Goal: Task Accomplishment & Management: Manage account settings

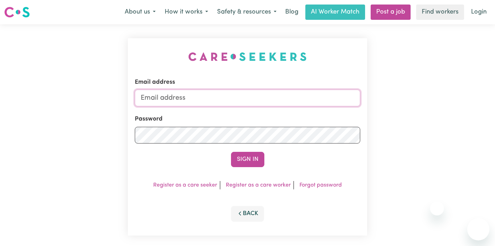
type input "bella.valentini96@gmail.com"
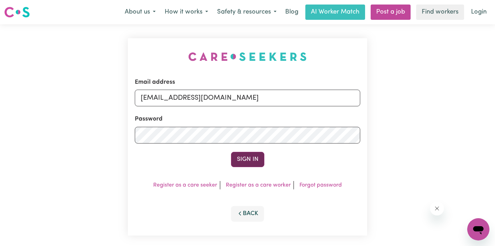
click at [250, 156] on button "Sign In" at bounding box center [247, 159] width 33 height 15
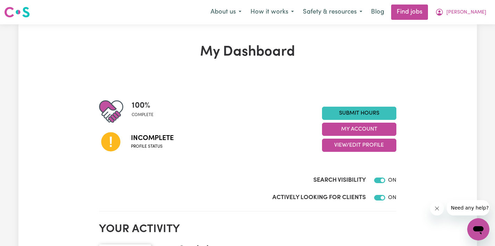
click at [160, 142] on span "Incomplete" at bounding box center [152, 138] width 43 height 10
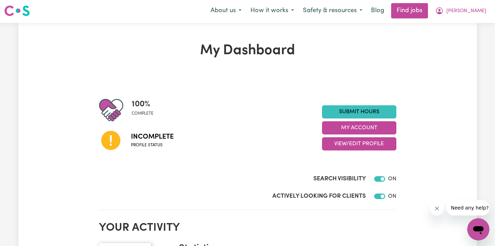
click at [104, 138] on icon at bounding box center [110, 140] width 19 height 19
click at [109, 137] on icon at bounding box center [111, 141] width 24 height 24
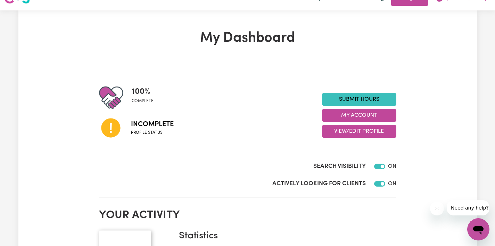
scroll to position [15, 0]
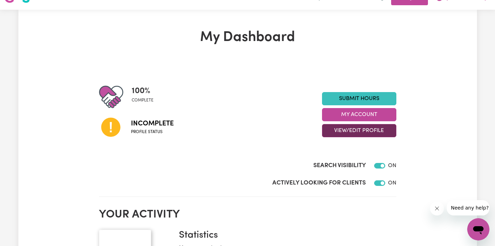
click at [336, 129] on button "View/Edit Profile" at bounding box center [359, 130] width 74 height 13
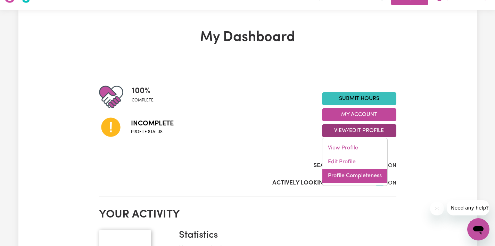
click at [349, 175] on link "Profile Completeness" at bounding box center [354, 176] width 65 height 14
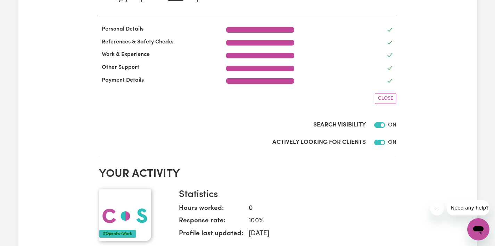
scroll to position [0, 0]
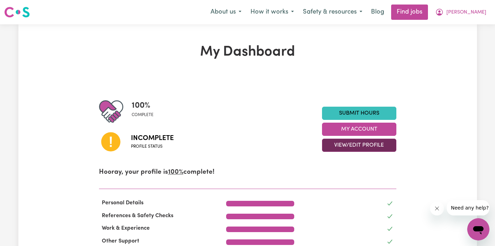
click at [361, 146] on button "View/Edit Profile" at bounding box center [359, 145] width 74 height 13
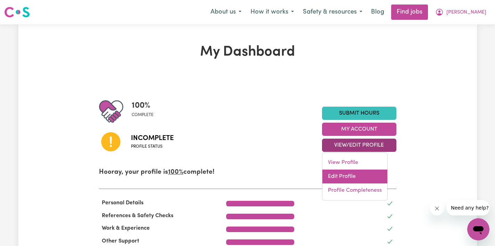
click at [353, 172] on link "Edit Profile" at bounding box center [354, 177] width 65 height 14
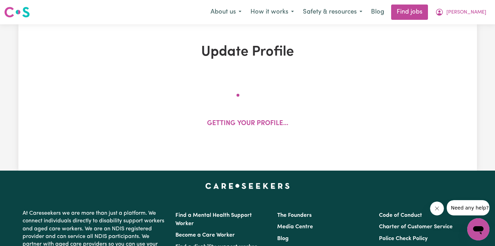
select select "female"
select select "Australian Citizen"
select select "Studying a healthcare related degree or qualification"
select select "65"
select select "100"
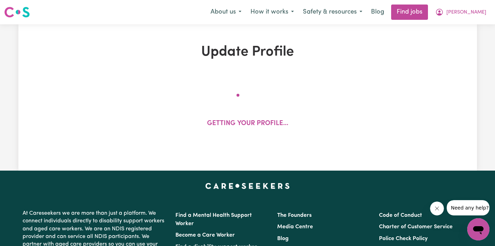
select select "130"
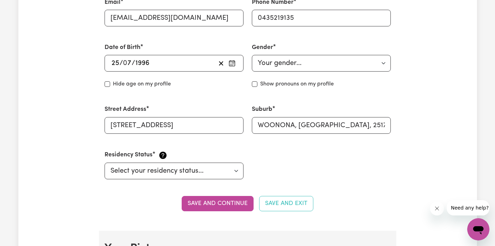
scroll to position [296, 0]
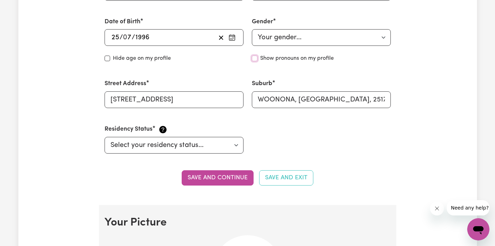
click at [255, 59] on input "Show pronouns on my profile" at bounding box center [255, 59] width 6 height 6
checkbox input "true"
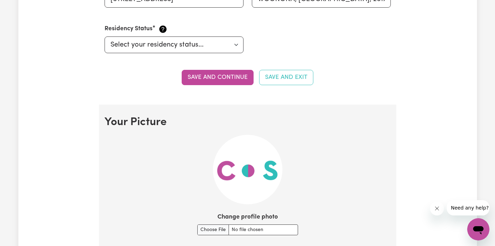
scroll to position [438, 0]
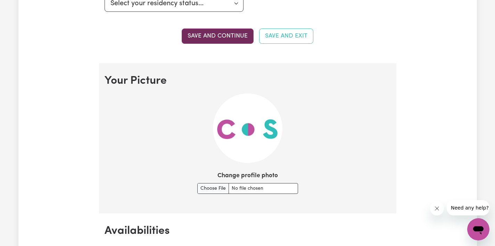
click at [243, 36] on button "Save and continue" at bounding box center [218, 35] width 72 height 15
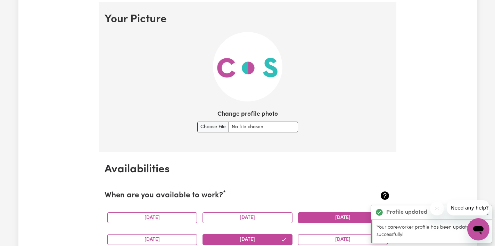
scroll to position [552, 0]
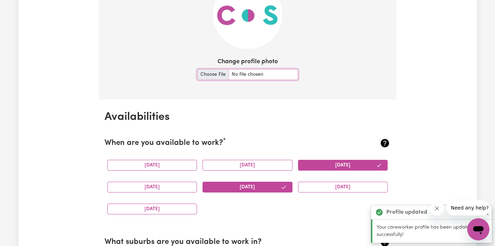
click at [207, 76] on input "Change profile photo" at bounding box center [247, 74] width 101 height 11
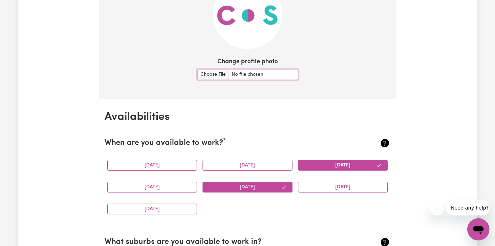
type input "C:\fakepath\21210DD4-F002-42BF-B98A-AA6FC1B27F6A.JPG"
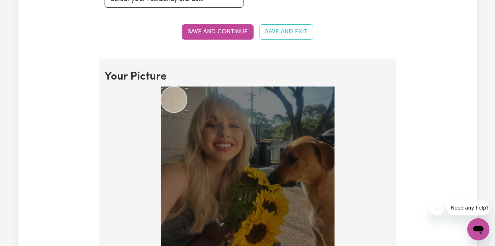
scroll to position [474, 0]
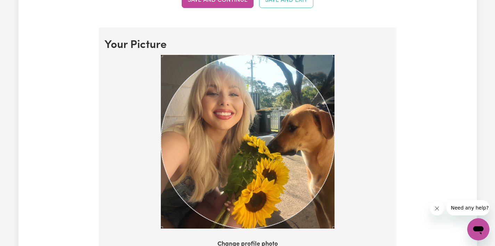
click at [375, 213] on div at bounding box center [248, 143] width 286 height 177
click at [260, 161] on div "Use the arrow keys to move the crop selection area" at bounding box center [248, 142] width 174 height 174
click at [278, 136] on div "Use the arrow keys to move the crop selection area" at bounding box center [248, 142] width 174 height 174
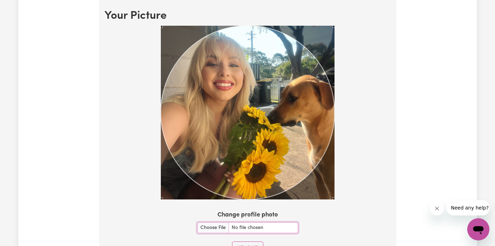
scroll to position [510, 0]
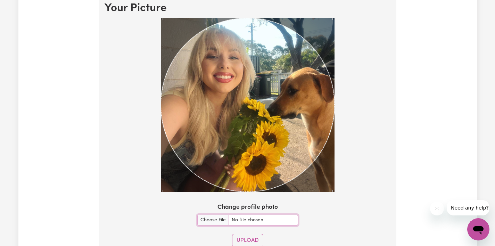
click at [272, 126] on div "Use the arrow keys to move the crop selection area" at bounding box center [248, 105] width 174 height 174
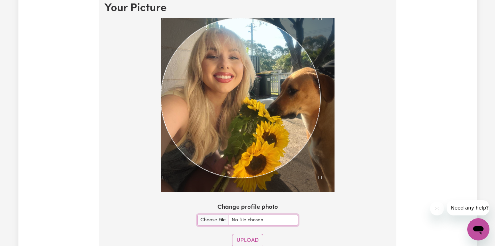
click at [320, 181] on div at bounding box center [248, 105] width 174 height 174
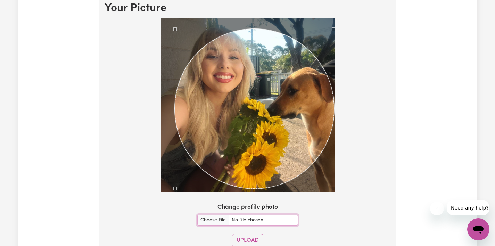
click at [243, 141] on div "Use the arrow keys to move the crop selection area" at bounding box center [255, 109] width 160 height 160
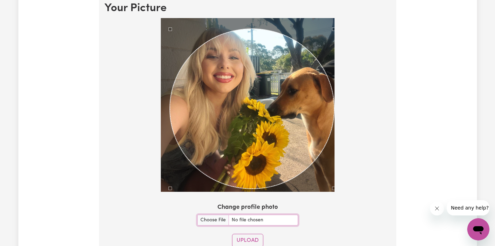
click at [170, 12] on section "Your Picture Change profile photo Upload" at bounding box center [247, 127] width 297 height 273
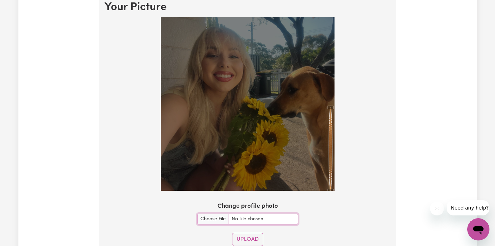
scroll to position [512, 0]
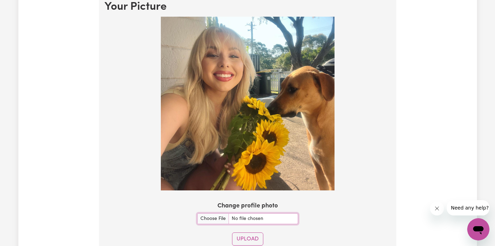
click at [292, 175] on img at bounding box center [248, 104] width 174 height 174
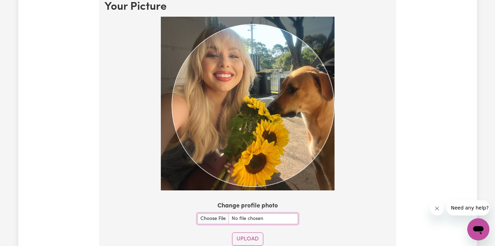
click at [361, 224] on section "Your Picture Change profile photo Upload" at bounding box center [247, 125] width 297 height 273
click at [174, 25] on img at bounding box center [248, 104] width 174 height 174
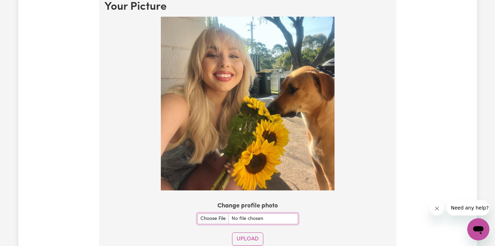
click at [174, 25] on img at bounding box center [248, 104] width 174 height 174
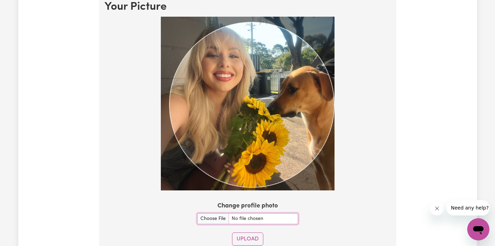
click at [373, 228] on section "Your Picture Change profile photo Upload" at bounding box center [247, 125] width 297 height 273
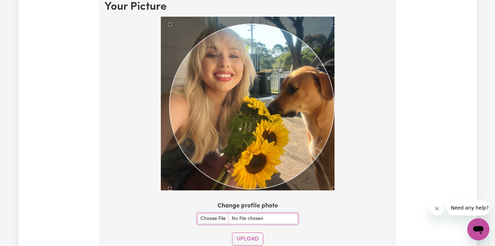
click at [246, 71] on div "Use the arrow keys to move the crop selection area" at bounding box center [252, 106] width 165 height 165
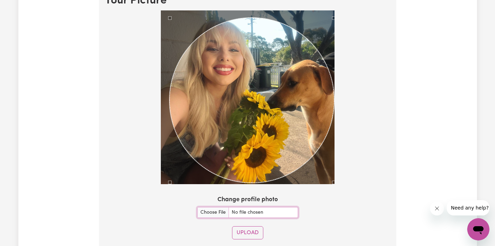
scroll to position [524, 0]
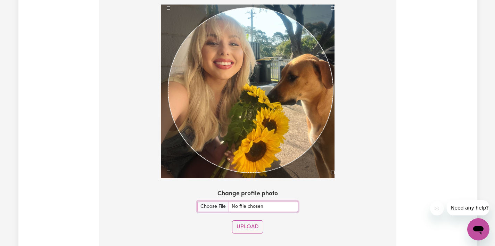
click at [243, 71] on div "Use the arrow keys to move the crop selection area" at bounding box center [250, 90] width 165 height 165
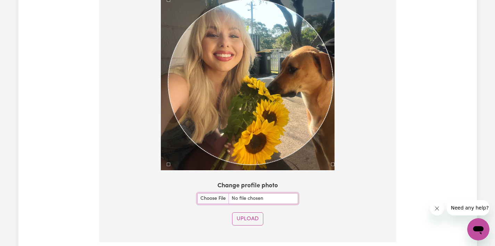
scroll to position [535, 0]
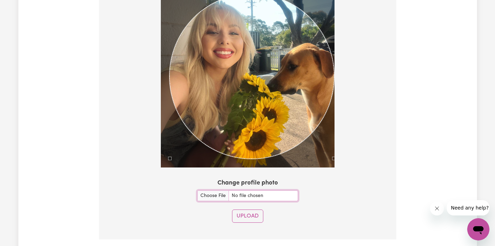
click at [259, 87] on div "Use the arrow keys to move the crop selection area" at bounding box center [252, 76] width 165 height 165
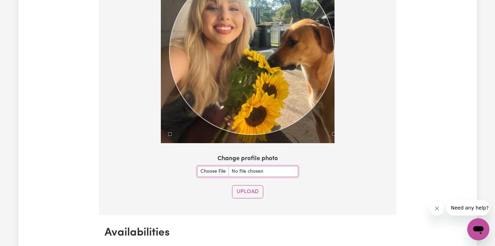
scroll to position [587, 0]
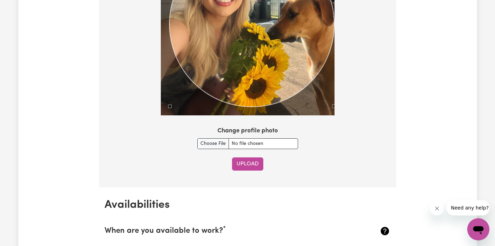
click at [250, 163] on button "Upload" at bounding box center [247, 163] width 31 height 13
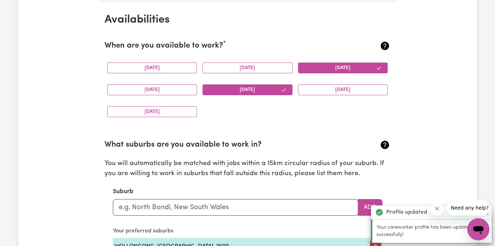
scroll to position [651, 0]
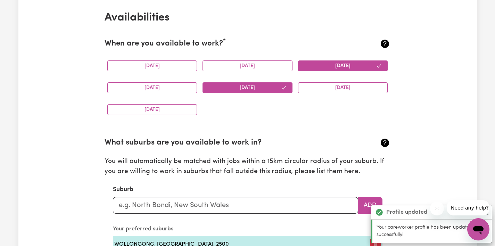
click at [312, 67] on button "Wednesday" at bounding box center [343, 65] width 90 height 11
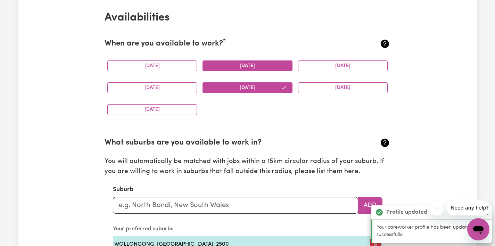
click at [239, 65] on button "Tuesday" at bounding box center [248, 65] width 90 height 11
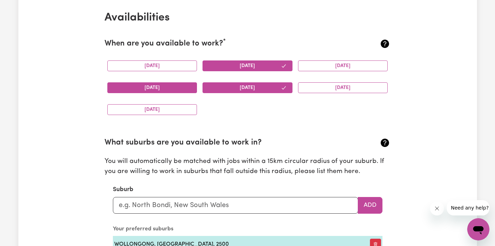
click at [182, 87] on button "Thursday" at bounding box center [152, 87] width 90 height 11
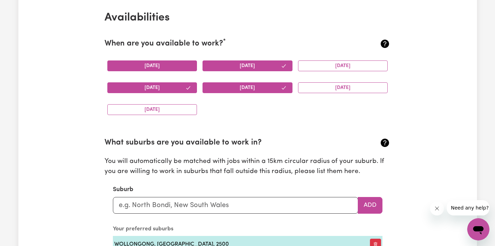
click at [179, 67] on button "Monday" at bounding box center [152, 65] width 90 height 11
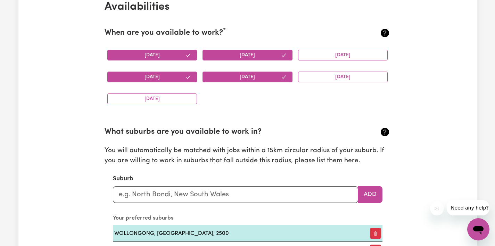
scroll to position [663, 0]
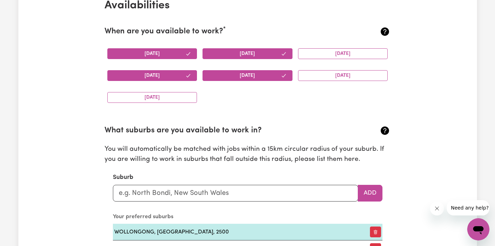
click at [144, 51] on button "Monday" at bounding box center [152, 53] width 90 height 11
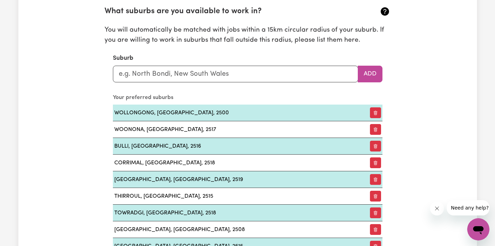
scroll to position [732, 0]
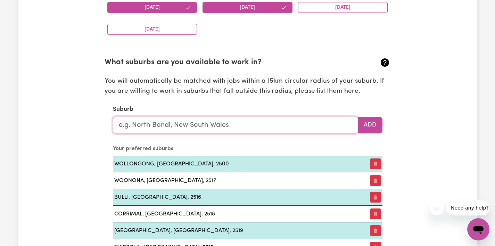
click at [212, 124] on input "text" at bounding box center [235, 125] width 245 height 17
type input "dapto"
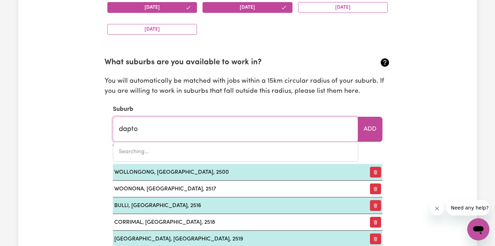
type input "dapto, New South Wales, 2530"
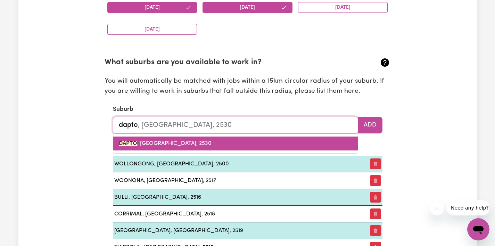
click at [207, 142] on link "DAPTO , New South Wales, 2530" at bounding box center [235, 144] width 245 height 14
type input "DAPTO, New South Wales, 2530"
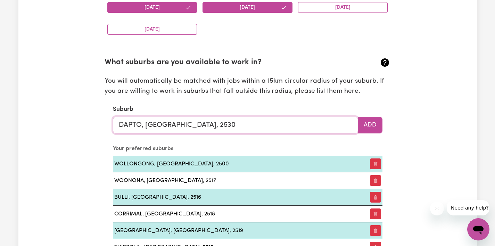
click at [205, 125] on input "DAPTO, New South Wales, 2530" at bounding box center [235, 125] width 245 height 17
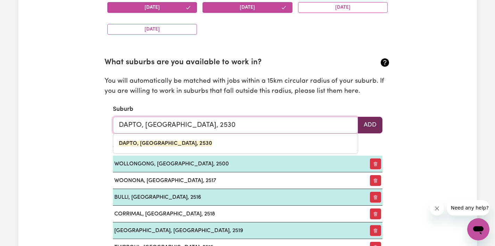
type input "DAPTO, New South Wales, 2530"
click at [363, 128] on button "Add" at bounding box center [370, 125] width 25 height 17
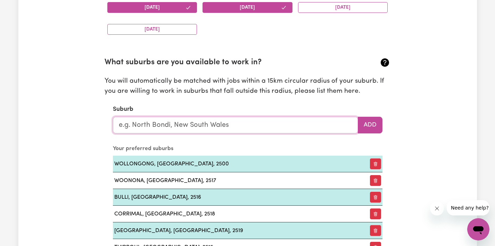
click at [275, 129] on input "text" at bounding box center [235, 125] width 245 height 17
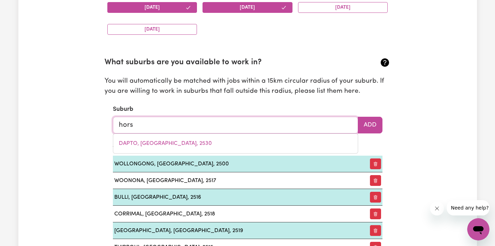
type input "horse"
type input "horse CAMP, Queensland, 4671"
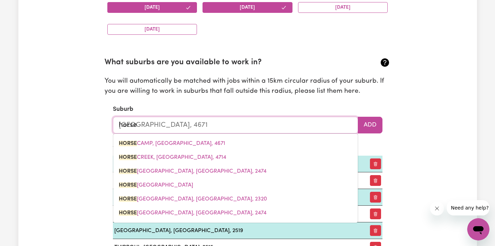
type input "horsel"
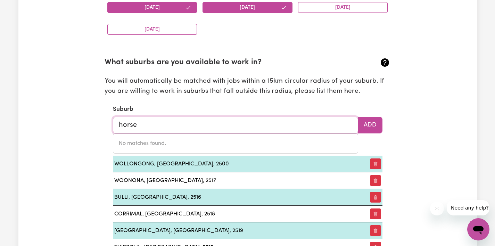
type input "hors"
type input "horsE CAMP, Queensland, 4671"
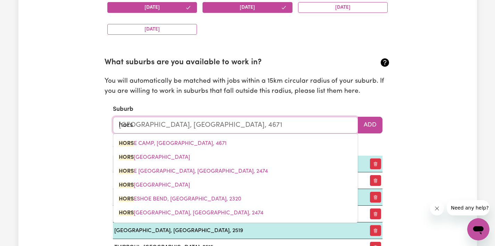
type input "horsl"
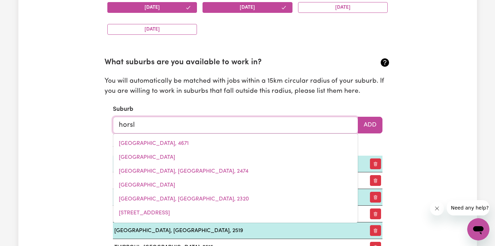
type input "horsle"
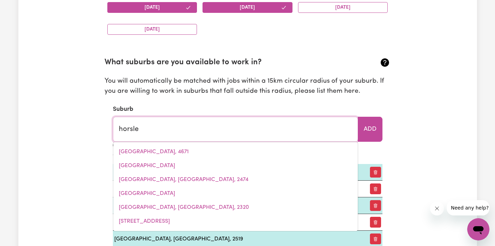
type input "horsleY, New South Wales, 2530"
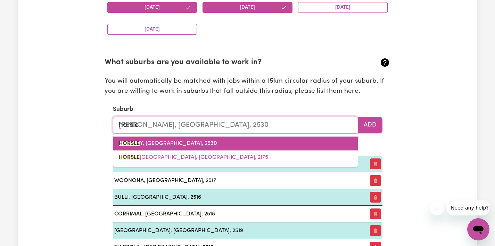
click at [179, 144] on span "HORSLE Y, New South Wales, 2530" at bounding box center [168, 144] width 98 height 6
type input "HORSLEY, New South Wales, 2530"
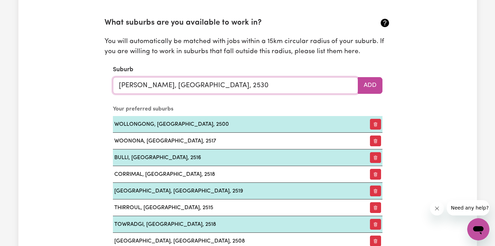
scroll to position [763, 0]
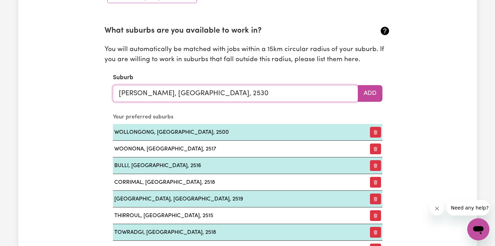
click at [189, 95] on input "HORSLEY, New South Wales, 2530" at bounding box center [235, 93] width 245 height 17
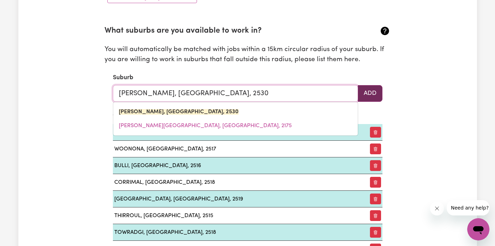
type input "HORSLEY, New South Wales, 2530"
click at [368, 92] on button "Add" at bounding box center [370, 93] width 25 height 17
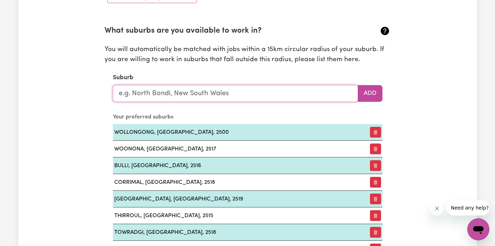
click at [310, 92] on input "text" at bounding box center [235, 93] width 245 height 17
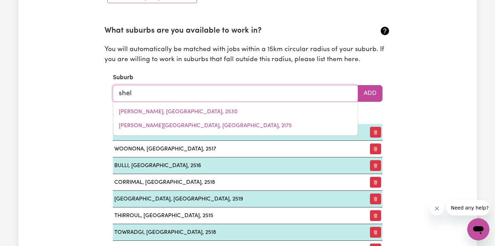
type input "shell"
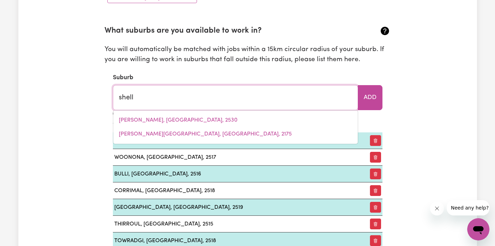
type input "shell COVE, New South Wales, 2529"
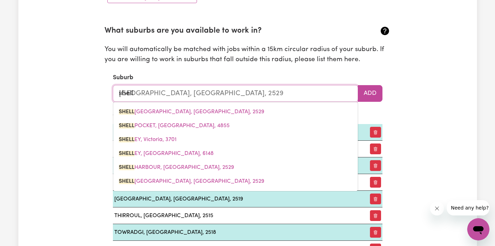
type input "shellh"
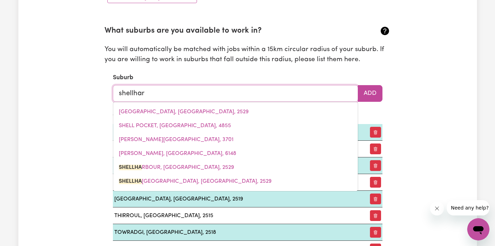
type input "shellharb"
type input "shellharbOUR, New South Wales, 2529"
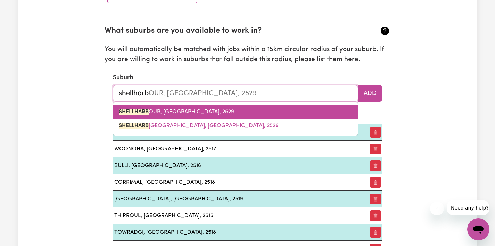
click at [203, 111] on span "SHELLHARB OUR, New South Wales, 2529" at bounding box center [176, 112] width 115 height 6
type input "SHELLHARBOUR, New South Wales, 2529"
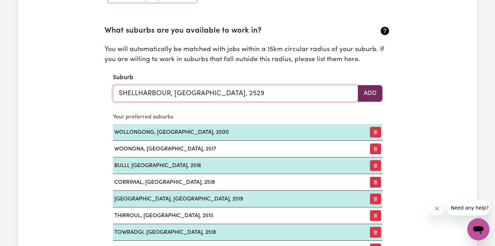
type input "SHELLHARBOUR, New South Wales, 2529"
click at [364, 94] on button "Add" at bounding box center [370, 93] width 25 height 17
click at [279, 93] on input "text" at bounding box center [235, 93] width 245 height 17
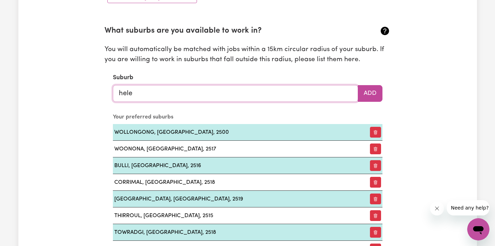
type input "helen"
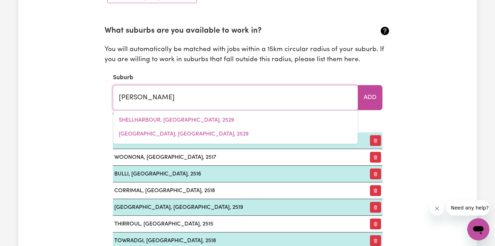
type input "helen SPRINGS STATION, Northern Territory, 0852"
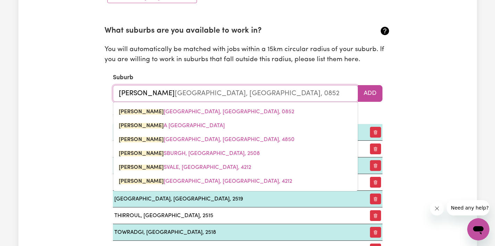
type input "helens"
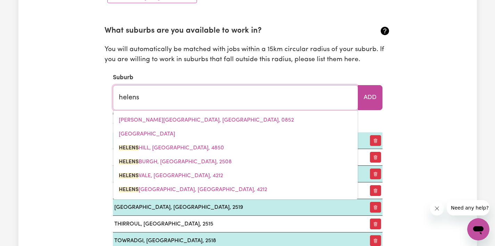
type input "helens HILL, Queensland, 4850"
type input "helensb"
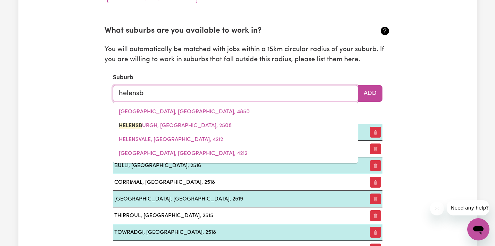
type input "helensbURGH, New South Wales, 2508"
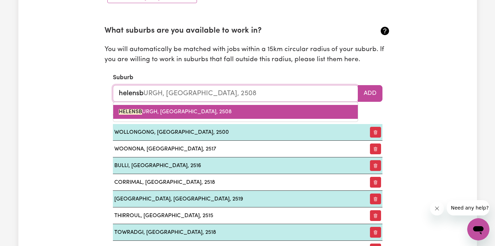
click at [253, 107] on link "HELENSB URGH, New South Wales, 2508" at bounding box center [235, 112] width 245 height 14
type input "HELENSBURGH, New South Wales, 2508"
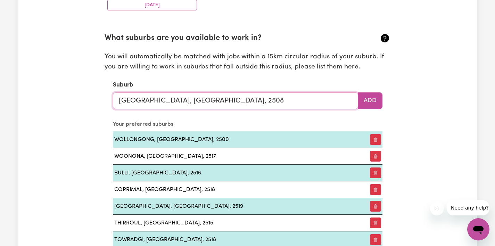
scroll to position [751, 0]
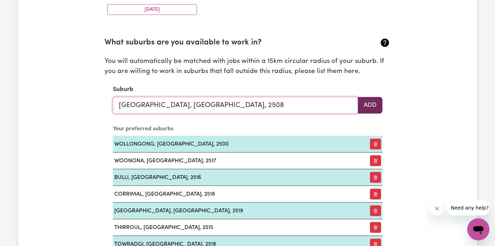
type input "HELENSBURGH, New South Wales, 2508"
click at [365, 101] on button "Add" at bounding box center [370, 105] width 25 height 17
click at [266, 106] on input "text" at bounding box center [235, 105] width 245 height 17
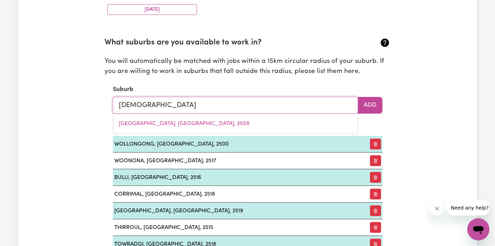
type input "heathco"
type input "heathcoTE, New South Wales, 2233"
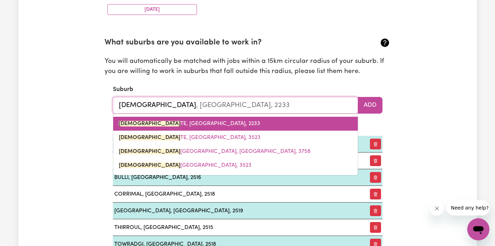
click at [233, 124] on link "HEATHCO TE, New South Wales, 2233" at bounding box center [235, 124] width 245 height 14
type input "HEATHCOTE, New South Wales, 2233"
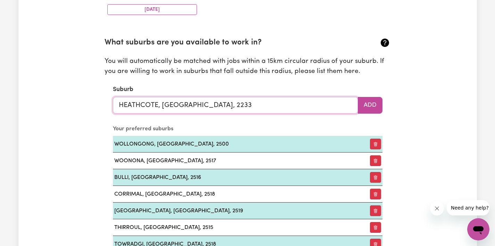
type input "HEATHCOTE, New South Wales, 2233"
click at [370, 107] on button "Add" at bounding box center [370, 105] width 25 height 17
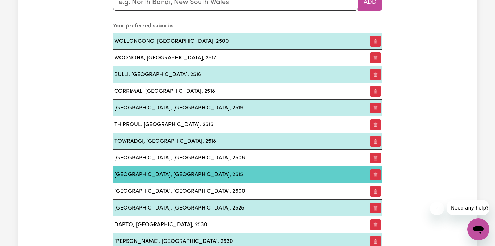
scroll to position [781, 0]
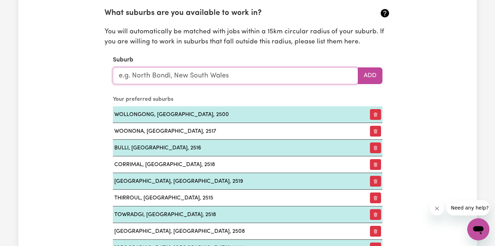
click at [156, 77] on input "text" at bounding box center [235, 75] width 245 height 17
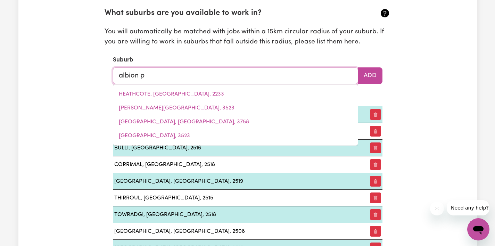
type input "albion pa"
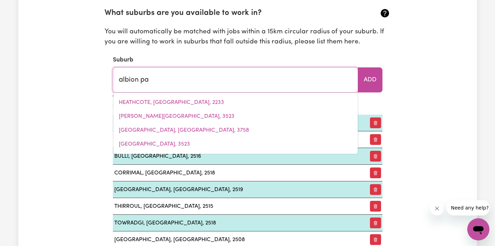
type input "albion paRK, New South Wales, 2527"
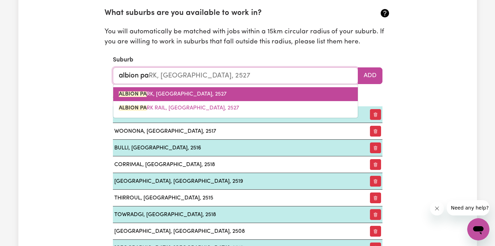
click at [161, 93] on span "ALBION PA RK, New South Wales, 2527" at bounding box center [173, 94] width 108 height 6
type input "ALBION PARK, New South Wales, 2527"
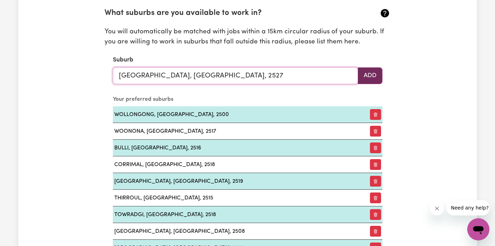
type input "ALBION PARK, New South Wales, 2527"
click at [366, 74] on button "Add" at bounding box center [370, 75] width 25 height 17
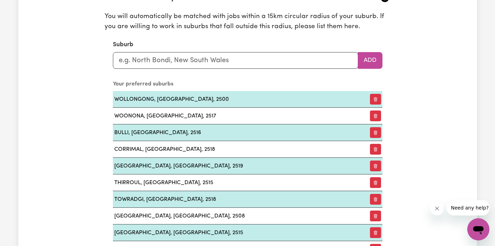
scroll to position [819, 0]
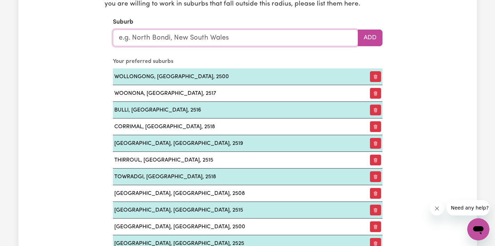
click at [262, 38] on input "text" at bounding box center [235, 38] width 245 height 17
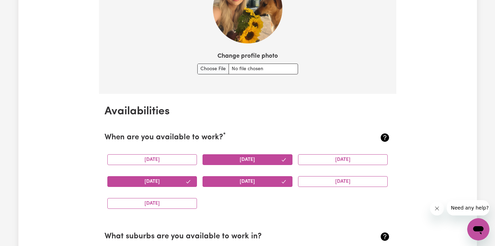
scroll to position [706, 0]
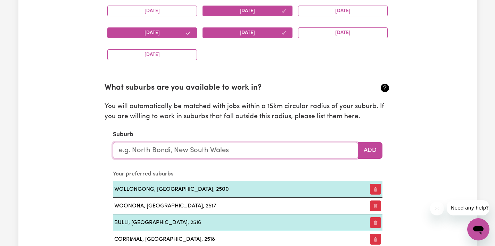
click at [213, 150] on input "text" at bounding box center [235, 150] width 245 height 17
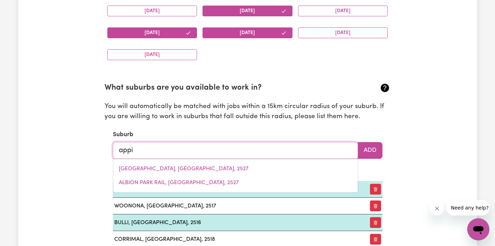
type input "appin"
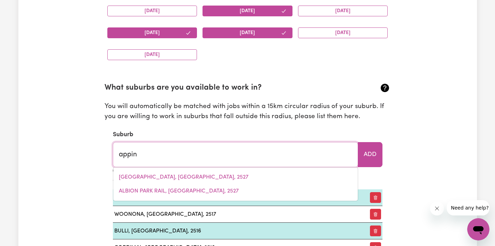
type input "appin, New South Wales, 2560"
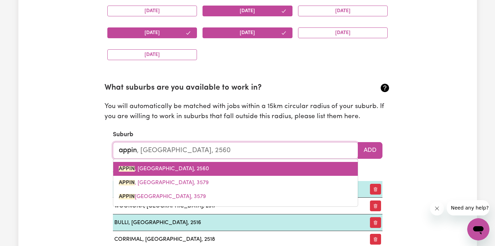
click at [174, 169] on span "APPIN , New South Wales, 2560" at bounding box center [164, 169] width 90 height 6
type input "APPIN, New South Wales, 2560"
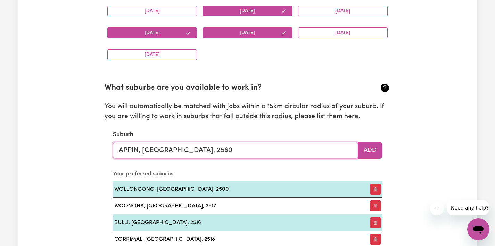
type input "APPIN, New South Wales, 2560"
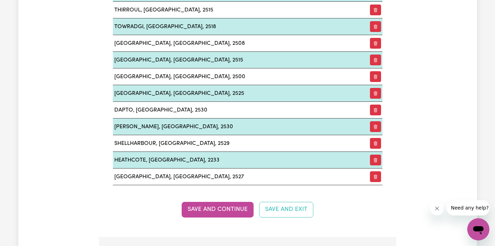
scroll to position [998, 0]
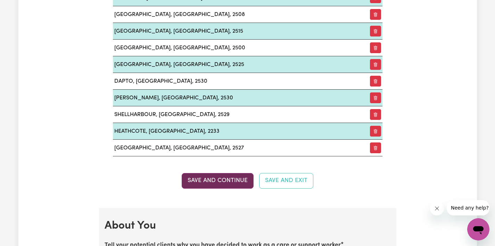
click at [226, 179] on button "Save and Continue" at bounding box center [218, 180] width 72 height 15
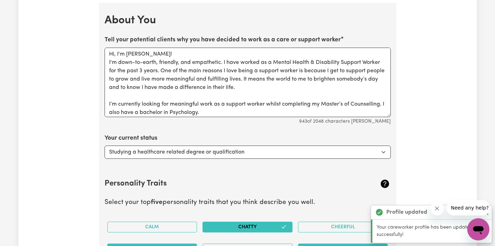
scroll to position [1206, 0]
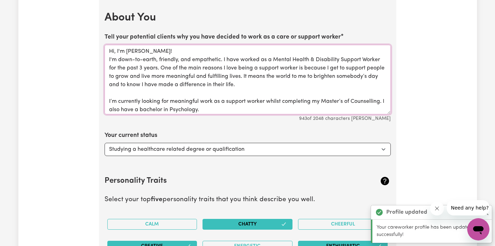
click at [221, 99] on textarea "Hi, I'm Bella! I'm down-to-earth, friendly, and empathetic. I have worked as a …" at bounding box center [248, 80] width 286 height 70
click at [264, 90] on textarea "Hi, I'm Bella! I'm down-to-earth, friendly, and empathetic. I have worked as a …" at bounding box center [248, 80] width 286 height 70
click at [141, 66] on textarea "Hi, I'm Bella! I'm down-to-earth, friendly, and empathetic. I have worked as a …" at bounding box center [248, 80] width 286 height 70
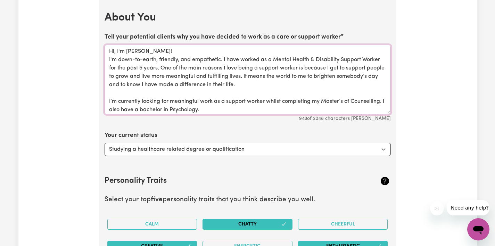
click at [292, 81] on textarea "Hi, I'm Bella! I'm down-to-earth, friendly, and empathetic. I have worked as a …" at bounding box center [248, 80] width 286 height 70
click at [357, 68] on textarea "Hi, I'm Bella! I'm down-to-earth, friendly, and empathetic. I have worked as a …" at bounding box center [248, 80] width 286 height 70
click at [119, 75] on textarea "Hi, I'm Bella! I'm down-to-earth, friendly, and empathetic. I have worked as a …" at bounding box center [248, 80] width 286 height 70
click at [112, 79] on textarea "Hi, I'm Bella! I'm down-to-earth, friendly, and empathetic. I have worked as a …" at bounding box center [248, 80] width 286 height 70
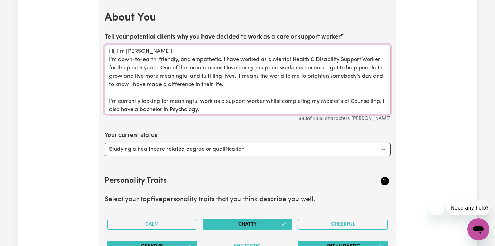
click at [116, 73] on textarea "Hi, I'm Bella! I'm down-to-earth, friendly, and empathetic. I have worked as a …" at bounding box center [248, 80] width 286 height 70
click at [277, 97] on textarea "Hi, I'm Bella! I'm down-to-earth, friendly, and empathetic. I have worked as a …" at bounding box center [248, 80] width 286 height 70
drag, startPoint x: 202, startPoint y: 76, endPoint x: 160, endPoint y: 76, distance: 42.1
click at [160, 76] on textarea "Hi, I'm Bella! I'm down-to-earth, friendly, and empathetic. I have worked as a …" at bounding box center [248, 80] width 286 height 70
click at [224, 83] on textarea "Hi, I'm Bella! I'm down-to-earth, friendly, and empathetic. I have worked as a …" at bounding box center [248, 80] width 286 height 70
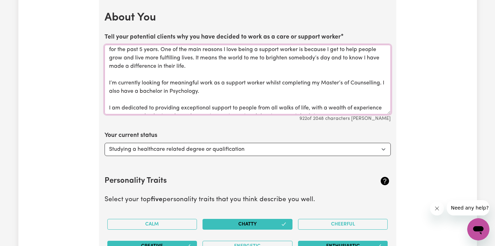
scroll to position [21, 0]
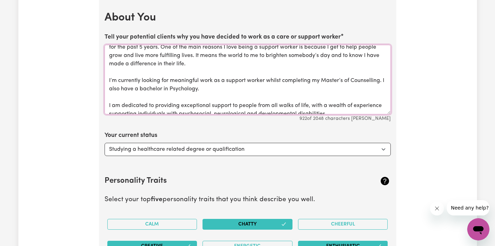
click at [243, 83] on textarea "Hi, I'm Bella! I'm down-to-earth, friendly, and empathetic. I have worked as a …" at bounding box center [248, 80] width 286 height 70
click at [258, 89] on textarea "Hi, I'm Bella! I'm down-to-earth, friendly, and empathetic. I have worked as a …" at bounding box center [248, 80] width 286 height 70
click at [186, 78] on textarea "Hi, I'm Bella! I'm down-to-earth, friendly, and empathetic. I have worked as a …" at bounding box center [248, 80] width 286 height 70
click at [215, 83] on textarea "Hi, I'm Bella! I'm down-to-earth, friendly, and empathetic. I have worked as a …" at bounding box center [248, 80] width 286 height 70
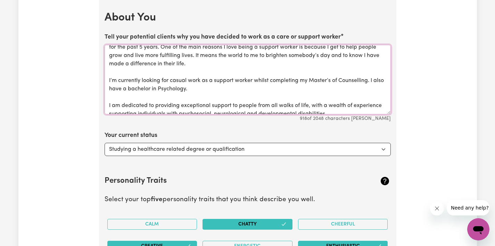
click at [215, 77] on textarea "Hi, I'm Bella! I'm down-to-earth, friendly, and empathetic. I have worked as a …" at bounding box center [248, 80] width 286 height 70
click at [247, 89] on textarea "Hi, I'm Bella! I'm down-to-earth, friendly, and empathetic. I have worked as a …" at bounding box center [248, 80] width 286 height 70
click at [214, 82] on textarea "Hi, I'm Bella! I'm down-to-earth, friendly, and empathetic. I have worked as a …" at bounding box center [248, 80] width 286 height 70
click at [239, 88] on textarea "Hi, I'm Bella! I'm down-to-earth, friendly, and empathetic. I have worked as a …" at bounding box center [248, 80] width 286 height 70
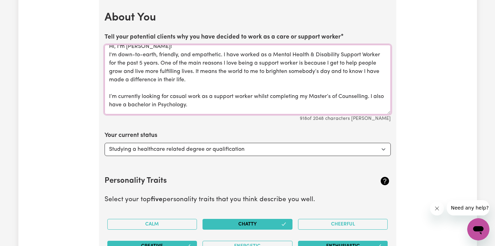
scroll to position [0, 0]
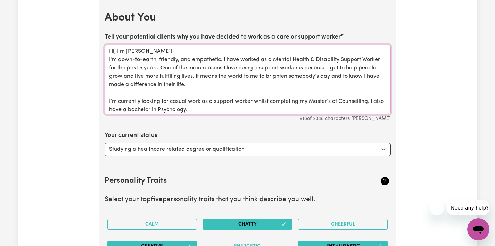
click at [221, 88] on textarea "Hi, I'm Bella! I'm down-to-earth, friendly, and empathetic. I have worked as a …" at bounding box center [248, 80] width 286 height 70
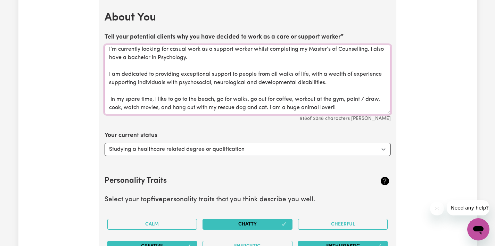
scroll to position [1207, 0]
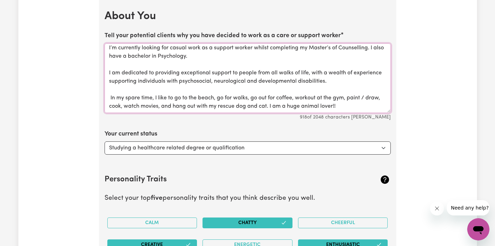
click at [216, 64] on textarea "Hi, I'm Bella! I'm down-to-earth, friendly, and empathetic. I have worked as a …" at bounding box center [248, 78] width 286 height 70
click at [216, 57] on textarea "Hi, I'm Bella! I'm down-to-earth, friendly, and empathetic. I have worked as a …" at bounding box center [248, 78] width 286 height 70
click at [177, 86] on textarea "Hi, I'm Bella! I'm down-to-earth, friendly, and empathetic. I have worked as a …" at bounding box center [248, 78] width 286 height 70
click at [213, 85] on textarea "Hi, I'm Bella! I'm down-to-earth, friendly, and empathetic. I have worked as a …" at bounding box center [248, 78] width 286 height 70
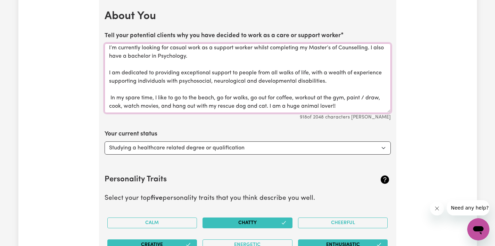
click at [197, 82] on textarea "Hi, I'm Bella! I'm down-to-earth, friendly, and empathetic. I have worked as a …" at bounding box center [248, 78] width 286 height 70
click at [171, 81] on textarea "Hi, I'm Bella! I'm down-to-earth, friendly, and empathetic. I have worked as a …" at bounding box center [248, 78] width 286 height 70
click at [273, 90] on textarea "Hi, I'm Bella! I'm down-to-earth, friendly, and empathetic. I have worked as a …" at bounding box center [248, 78] width 286 height 70
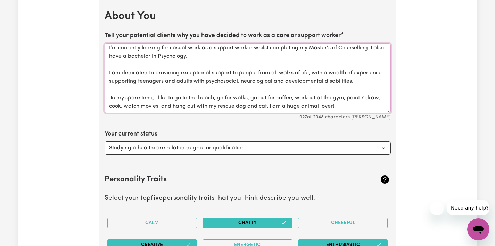
click at [302, 79] on textarea "Hi, I'm Bella! I'm down-to-earth, friendly, and empathetic. I have worked as a …" at bounding box center [248, 78] width 286 height 70
click at [301, 92] on textarea "Hi, I'm Bella! I'm down-to-earth, friendly, and empathetic. I have worked as a …" at bounding box center [248, 78] width 286 height 70
click at [284, 85] on textarea "Hi, I'm Bella! I'm down-to-earth, friendly, and empathetic. I have worked as a …" at bounding box center [248, 78] width 286 height 70
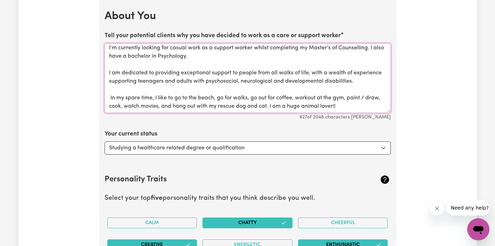
click at [266, 88] on textarea "Hi, I'm Bella! I'm down-to-earth, friendly, and empathetic. I have worked as a …" at bounding box center [248, 78] width 286 height 70
click at [250, 94] on textarea "Hi, I'm Bella! I'm down-to-earth, friendly, and empathetic. I have worked as a …" at bounding box center [248, 78] width 286 height 70
click at [260, 97] on textarea "Hi, I'm Bella! I'm down-to-earth, friendly, and empathetic. I have worked as a …" at bounding box center [248, 78] width 286 height 70
click at [200, 90] on textarea "Hi, I'm Bella! I'm down-to-earth, friendly, and empathetic. I have worked as a …" at bounding box center [248, 78] width 286 height 70
click at [225, 99] on textarea "Hi, I'm Bella! I'm down-to-earth, friendly, and empathetic. I have worked as a …" at bounding box center [248, 78] width 286 height 70
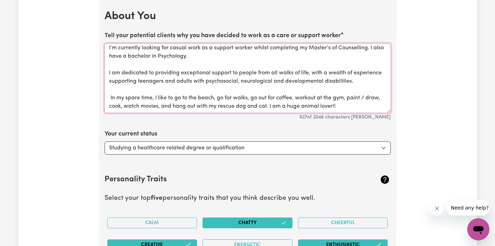
click at [238, 96] on textarea "Hi, I'm Bella! I'm down-to-earth, friendly, and empathetic. I have worked as a …" at bounding box center [248, 78] width 286 height 70
click at [256, 98] on textarea "Hi, I'm Bella! I'm down-to-earth, friendly, and empathetic. I have worked as a …" at bounding box center [248, 78] width 286 height 70
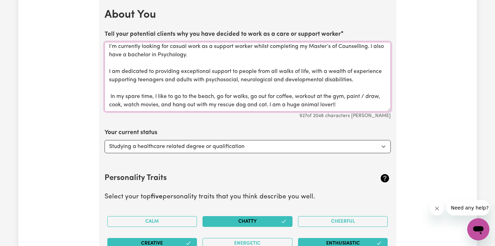
click at [229, 103] on textarea "Hi, I'm Bella! I'm down-to-earth, friendly, and empathetic. I have worked as a …" at bounding box center [248, 77] width 286 height 70
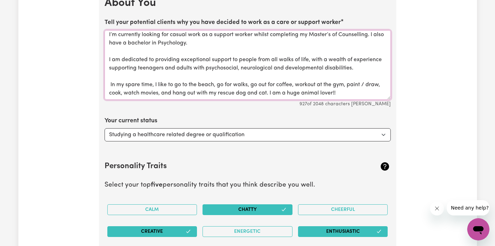
scroll to position [1222, 0]
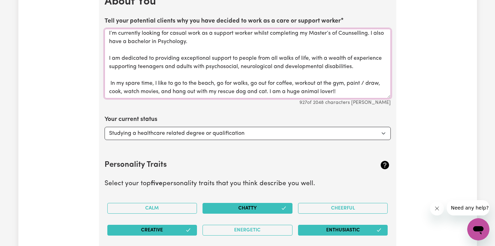
click at [353, 92] on textarea "Hi, I'm Bella! I'm down-to-earth, friendly, and empathetic. I have worked as a …" at bounding box center [248, 64] width 286 height 70
click at [338, 92] on textarea "Hi, I'm Bella! I'm down-to-earth, friendly, and empathetic. I have worked as a …" at bounding box center [248, 64] width 286 height 70
click at [128, 91] on textarea "Hi, I'm Bella! I'm down-to-earth, friendly, and empathetic. I have worked as a …" at bounding box center [248, 64] width 286 height 70
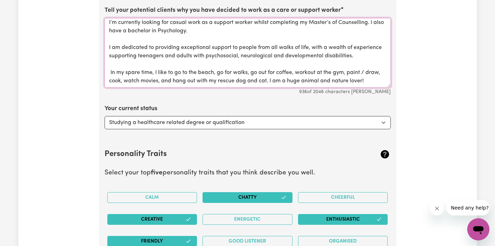
type textarea "Hi, I'm Bella! I'm down-to-earth, friendly, and empathetic. I have worked as a …"
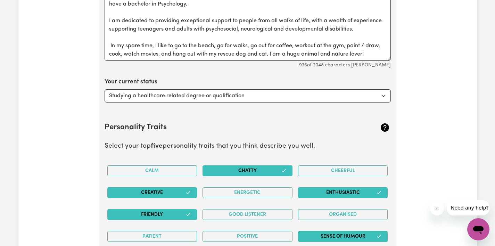
scroll to position [1264, 0]
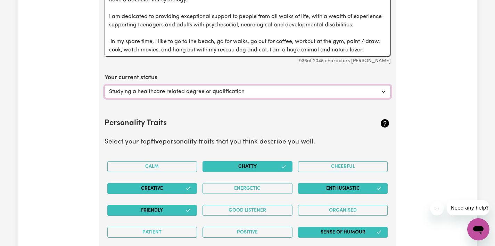
click at [256, 93] on select "Select... Studying a healthcare related degree or qualification Studying a non-…" at bounding box center [248, 91] width 286 height 13
click at [349, 94] on select "Select... Studying a healthcare related degree or qualification Studying a non-…" at bounding box center [248, 91] width 286 height 13
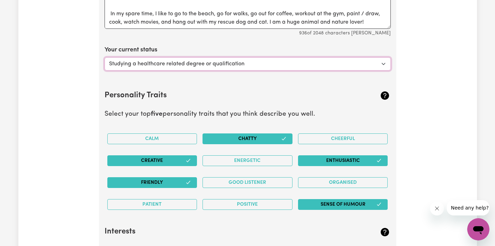
scroll to position [1311, 0]
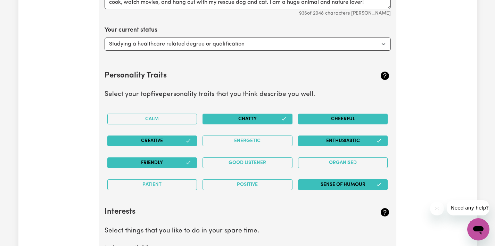
click at [338, 121] on button "Cheerful" at bounding box center [343, 119] width 90 height 11
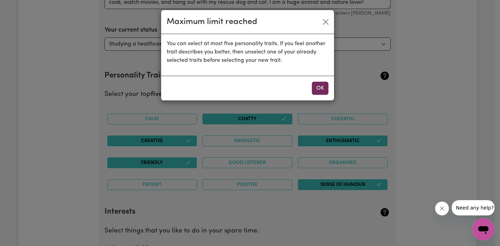
click at [320, 87] on button "OK" at bounding box center [320, 88] width 17 height 13
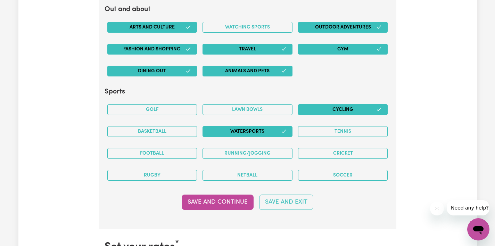
scroll to position [1647, 0]
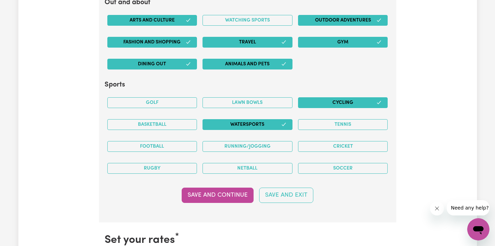
click at [286, 124] on icon "button" at bounding box center [284, 125] width 6 height 6
click at [379, 101] on icon "button" at bounding box center [379, 103] width 6 height 6
click at [201, 190] on button "Save and Continue" at bounding box center [218, 195] width 72 height 15
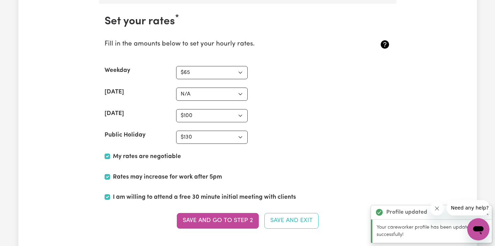
scroll to position [1870, 0]
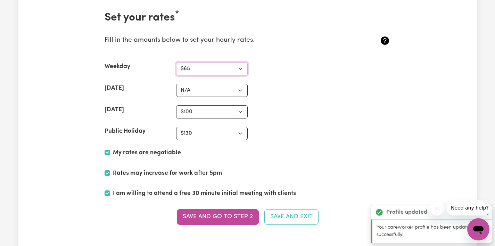
click at [211, 67] on select "N/A $37 $38 $39 $40 $41 $42 $43 $44 $45 $46 $47 $48 $49 $50 $51 $52 $53 $54 $55…" at bounding box center [212, 68] width 72 height 13
click at [176, 62] on select "N/A $37 $38 $39 $40 $41 $42 $43 $44 $45 $46 $47 $48 $49 $50 $51 $52 $53 $54 $55…" at bounding box center [212, 68] width 72 height 13
click at [300, 96] on div "Saturday N/A $37 $38 $39 $40 $41 $42 $43 $44 $45 $46 $47 $48 $49 $50 $51 $52 $5…" at bounding box center [248, 90] width 286 height 13
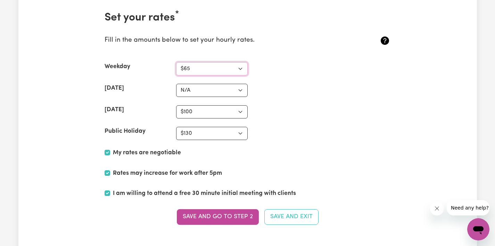
click at [234, 70] on select "N/A $37 $38 $39 $40 $41 $42 $43 $44 $45 $46 $47 $48 $49 $50 $51 $52 $53 $54 $55…" at bounding box center [212, 68] width 72 height 13
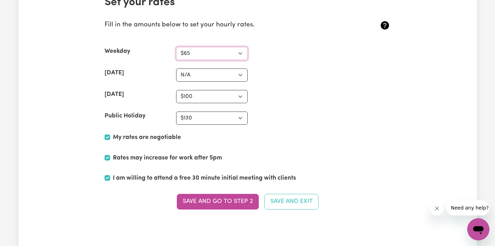
scroll to position [1916, 0]
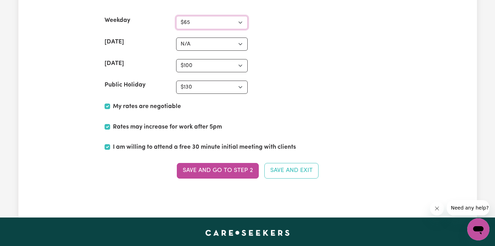
click at [239, 24] on select "N/A $37 $38 $39 $40 $41 $42 $43 $44 $45 $46 $47 $48 $49 $50 $51 $52 $53 $54 $55…" at bounding box center [212, 22] width 72 height 13
click at [275, 44] on div "Saturday N/A $37 $38 $39 $40 $41 $42 $43 $44 $45 $46 $47 $48 $49 $50 $51 $52 $5…" at bounding box center [248, 44] width 286 height 13
click at [212, 43] on select "N/A $37 $38 $39 $40 $41 $42 $43 $44 $45 $46 $47 $48 $49 $50 $51 $52 $53 $54 $55…" at bounding box center [212, 44] width 72 height 13
click at [234, 67] on select "N/A $37 $38 $39 $40 $41 $42 $43 $44 $45 $46 $47 $48 $49 $50 $51 $52 $53 $54 $55…" at bounding box center [212, 65] width 72 height 13
click at [224, 86] on select "N/A $37 $38 $39 $40 $41 $42 $43 $44 $45 $46 $47 $48 $49 $50 $51 $52 $53 $54 $55…" at bounding box center [212, 87] width 72 height 13
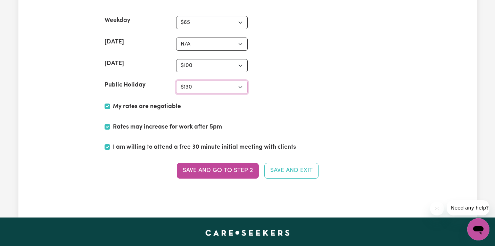
scroll to position [1914, 0]
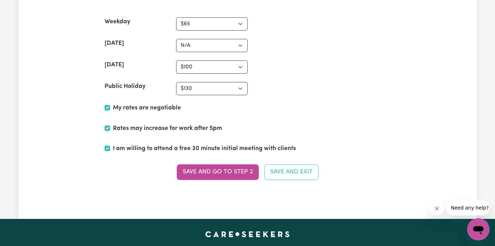
click at [312, 65] on div "Sunday N/A $37 $38 $39 $40 $41 $42 $43 $44 $45 $46 $47 $48 $49 $50 $51 $52 $53 …" at bounding box center [248, 66] width 286 height 13
click at [194, 43] on select "N/A $37 $38 $39 $40 $41 $42 $43 $44 $45 $46 $47 $48 $49 $50 $51 $52 $53 $54 $55…" at bounding box center [212, 45] width 72 height 13
click at [284, 43] on div "Saturday N/A $37 $38 $39 $40 $41 $42 $43 $44 $45 $46 $47 $48 $49 $50 $51 $52 $5…" at bounding box center [248, 45] width 286 height 13
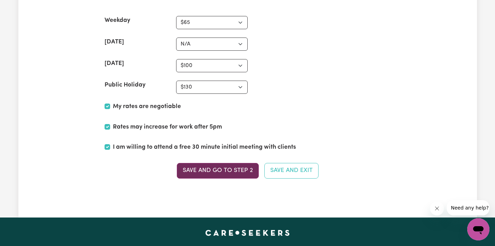
click at [219, 172] on button "Save and go to Step 2" at bounding box center [218, 170] width 82 height 15
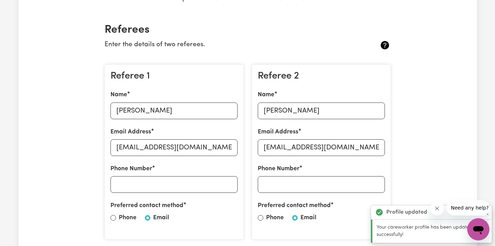
scroll to position [229, 0]
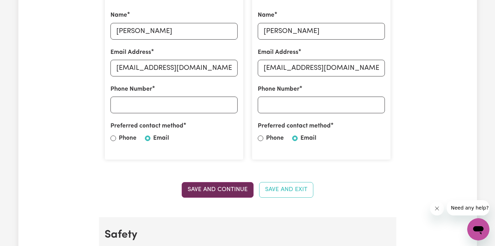
click at [200, 187] on button "Save and Continue" at bounding box center [218, 189] width 72 height 15
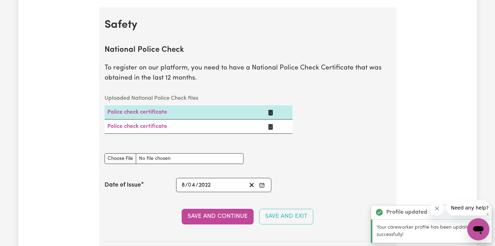
scroll to position [446, 0]
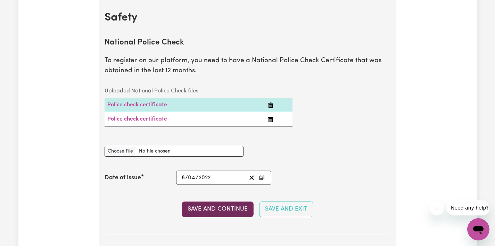
click at [220, 207] on button "Save and Continue" at bounding box center [218, 209] width 72 height 15
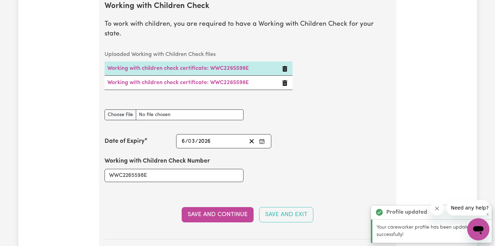
scroll to position [703, 0]
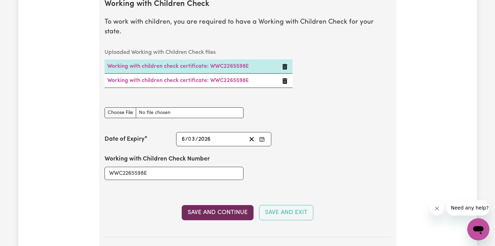
click at [221, 205] on button "Save and Continue" at bounding box center [218, 212] width 72 height 15
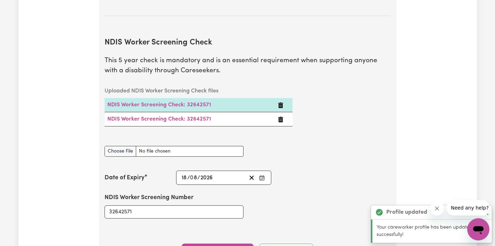
scroll to position [941, 0]
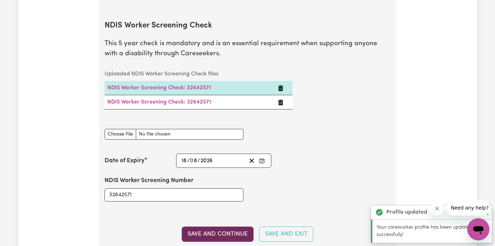
click at [225, 227] on button "Save and Continue" at bounding box center [218, 234] width 72 height 15
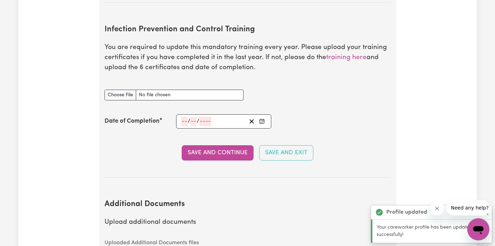
scroll to position [1201, 0]
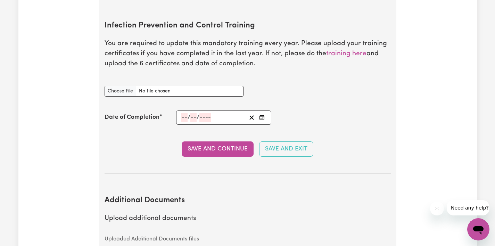
click at [329, 111] on div "Date of Completion / /" at bounding box center [248, 118] width 286 height 14
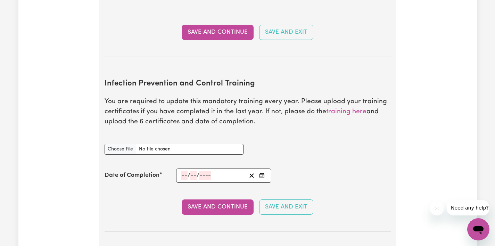
scroll to position [1149, 0]
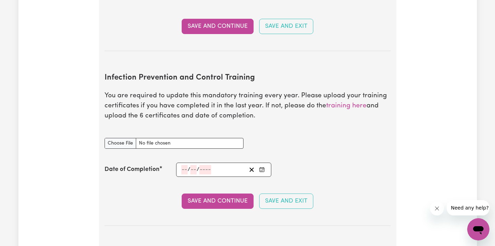
click at [351, 99] on p "You are required to update this mandatory training every year. Please upload yo…" at bounding box center [248, 106] width 286 height 30
click at [348, 103] on link "training here" at bounding box center [346, 106] width 40 height 7
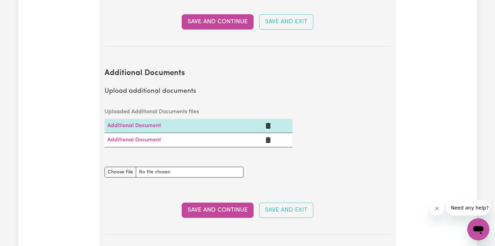
scroll to position [1349, 0]
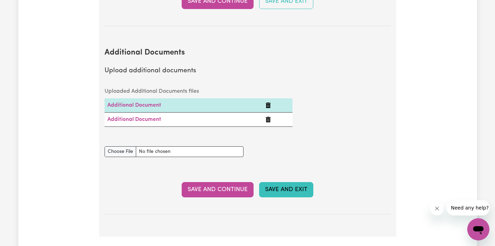
click at [291, 182] on button "Save and Exit" at bounding box center [286, 189] width 54 height 15
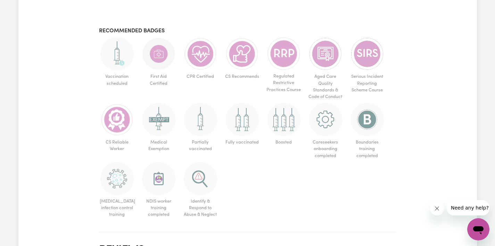
scroll to position [409, 0]
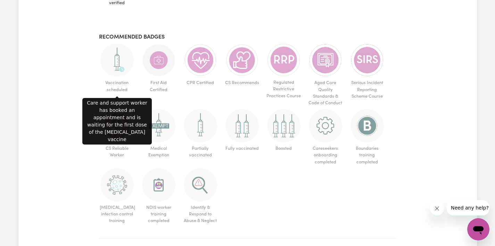
click at [115, 62] on img at bounding box center [116, 59] width 33 height 33
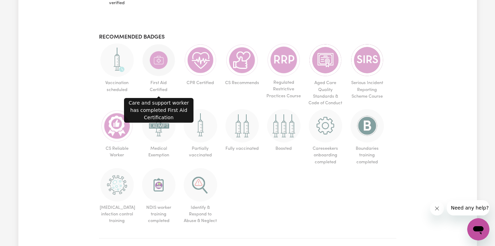
click at [156, 67] on img at bounding box center [158, 59] width 33 height 33
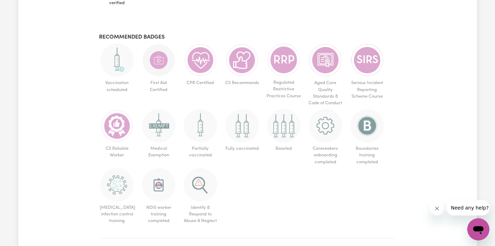
click at [191, 66] on img at bounding box center [200, 59] width 33 height 33
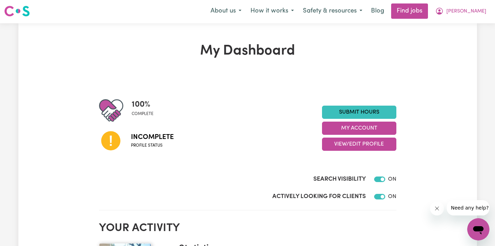
scroll to position [0, 0]
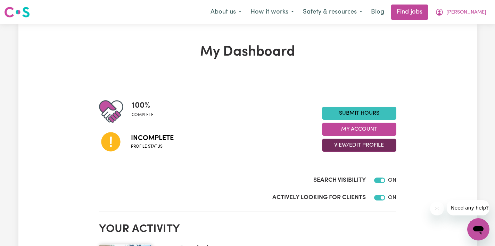
click at [352, 147] on button "View/Edit Profile" at bounding box center [359, 145] width 74 height 13
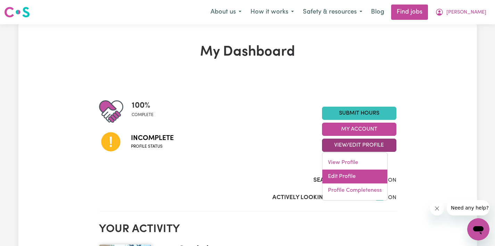
click at [348, 178] on link "Edit Profile" at bounding box center [354, 177] width 65 height 14
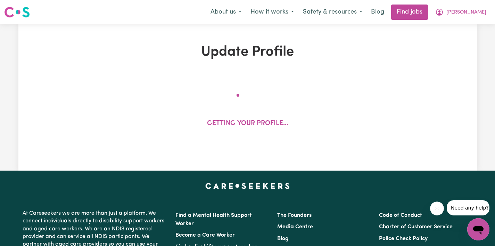
select select "female"
select select "Australian Citizen"
select select "Studying a healthcare related degree or qualification"
select select "65"
select select "100"
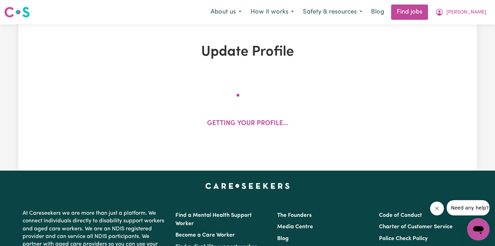
select select "130"
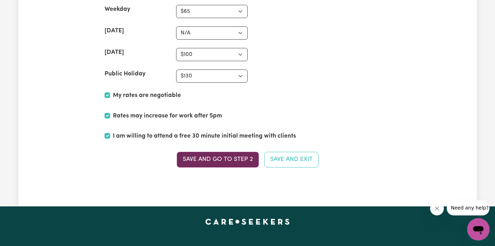
scroll to position [1925, 0]
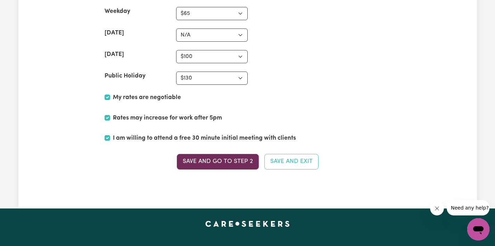
click at [219, 164] on button "Save and go to Step 2" at bounding box center [218, 161] width 82 height 15
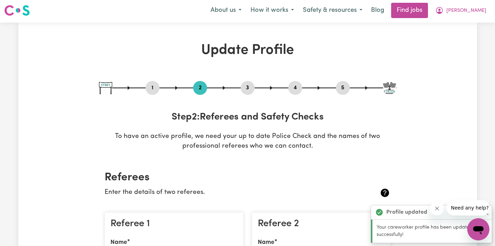
scroll to position [0, 0]
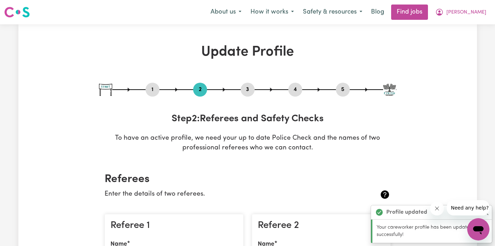
click at [345, 90] on button "5" at bounding box center [343, 89] width 14 height 9
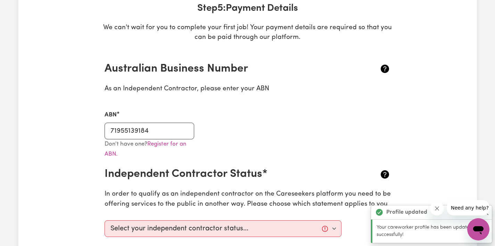
scroll to position [86, 0]
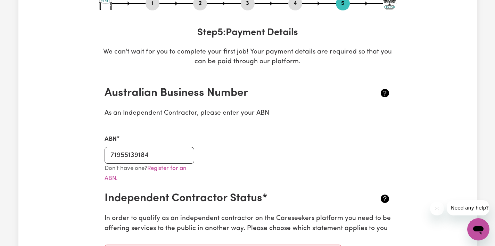
click at [295, 9] on div "4" at bounding box center [295, 4] width 14 height 14
click at [294, 3] on button "4" at bounding box center [295, 3] width 14 height 9
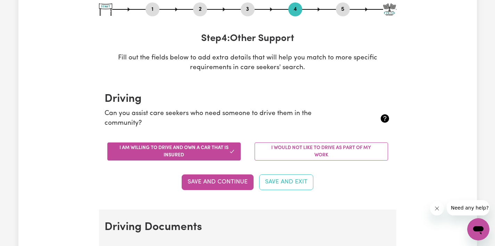
scroll to position [79, 0]
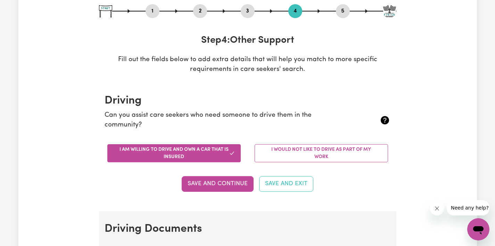
click at [246, 15] on button "3" at bounding box center [248, 11] width 14 height 9
select select "2021"
select select "2022"
select select "Certificate III (Individual Support)"
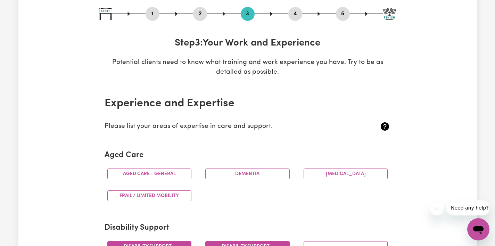
scroll to position [75, 0]
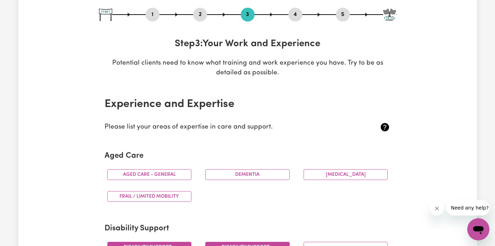
click at [195, 15] on button "2" at bounding box center [200, 14] width 14 height 9
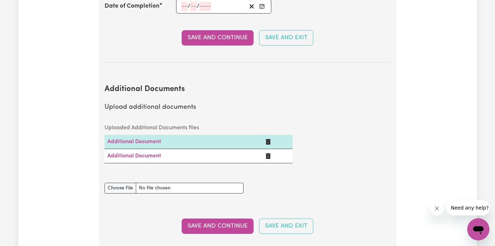
scroll to position [1324, 0]
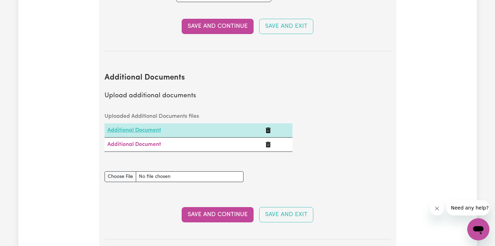
click at [123, 128] on link "Additional Document" at bounding box center [134, 131] width 54 height 6
click at [342, 62] on section "Additional Documents Upload additional documents Uploaded Additional Documents …" at bounding box center [248, 150] width 286 height 177
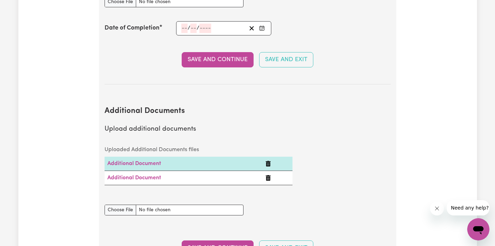
scroll to position [1304, 0]
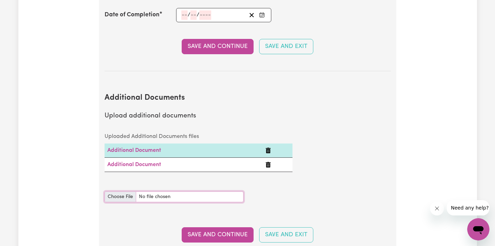
click at [124, 191] on input "Additional Documents document" at bounding box center [174, 196] width 139 height 11
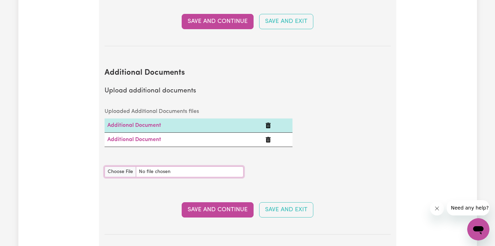
scroll to position [1344, 0]
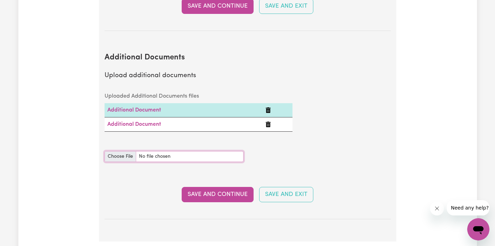
click at [124, 151] on input "Additional Documents document" at bounding box center [174, 156] width 139 height 11
type input "C:\fakepath\Certificate_162459807_1743048636.pdf"
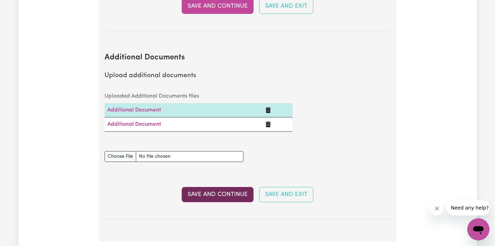
click at [235, 187] on button "Save and Continue" at bounding box center [218, 194] width 72 height 15
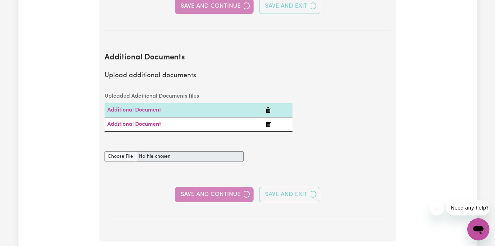
select select "2021"
select select "2022"
select select "Certificate III (Individual Support)"
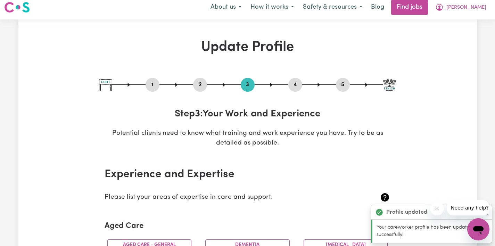
scroll to position [0, 0]
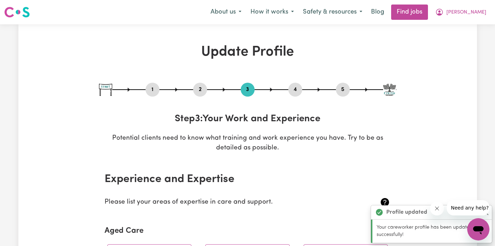
click at [203, 90] on button "2" at bounding box center [200, 89] width 14 height 9
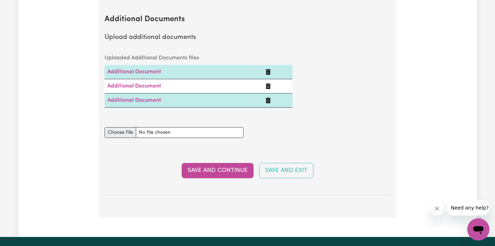
scroll to position [1374, 0]
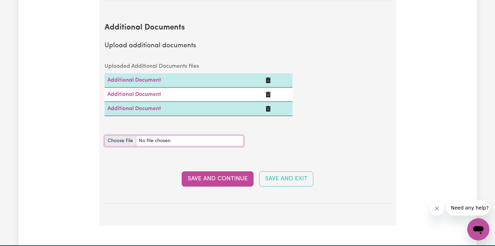
click at [122, 136] on input "Additional Documents document" at bounding box center [174, 141] width 139 height 11
type input "C:\fakepath\Certificate_162467407_1743052900.pdf"
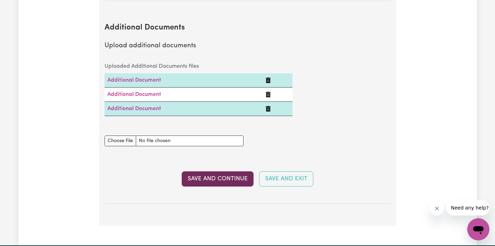
click at [219, 171] on button "Save and Continue" at bounding box center [218, 178] width 72 height 15
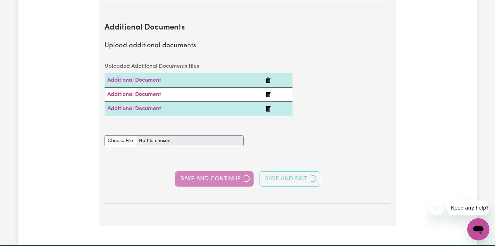
select select "2021"
select select "2022"
select select "Certificate III (Individual Support)"
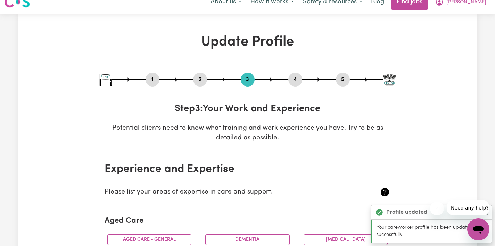
scroll to position [0, 0]
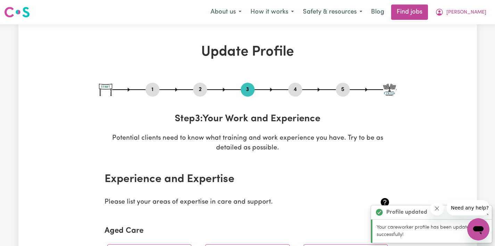
click at [202, 90] on button "2" at bounding box center [200, 89] width 14 height 9
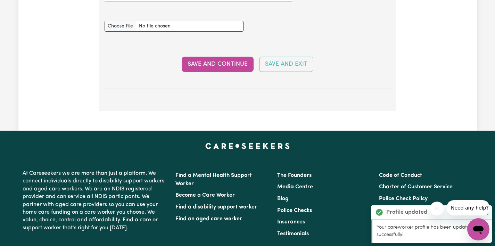
scroll to position [1354, 0]
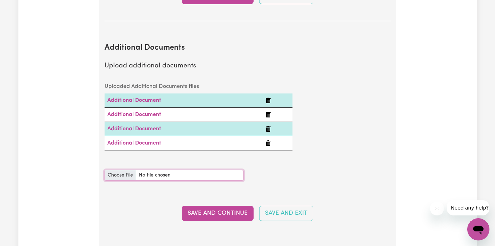
click at [125, 170] on input "Additional Documents document" at bounding box center [174, 175] width 139 height 11
type input "C:\fakepath\Certificate_162467407_1743052900.pdf"
click at [217, 206] on button "Save and Continue" at bounding box center [218, 213] width 72 height 15
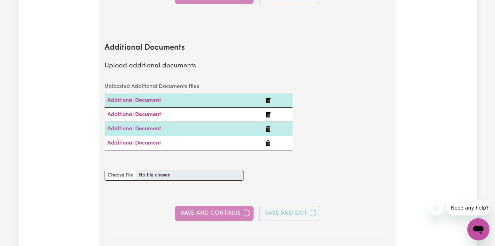
select select "2021"
select select "2022"
select select "Certificate III (Individual Support)"
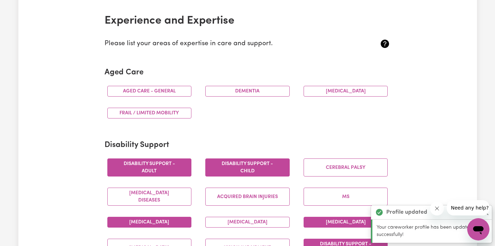
scroll to position [0, 0]
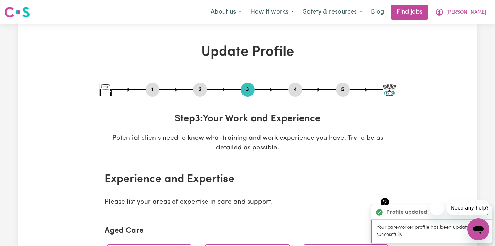
click at [196, 88] on button "2" at bounding box center [200, 89] width 14 height 9
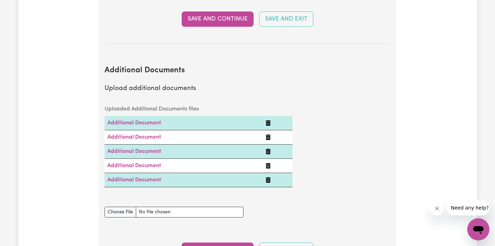
scroll to position [1343, 0]
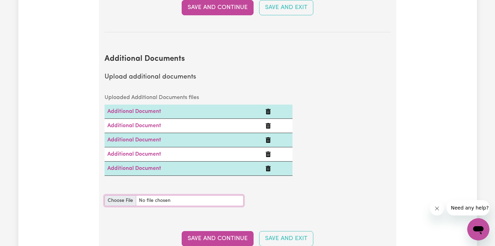
click at [112, 195] on input "Additional Documents document" at bounding box center [174, 200] width 139 height 11
type input "C:\fakepath\Certificate_162466365_1743052004.pdf"
click at [238, 231] on button "Save and Continue" at bounding box center [218, 238] width 72 height 15
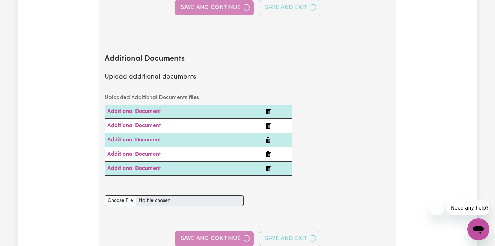
select select "2021"
select select "2022"
select select "Certificate III (Individual Support)"
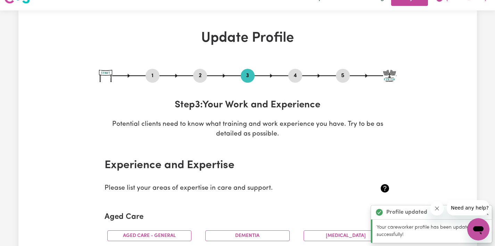
scroll to position [0, 0]
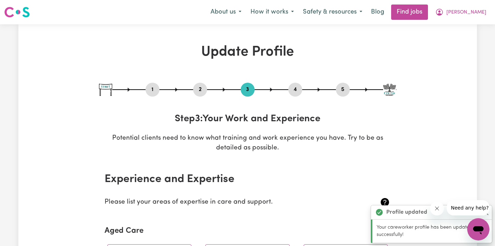
click at [201, 88] on button "2" at bounding box center [200, 89] width 14 height 9
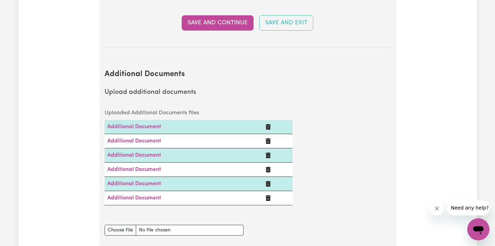
scroll to position [1347, 0]
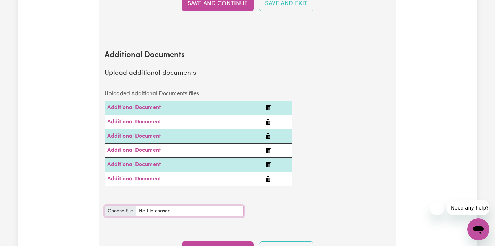
click at [121, 206] on input "Additional Documents document" at bounding box center [174, 211] width 139 height 11
type input "C:\fakepath\MHFA certificate .pdf"
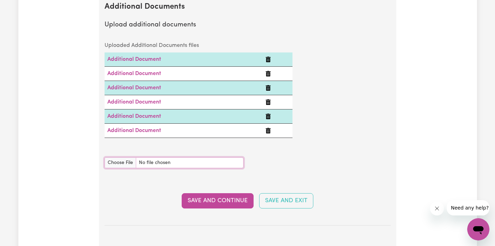
scroll to position [1408, 0]
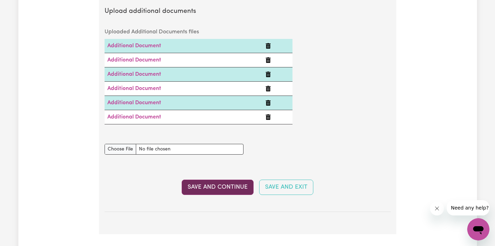
click at [238, 180] on button "Save and Continue" at bounding box center [218, 187] width 72 height 15
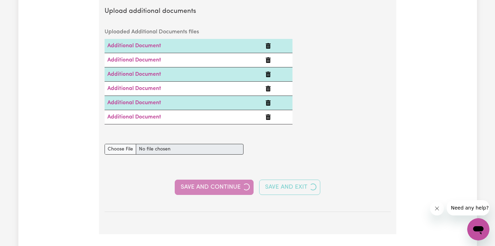
select select "2021"
select select "2022"
select select "Certificate III (Individual Support)"
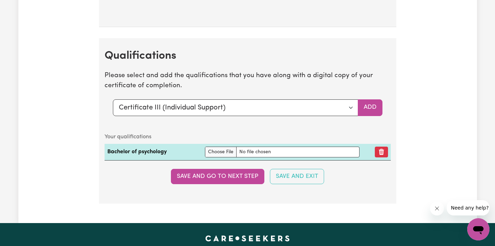
scroll to position [1740, 0]
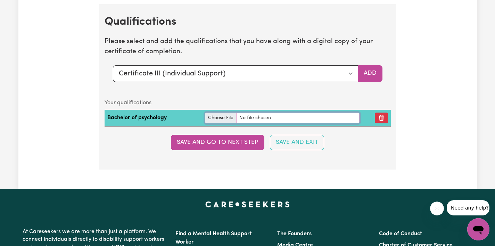
click at [218, 117] on input "file" at bounding box center [282, 118] width 155 height 11
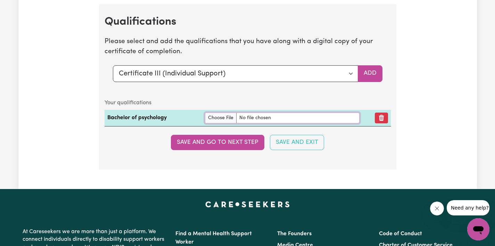
type input "C:\fakepath\Degree .pdf"
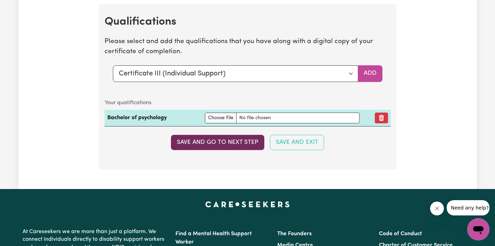
click at [242, 141] on button "Save and go to next step" at bounding box center [217, 142] width 93 height 15
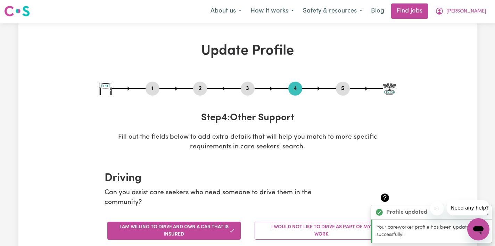
scroll to position [0, 0]
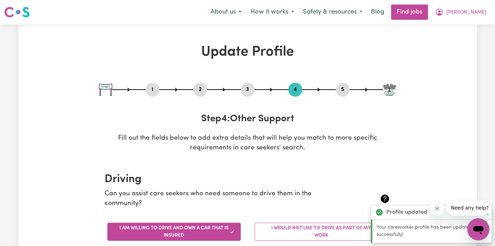
click at [240, 88] on div "1 2 3 4 5" at bounding box center [247, 90] width 297 height 14
click at [204, 89] on button "2" at bounding box center [200, 89] width 14 height 9
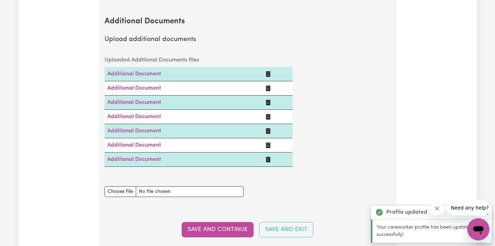
scroll to position [1382, 0]
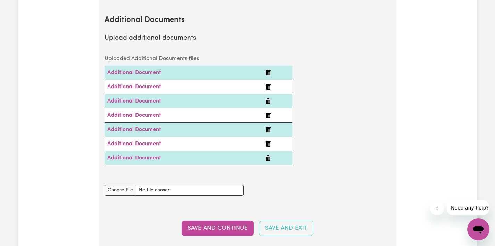
click at [266, 84] on icon "Delete Additional Document" at bounding box center [268, 87] width 6 height 6
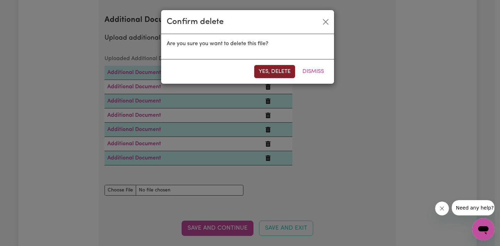
click at [268, 74] on button "Yes, delete" at bounding box center [274, 71] width 41 height 13
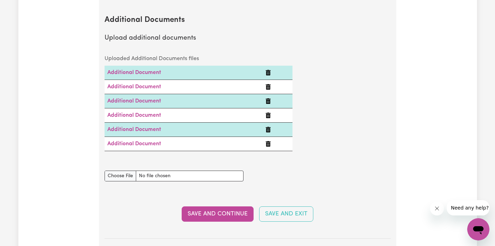
click at [268, 84] on icon "Delete Additional Document" at bounding box center [268, 87] width 6 height 6
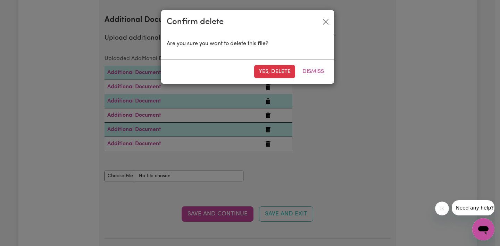
click at [272, 89] on div "Confirm delete Are you sure you want to delete this file? Yes, delete Dismiss" at bounding box center [250, 123] width 500 height 246
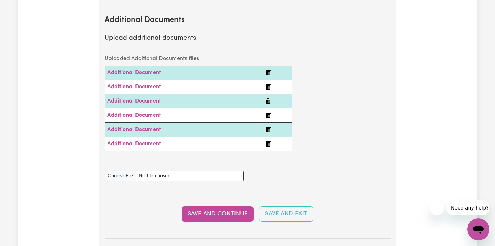
click at [267, 84] on icon "Delete Additional Document" at bounding box center [268, 87] width 5 height 6
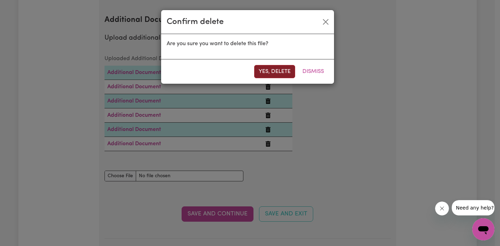
click at [268, 68] on button "Yes, delete" at bounding box center [274, 71] width 41 height 13
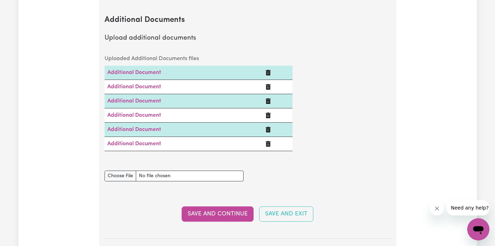
click at [268, 84] on icon "Delete Additional Document" at bounding box center [268, 87] width 6 height 6
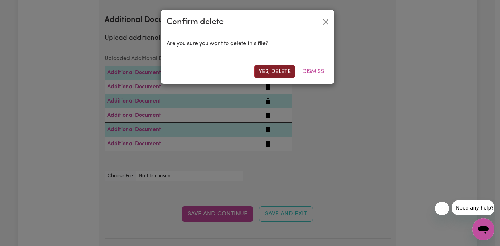
click at [268, 68] on button "Yes, delete" at bounding box center [274, 71] width 41 height 13
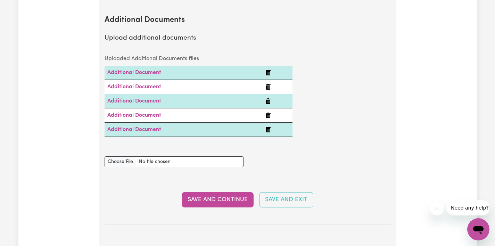
click at [268, 84] on icon "Delete Additional Document" at bounding box center [268, 87] width 5 height 6
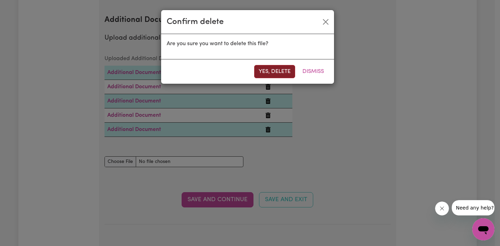
click at [269, 71] on button "Yes, delete" at bounding box center [274, 71] width 41 height 13
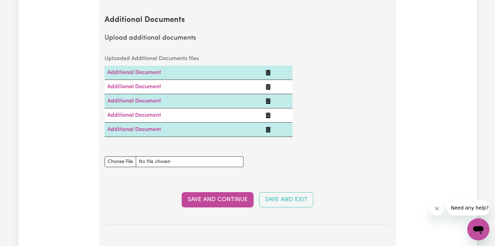
click at [268, 84] on icon "Delete Additional Document" at bounding box center [268, 87] width 5 height 6
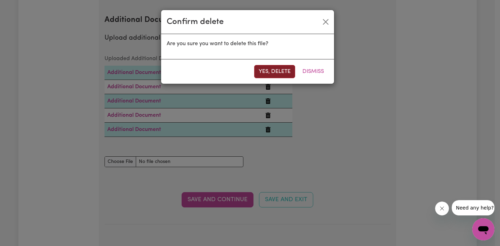
click at [269, 73] on button "Yes, delete" at bounding box center [274, 71] width 41 height 13
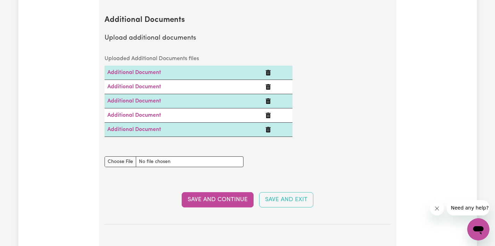
click at [268, 84] on icon "Delete Additional Document" at bounding box center [268, 87] width 5 height 6
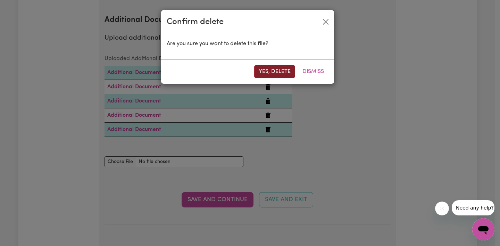
click at [264, 73] on button "Yes, delete" at bounding box center [274, 71] width 41 height 13
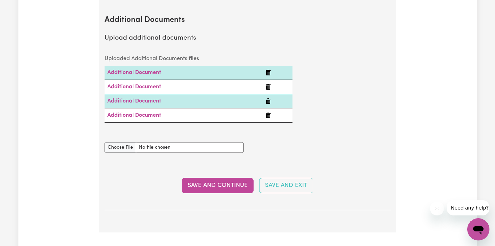
click at [268, 84] on icon "Delete Additional Document" at bounding box center [268, 87] width 5 height 6
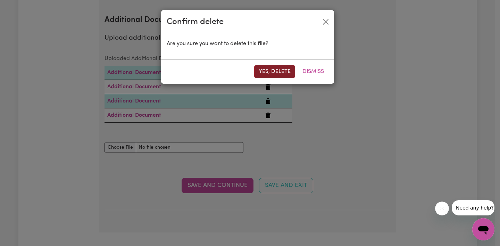
click at [266, 66] on button "Yes, delete" at bounding box center [274, 71] width 41 height 13
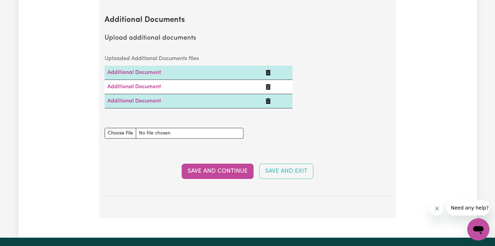
click at [267, 84] on icon "Delete Additional Document" at bounding box center [268, 87] width 5 height 6
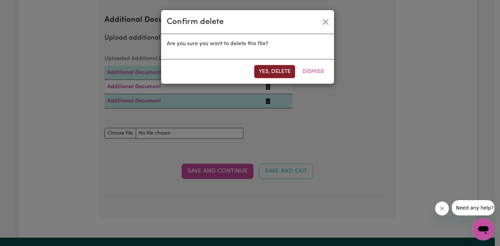
click at [268, 71] on button "Yes, delete" at bounding box center [274, 71] width 41 height 13
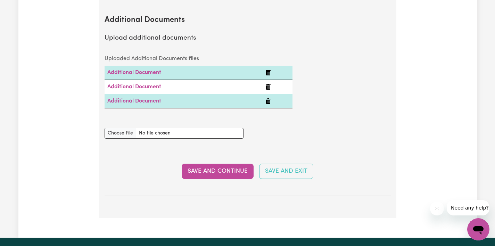
click at [269, 84] on icon "Delete Additional Document" at bounding box center [268, 87] width 5 height 6
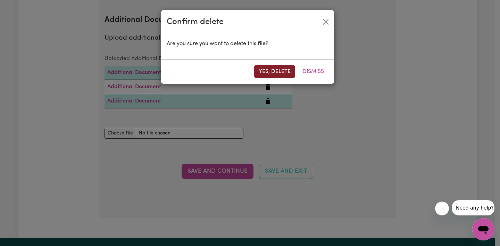
click at [270, 72] on button "Yes, delete" at bounding box center [274, 71] width 41 height 13
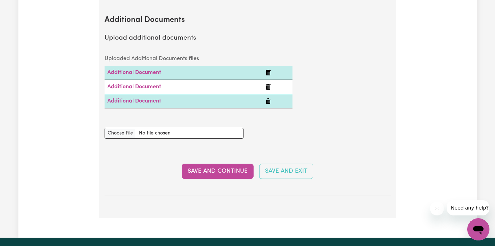
click at [268, 98] on icon "Delete Additional Document" at bounding box center [268, 101] width 6 height 6
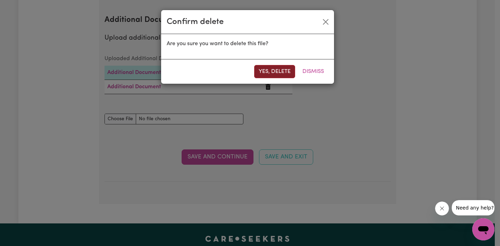
click at [268, 73] on button "Yes, delete" at bounding box center [274, 71] width 41 height 13
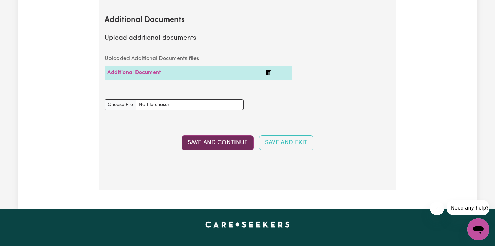
click at [241, 135] on button "Save and Continue" at bounding box center [218, 142] width 72 height 15
select select "2021"
select select "2022"
select select "Certificate III (Individual Support)"
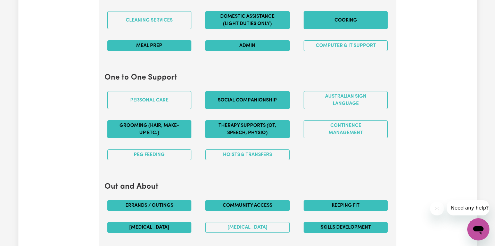
scroll to position [720, 0]
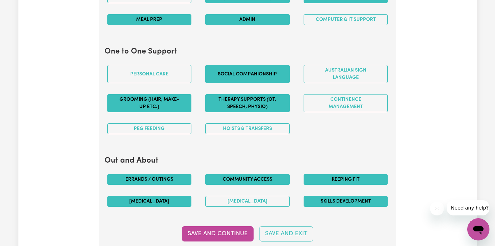
click at [273, 99] on button "Therapy Supports (OT, speech, physio)" at bounding box center [247, 103] width 84 height 18
click at [234, 99] on button "Therapy Supports (OT, speech, physio)" at bounding box center [247, 103] width 84 height 18
click at [246, 76] on button "Social companionship" at bounding box center [247, 74] width 84 height 18
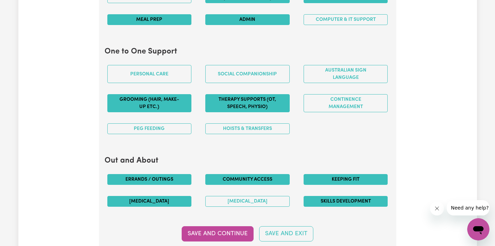
click at [253, 105] on button "Therapy Supports (OT, speech, physio)" at bounding box center [247, 103] width 84 height 18
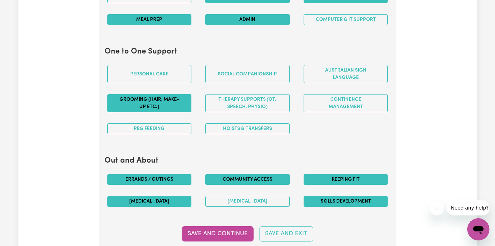
click at [135, 84] on div "Personal care" at bounding box center [149, 73] width 98 height 29
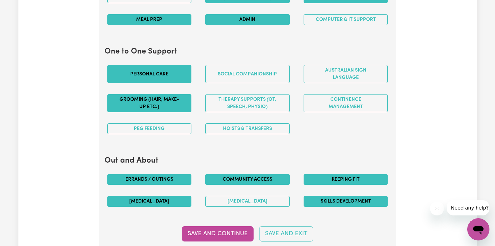
click at [139, 72] on button "Personal care" at bounding box center [149, 74] width 84 height 18
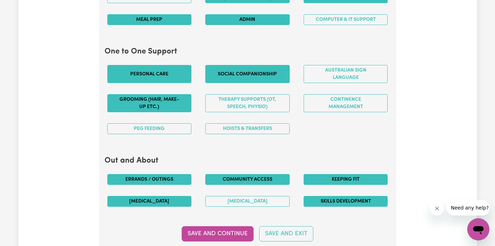
click at [235, 75] on button "Social companionship" at bounding box center [247, 74] width 84 height 18
click at [175, 73] on button "Personal care" at bounding box center [149, 74] width 84 height 18
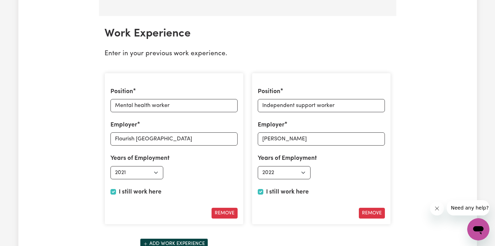
scroll to position [983, 0]
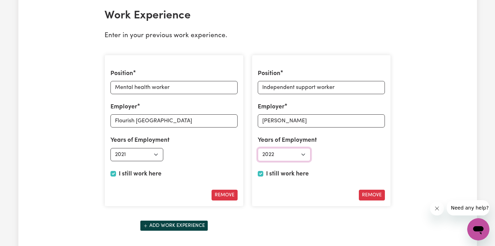
click at [287, 153] on select "Select start year 1951 1952 1953 1954 1955 1956 1957 1958 1959 1960 1961 1962 1…" at bounding box center [284, 154] width 53 height 13
click at [368, 148] on div "Employed from Select start year 1951 1952 1953 1954 1955 1956 1957 1958 1959 19…" at bounding box center [321, 154] width 127 height 13
click at [112, 173] on input "I still work here" at bounding box center [114, 174] width 6 height 6
checkbox input "false"
click at [200, 152] on select "Select end year 1951 1952 1953 1954 1955 1956 1957 1958 1959 1960 1961 1962 196…" at bounding box center [211, 154] width 53 height 13
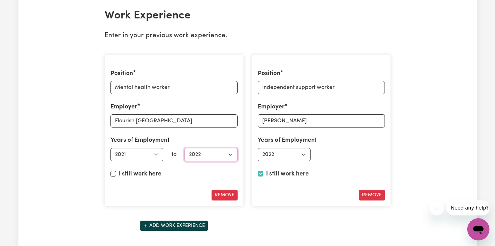
select select "2024"
click at [185, 148] on select "Select end year 1951 1952 1953 1954 1955 1956 1957 1958 1959 1960 1961 1962 196…" at bounding box center [211, 154] width 53 height 13
click at [333, 164] on div "Position Independent support worker Employer Mable Years of Employment Employed…" at bounding box center [321, 131] width 139 height 152
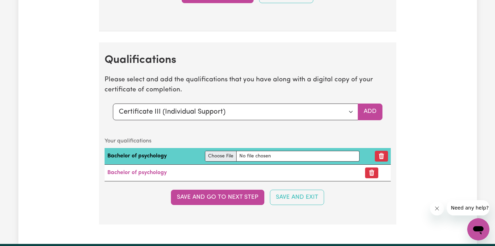
scroll to position [1738, 0]
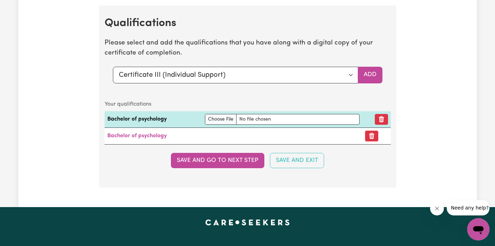
click at [379, 180] on section "Qualifications Please select and add the qualifications that you have along wit…" at bounding box center [247, 97] width 297 height 182
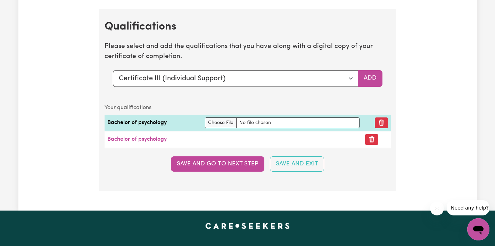
scroll to position [1727, 0]
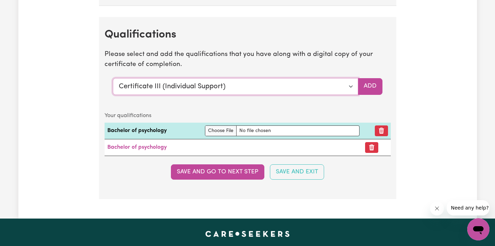
click at [271, 84] on select "Select a qualification to add... Certificate III (Individual Support) Certifica…" at bounding box center [235, 86] width 245 height 17
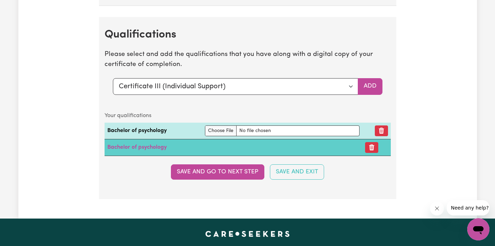
click at [268, 147] on td "Bachelor of psychology" at bounding box center [234, 147] width 258 height 17
click at [129, 144] on td "Bachelor of psychology" at bounding box center [234, 147] width 258 height 17
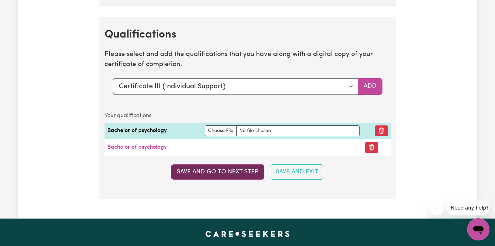
click at [193, 172] on button "Save and go to next step" at bounding box center [217, 171] width 93 height 15
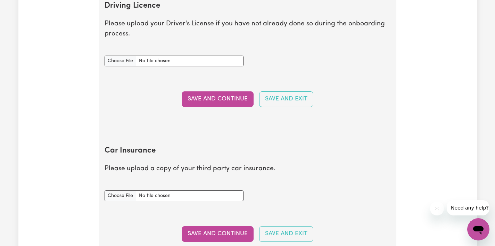
scroll to position [330, 0]
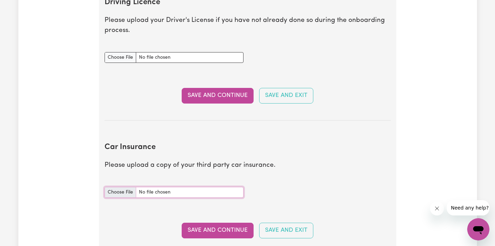
click at [116, 193] on input "Car Insurance document" at bounding box center [174, 192] width 139 height 11
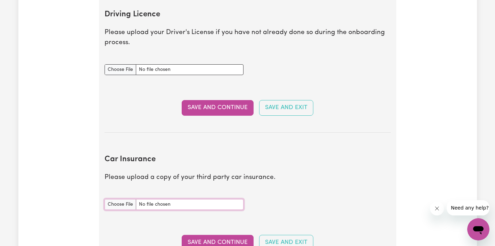
scroll to position [317, 0]
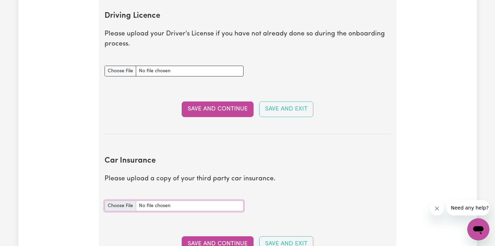
click at [113, 203] on input "Car Insurance document" at bounding box center [174, 206] width 139 height 11
type input "C:\fakepath\NRMA_CTP_GREEN_SLIP_NSW123243244_2025082718284617_858 3.pdf"
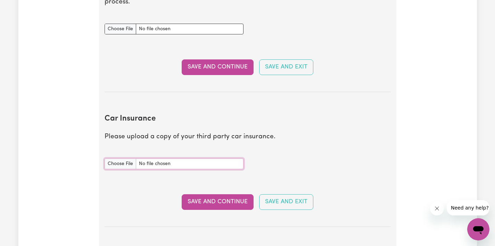
scroll to position [372, 0]
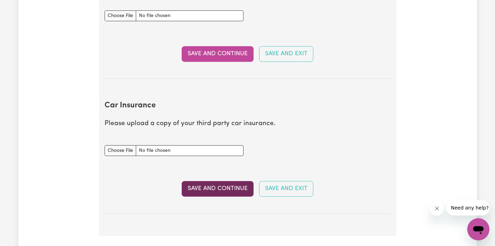
click at [211, 193] on button "Save and Continue" at bounding box center [218, 188] width 72 height 15
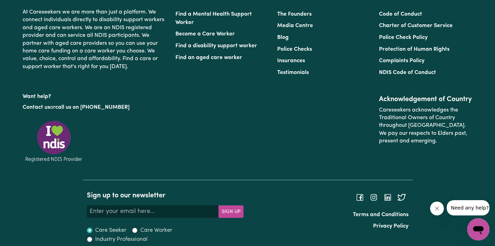
scroll to position [780, 0]
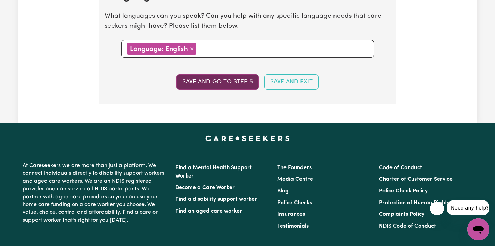
click at [216, 86] on button "Save and go to step 5" at bounding box center [218, 81] width 82 height 15
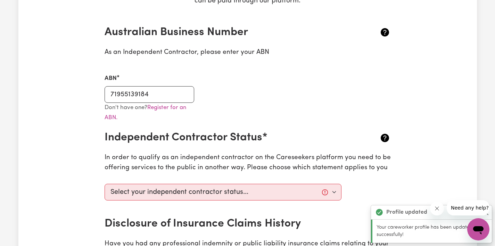
scroll to position [184, 0]
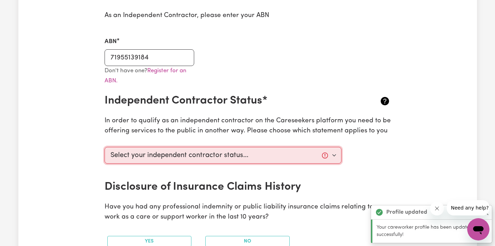
click at [218, 153] on select "Select your independent contractor status... I am providing services through an…" at bounding box center [223, 155] width 237 height 17
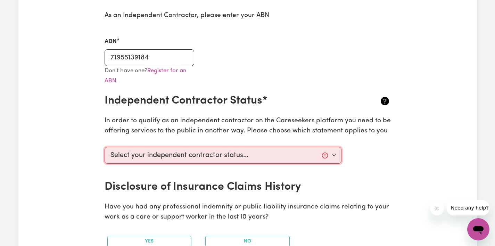
select select "I am providing services privately on my own"
click at [105, 147] on select "Select your independent contractor status... I am providing services through an…" at bounding box center [223, 155] width 237 height 17
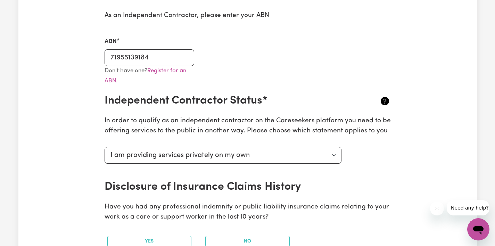
click at [282, 181] on h2 "Disclosure of Insurance Claims History" at bounding box center [224, 186] width 239 height 13
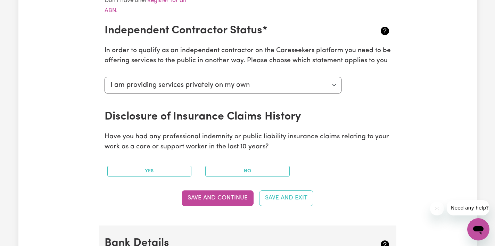
scroll to position [264, 0]
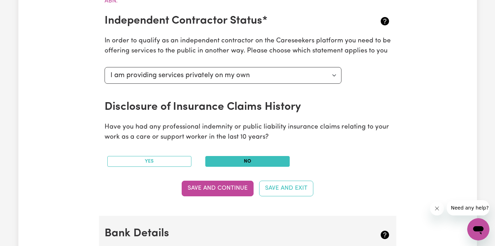
click at [235, 162] on button "No" at bounding box center [247, 161] width 84 height 11
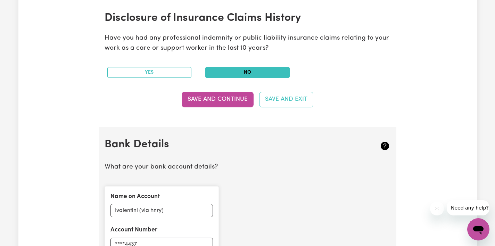
scroll to position [351, 0]
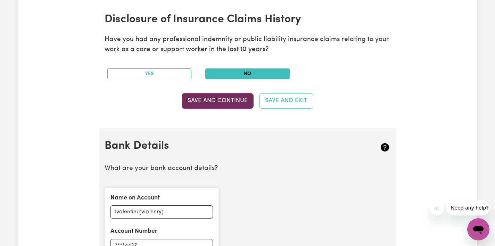
click at [216, 101] on button "Save and Continue" at bounding box center [218, 100] width 72 height 15
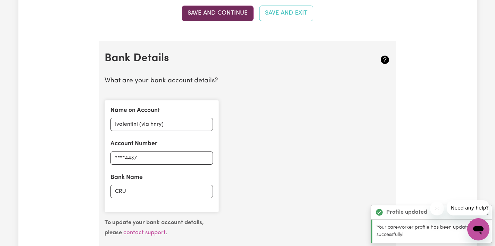
scroll to position [480, 0]
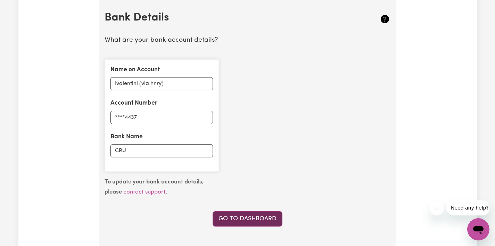
click at [247, 216] on link "Go to Dashboard" at bounding box center [248, 218] width 70 height 15
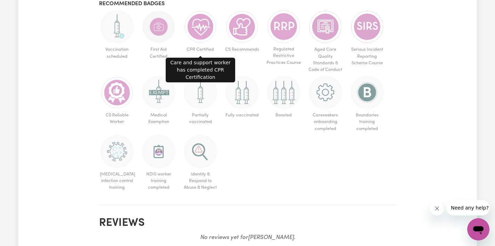
scroll to position [451, 0]
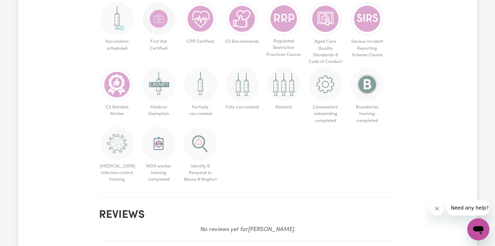
click at [214, 148] on img at bounding box center [200, 143] width 33 height 33
click at [204, 151] on img at bounding box center [200, 143] width 33 height 33
click at [203, 148] on img at bounding box center [200, 143] width 33 height 33
click at [200, 149] on img at bounding box center [200, 143] width 33 height 33
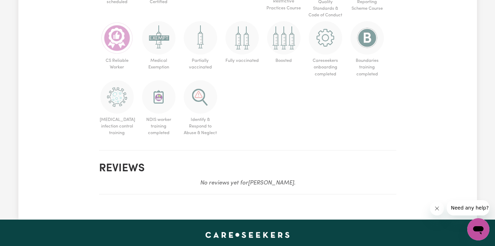
scroll to position [0, 0]
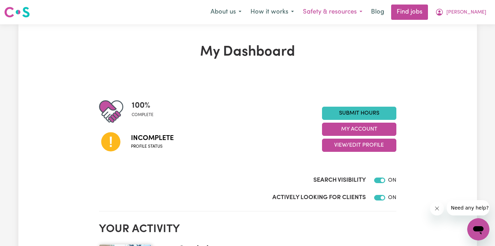
click at [367, 10] on button "Safety & resources" at bounding box center [333, 12] width 68 height 15
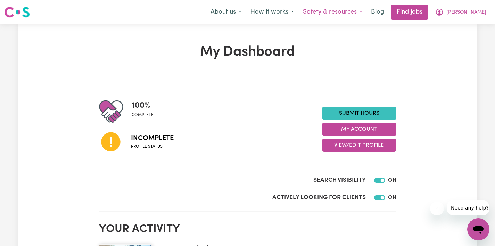
click at [367, 12] on button "Safety & resources" at bounding box center [333, 12] width 68 height 15
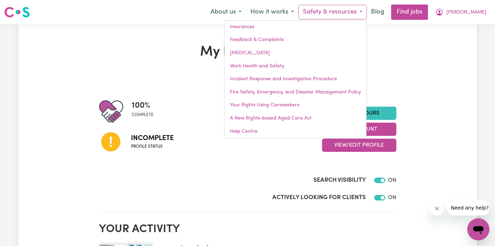
click at [257, 161] on div "Search Visibility ON" at bounding box center [247, 173] width 297 height 28
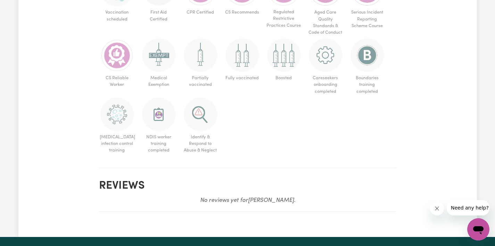
scroll to position [477, 0]
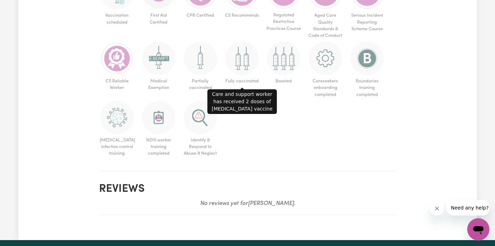
click at [247, 63] on img at bounding box center [242, 58] width 33 height 33
click at [243, 64] on img at bounding box center [242, 58] width 33 height 33
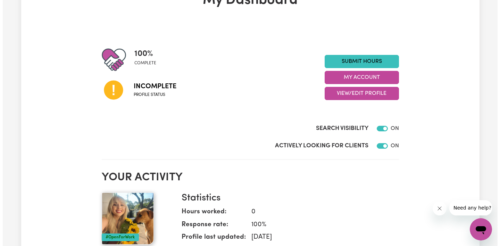
scroll to position [37, 0]
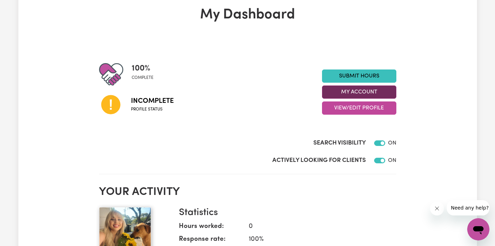
click at [342, 94] on button "My Account" at bounding box center [359, 91] width 74 height 13
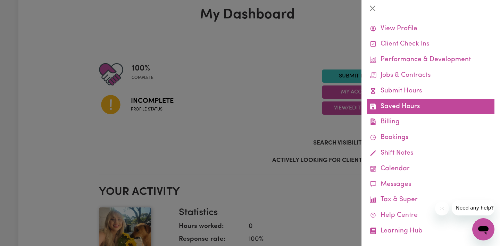
scroll to position [17, 0]
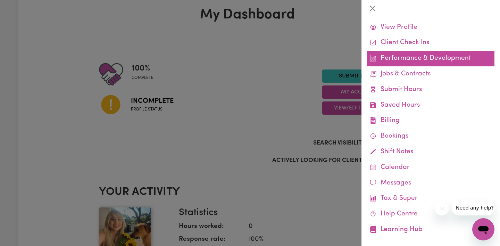
click at [394, 56] on link "Performance & Development" at bounding box center [431, 59] width 128 height 16
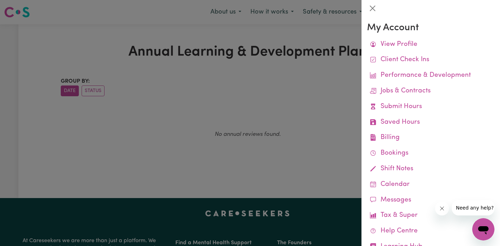
click at [316, 89] on div at bounding box center [250, 123] width 500 height 246
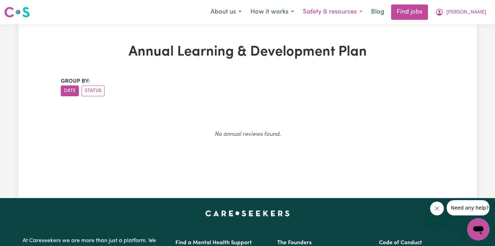
click at [367, 11] on button "Safety & resources" at bounding box center [333, 12] width 68 height 15
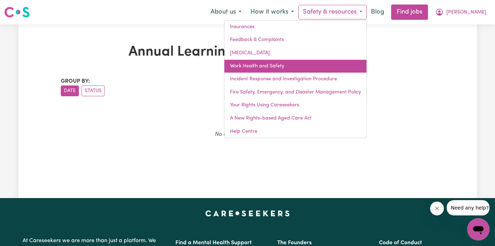
click at [272, 66] on link "Work Health and Safety" at bounding box center [295, 66] width 142 height 13
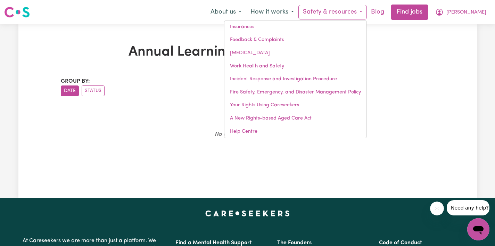
click at [389, 11] on link "Blog" at bounding box center [378, 12] width 22 height 15
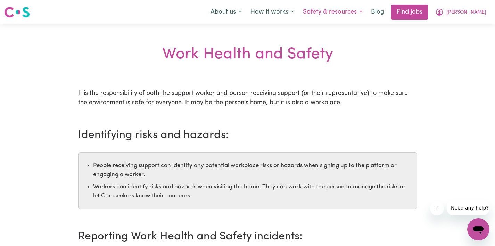
click at [367, 10] on button "Safety & resources" at bounding box center [333, 12] width 68 height 15
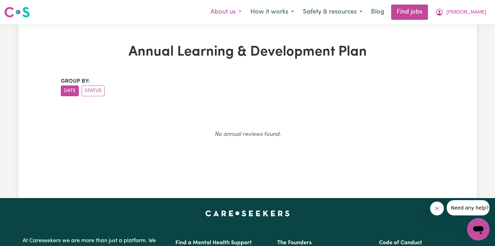
click at [246, 10] on button "About us" at bounding box center [226, 12] width 40 height 15
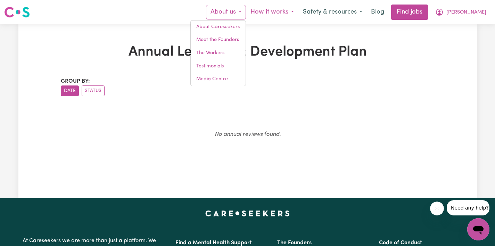
click at [299, 9] on button "How it works" at bounding box center [272, 12] width 52 height 15
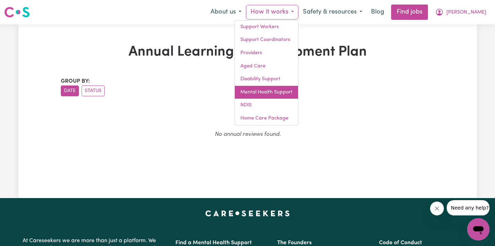
click at [297, 93] on link "Mental Health Support" at bounding box center [266, 92] width 63 height 13
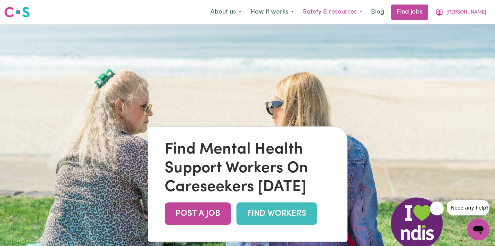
click at [367, 9] on button "Safety & resources" at bounding box center [333, 12] width 68 height 15
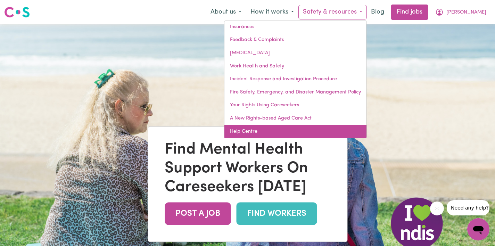
click at [285, 129] on link "Help Centre" at bounding box center [295, 131] width 142 height 13
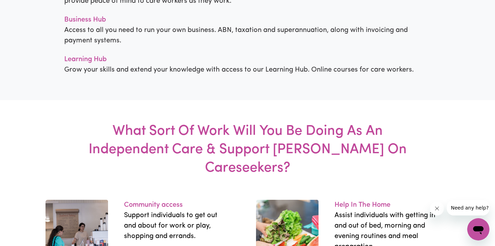
scroll to position [877, 0]
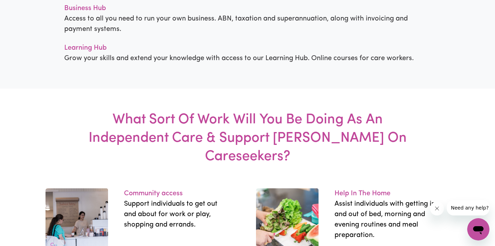
click at [81, 50] on p "Learning Hub" at bounding box center [247, 48] width 367 height 10
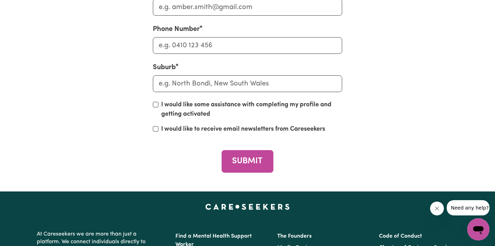
scroll to position [3167, 0]
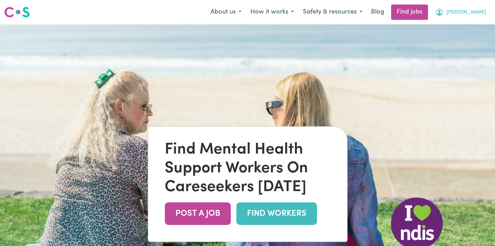
click at [468, 12] on span "[PERSON_NAME]" at bounding box center [467, 13] width 40 height 8
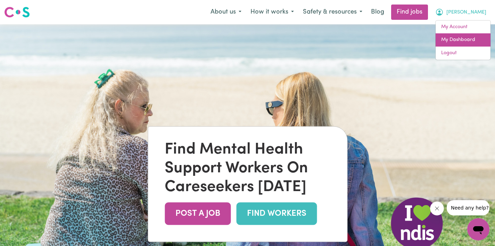
click at [460, 45] on link "My Dashboard" at bounding box center [463, 39] width 55 height 13
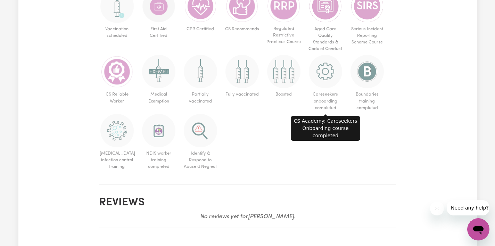
scroll to position [480, 0]
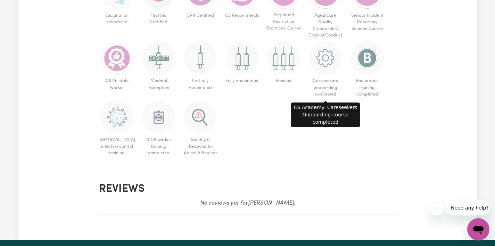
click at [327, 58] on img at bounding box center [325, 57] width 33 height 33
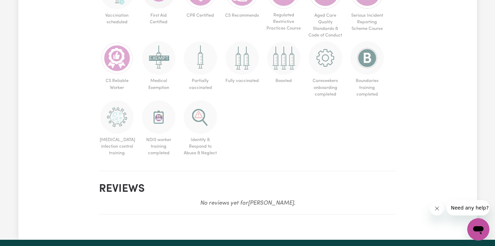
click at [318, 58] on img at bounding box center [325, 57] width 33 height 33
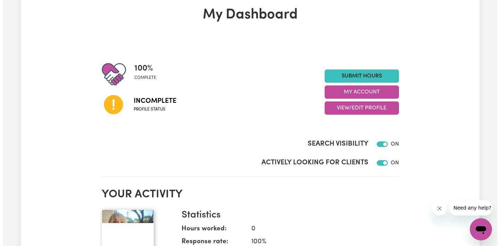
scroll to position [0, 0]
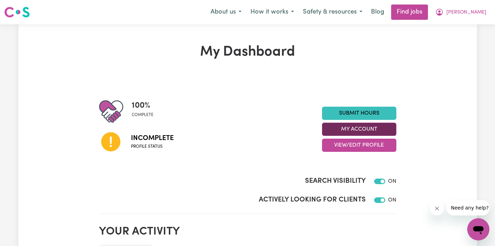
click at [344, 128] on button "My Account" at bounding box center [359, 129] width 74 height 13
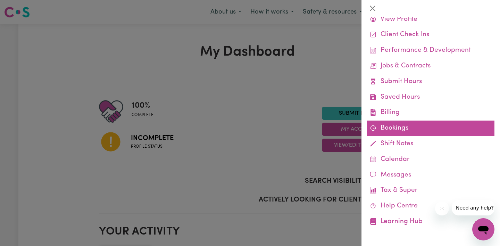
scroll to position [25, 0]
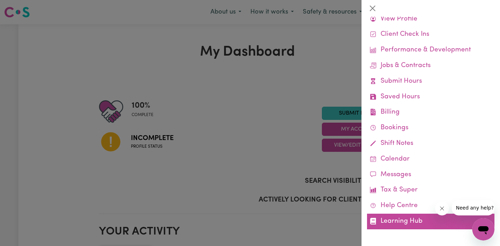
click at [400, 223] on link "Learning Hub" at bounding box center [431, 222] width 128 height 16
click at [390, 219] on link "Learning Hub" at bounding box center [431, 222] width 128 height 16
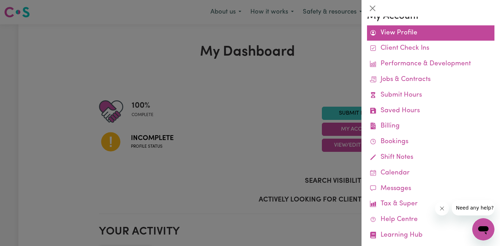
scroll to position [0, 0]
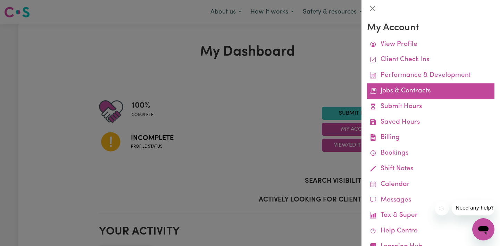
click at [392, 91] on link "Jobs & Contracts" at bounding box center [431, 91] width 128 height 16
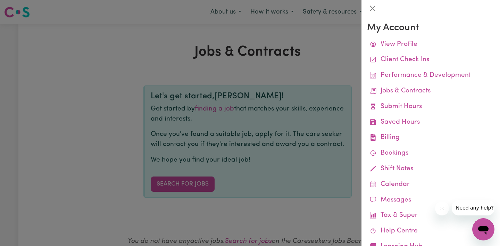
click at [304, 66] on div at bounding box center [250, 123] width 500 height 246
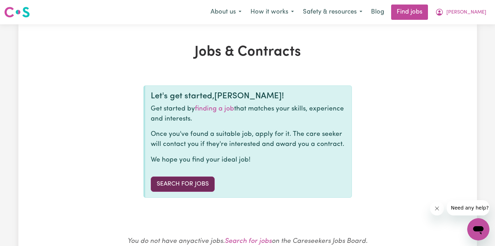
click at [189, 185] on link "Search for Jobs" at bounding box center [183, 184] width 64 height 15
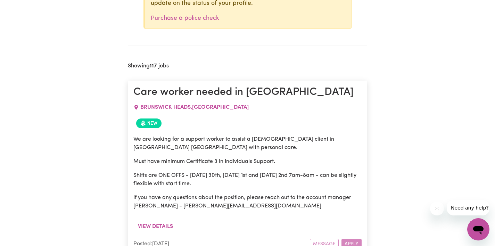
scroll to position [217, 0]
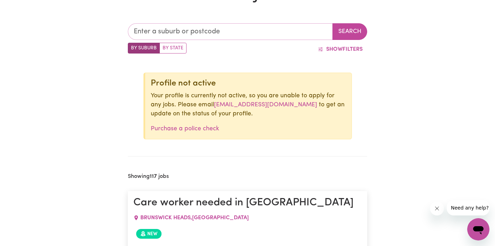
click at [167, 31] on input "text" at bounding box center [230, 31] width 205 height 17
type input "2500"
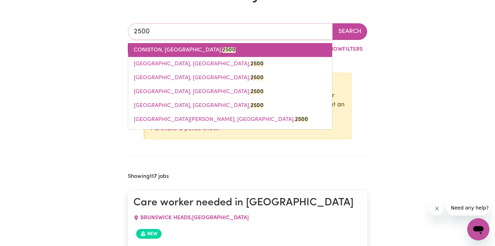
click at [173, 49] on span "CONISTON, New South Wales, 2500" at bounding box center [185, 50] width 102 height 6
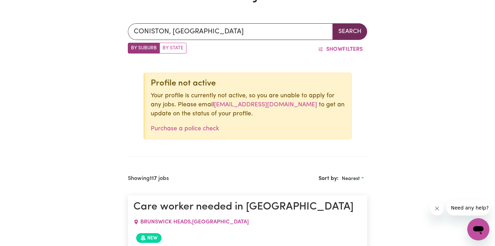
click at [354, 36] on button "Search" at bounding box center [350, 31] width 35 height 17
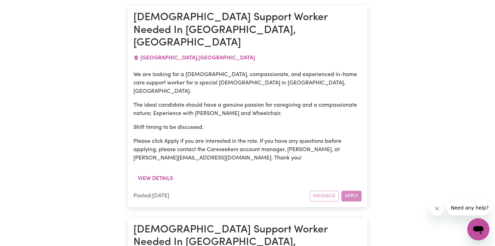
scroll to position [412, 0]
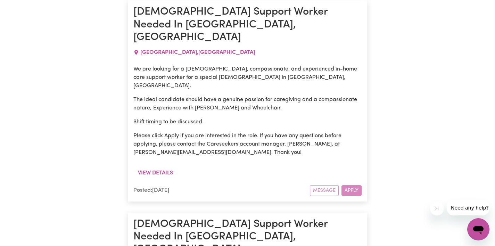
click at [254, 132] on p "Please click Apply if you are interested in the role. If you have any questions…" at bounding box center [247, 144] width 228 height 25
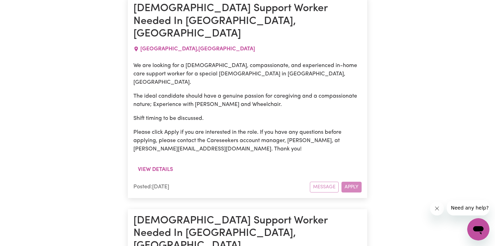
scroll to position [417, 0]
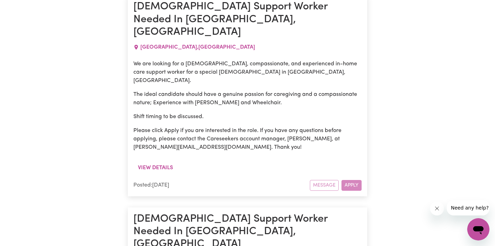
click at [333, 128] on p "Please click Apply if you are interested in the role. If you have any questions…" at bounding box center [247, 138] width 228 height 25
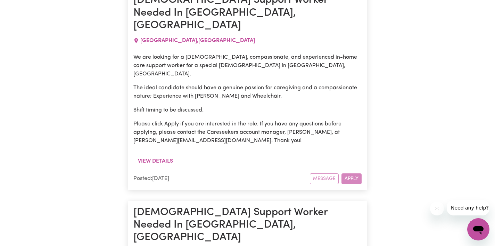
scroll to position [401, 0]
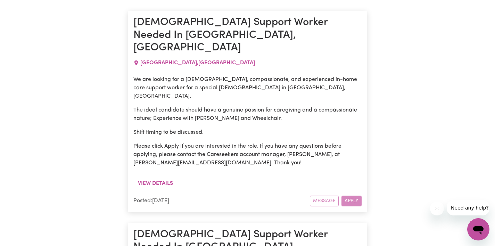
drag, startPoint x: 231, startPoint y: 138, endPoint x: 376, endPoint y: 147, distance: 145.2
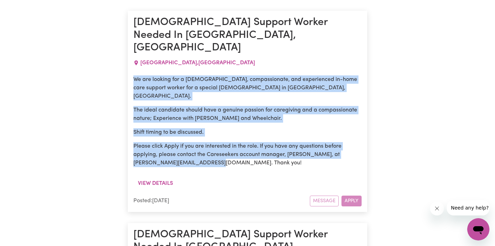
drag, startPoint x: 131, startPoint y: 68, endPoint x: 296, endPoint y: 149, distance: 184.2
click at [296, 149] on article "Female Support Worker Needed In Berkeley, NSW BERKELEY , New South Wales We are…" at bounding box center [247, 111] width 239 height 201
click at [296, 149] on div "We are looking for a female, compassionate, and experienced in-home care suppor…" at bounding box center [247, 124] width 228 height 106
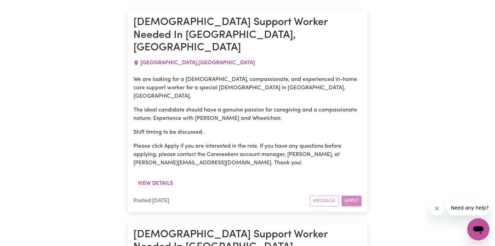
click at [358, 142] on p "Please click Apply if you are interested in the role. If you have any questions…" at bounding box center [247, 154] width 228 height 25
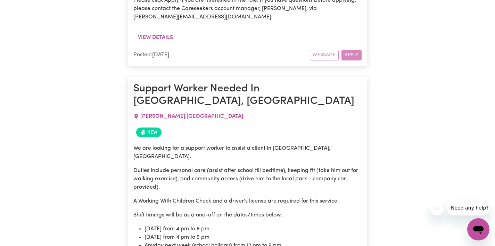
scroll to position [810, 0]
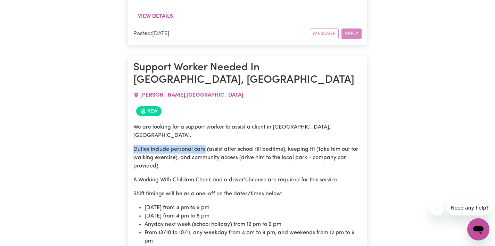
drag, startPoint x: 134, startPoint y: 73, endPoint x: 206, endPoint y: 76, distance: 71.3
click at [206, 145] on p "Duties include personal care (assist after school till bedtime), keeping fit (t…" at bounding box center [247, 157] width 228 height 25
copy p "Duties include personal care"
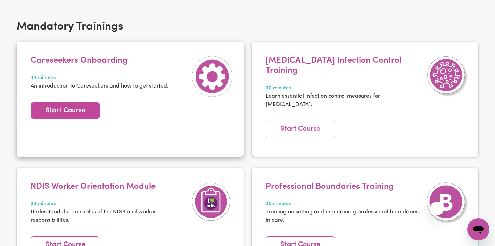
click at [58, 112] on link "Start Course" at bounding box center [66, 110] width 70 height 17
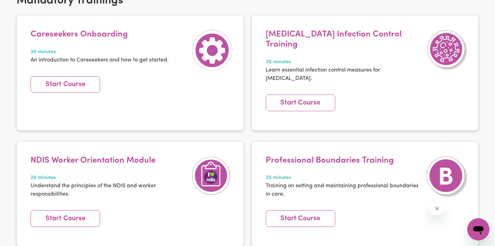
scroll to position [156, 0]
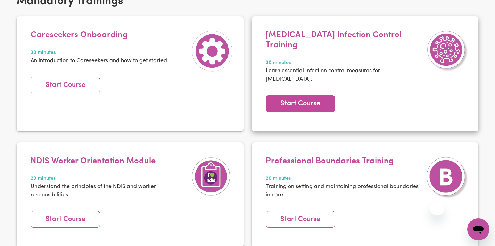
click at [284, 95] on link "Start Course" at bounding box center [301, 103] width 70 height 17
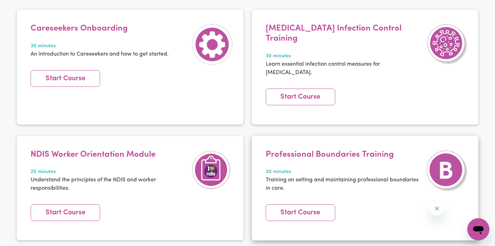
scroll to position [183, 0]
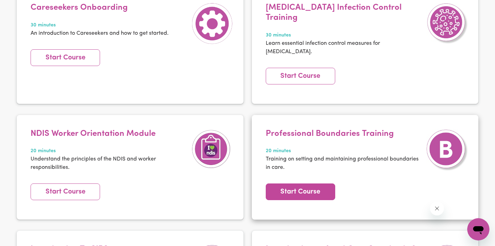
click at [303, 183] on link "Start Course" at bounding box center [301, 191] width 70 height 17
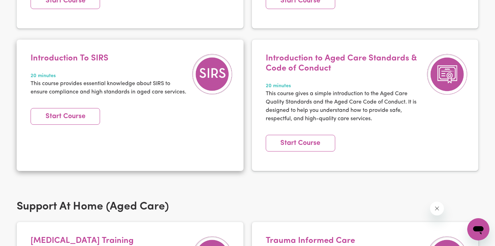
scroll to position [377, 0]
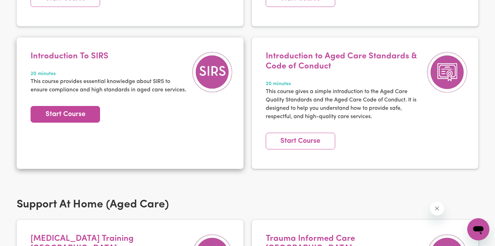
click at [88, 106] on link "Start Course" at bounding box center [66, 114] width 70 height 17
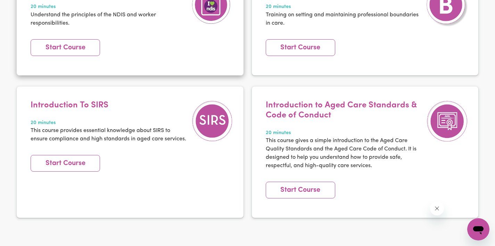
scroll to position [320, 0]
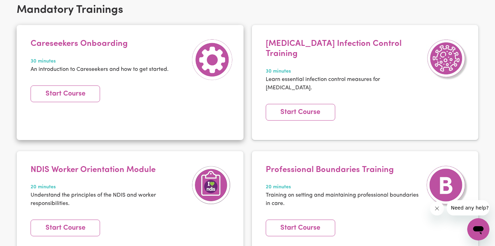
scroll to position [171, 0]
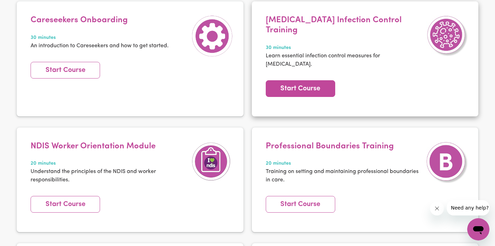
click at [293, 80] on link "Start Course" at bounding box center [301, 88] width 70 height 17
click at [324, 80] on link "Start Course" at bounding box center [301, 88] width 70 height 17
click at [299, 80] on link "Start Course" at bounding box center [301, 88] width 70 height 17
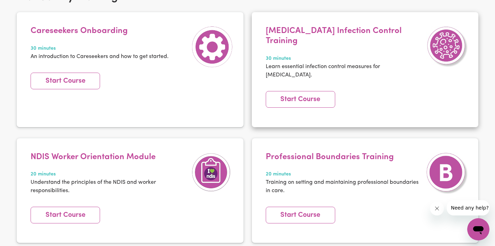
scroll to position [157, 0]
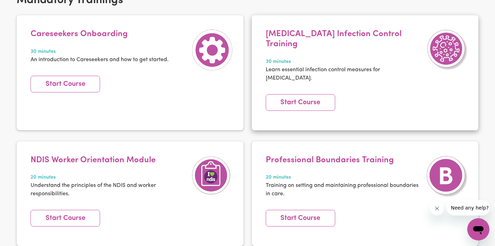
click at [330, 45] on div "[MEDICAL_DATA] Infection Control Training 30 minutes Learn essential infection …" at bounding box center [344, 59] width 164 height 61
click at [299, 94] on link "Start Course" at bounding box center [301, 102] width 70 height 17
click at [291, 94] on link "Start Course" at bounding box center [301, 102] width 70 height 17
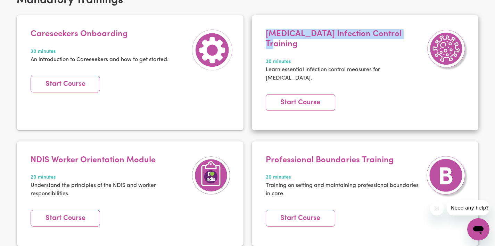
drag, startPoint x: 412, startPoint y: 34, endPoint x: 265, endPoint y: 30, distance: 146.4
click at [265, 30] on div "[MEDICAL_DATA] Infection Control Training 30 minutes Learn essential infection …" at bounding box center [365, 59] width 206 height 61
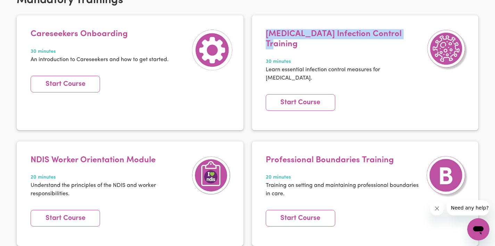
copy h4 "[MEDICAL_DATA] Infection Control Training"
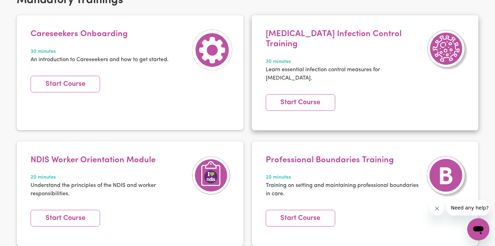
drag, startPoint x: 391, startPoint y: 60, endPoint x: 386, endPoint y: 62, distance: 5.1
click at [391, 66] on p "Learn essential infection control measures for [MEDICAL_DATA]." at bounding box center [344, 74] width 157 height 17
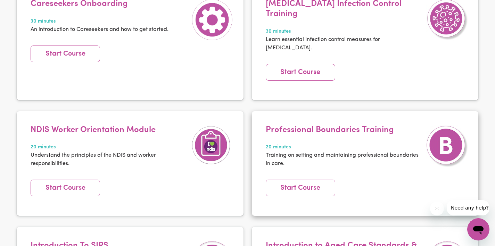
scroll to position [189, 0]
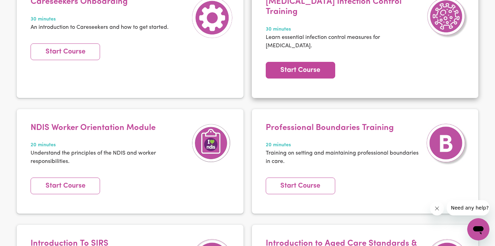
click at [302, 62] on link "Start Course" at bounding box center [301, 70] width 70 height 17
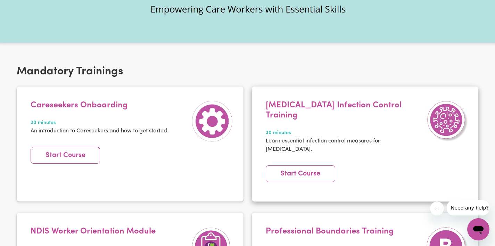
scroll to position [86, 0]
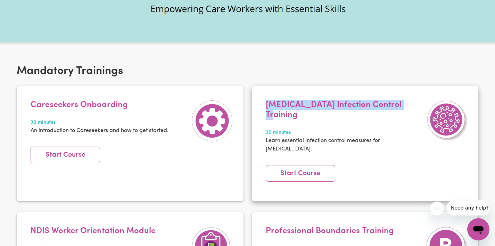
drag, startPoint x: 395, startPoint y: 108, endPoint x: 262, endPoint y: 104, distance: 133.2
click at [262, 104] on article "COVID-19 Infection Control Training 30 minutes Learn essential infection contro…" at bounding box center [365, 143] width 227 height 115
copy h4 "[MEDICAL_DATA] Infection Control Training"
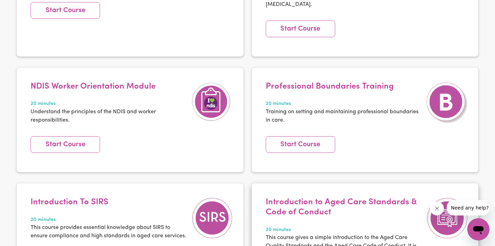
scroll to position [246, 0]
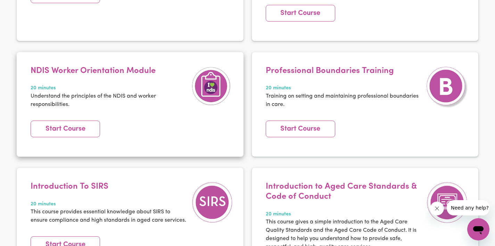
click at [174, 98] on div "NDIS Worker Orientation Module 20 minutes Understand the principles of the NDIS…" at bounding box center [109, 91] width 164 height 51
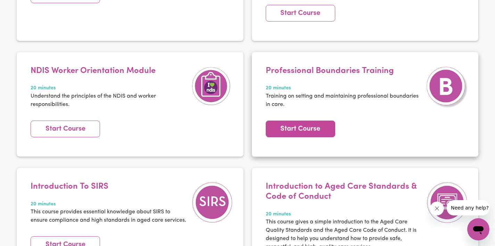
click at [307, 121] on link "Start Course" at bounding box center [301, 129] width 70 height 17
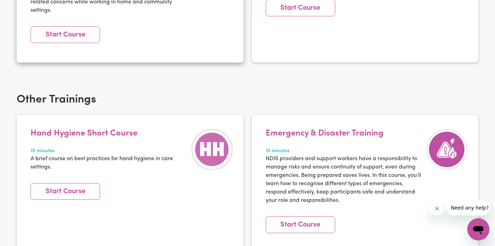
scroll to position [936, 0]
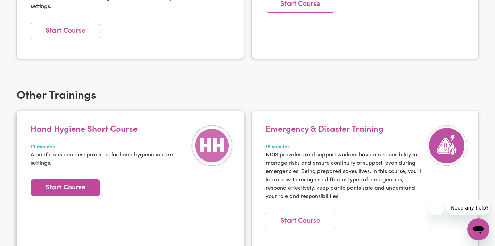
click at [81, 179] on link "Start Course" at bounding box center [66, 187] width 70 height 17
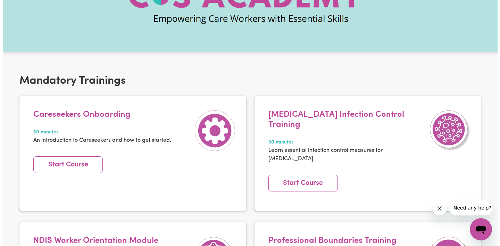
scroll to position [0, 0]
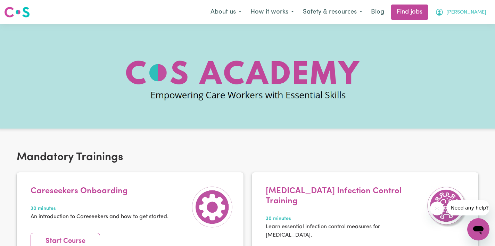
click at [478, 14] on span "[PERSON_NAME]" at bounding box center [467, 13] width 40 height 8
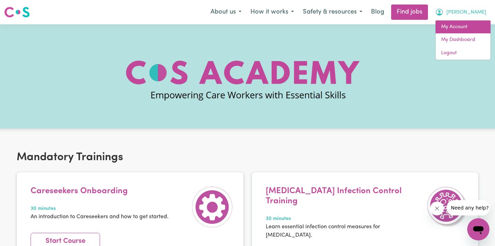
click at [459, 27] on link "My Account" at bounding box center [463, 27] width 55 height 13
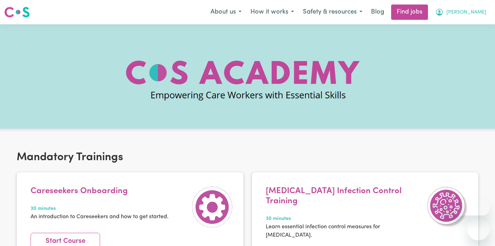
click at [479, 11] on span "[PERSON_NAME]" at bounding box center [467, 13] width 40 height 8
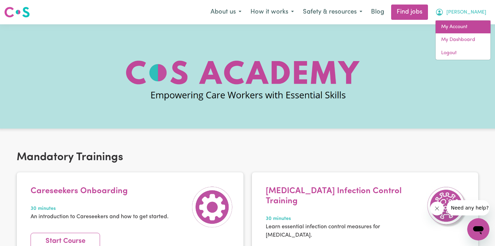
click at [461, 23] on link "My Account" at bounding box center [463, 27] width 55 height 13
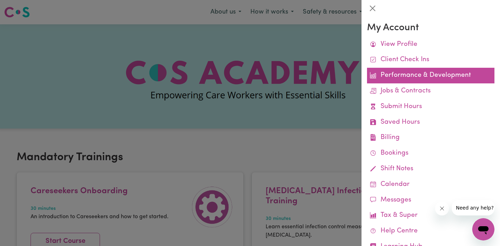
click at [400, 74] on link "Performance & Development" at bounding box center [431, 76] width 128 height 16
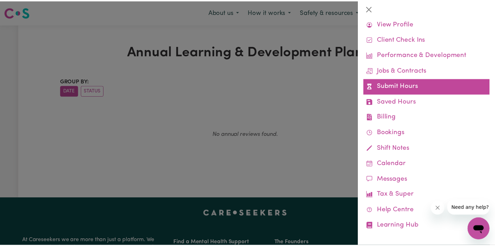
scroll to position [25, 0]
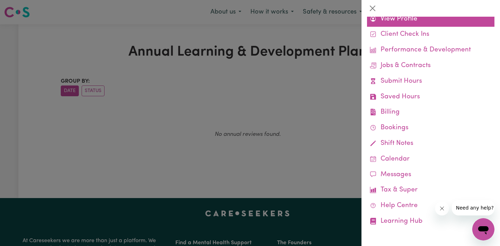
click at [401, 18] on link "View Profile" at bounding box center [431, 19] width 128 height 16
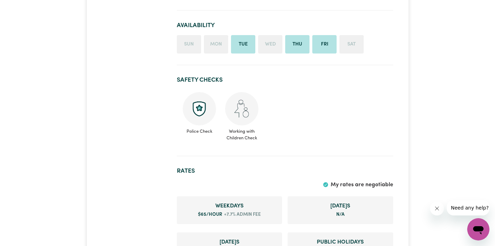
scroll to position [474, 0]
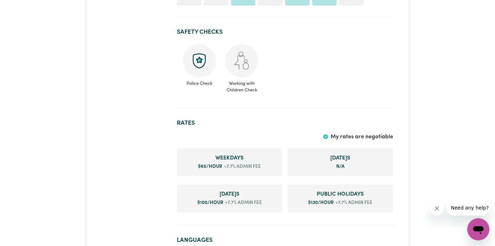
click at [243, 74] on img at bounding box center [241, 60] width 33 height 33
click at [245, 58] on img at bounding box center [241, 60] width 33 height 33
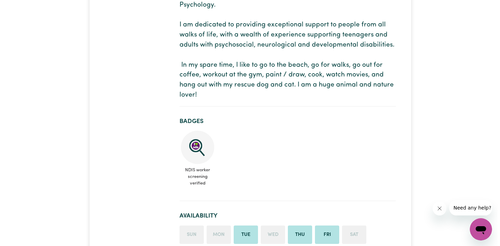
scroll to position [0, 0]
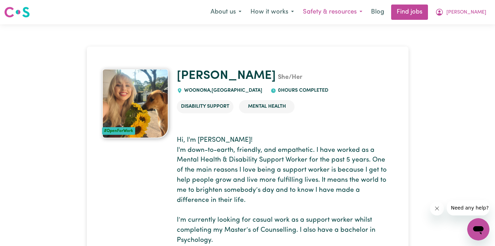
click at [367, 11] on button "Safety & resources" at bounding box center [333, 12] width 68 height 15
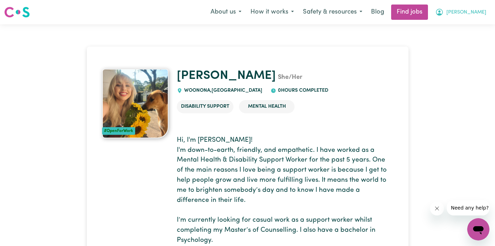
click at [467, 13] on button "[PERSON_NAME]" at bounding box center [461, 12] width 60 height 15
click at [458, 28] on link "My Account" at bounding box center [463, 27] width 55 height 13
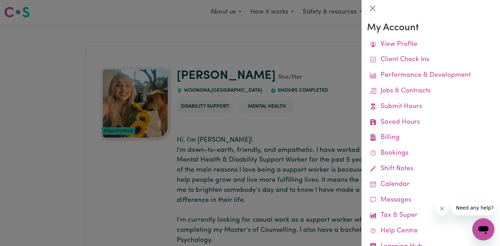
click at [315, 45] on div at bounding box center [250, 123] width 500 height 246
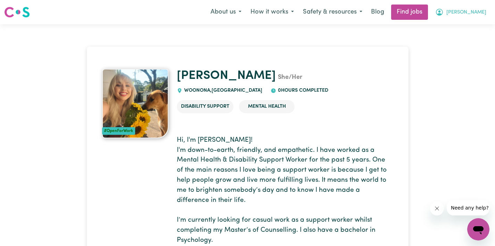
click at [470, 11] on span "[PERSON_NAME]" at bounding box center [467, 13] width 40 height 8
click at [469, 43] on link "My Dashboard" at bounding box center [463, 39] width 55 height 13
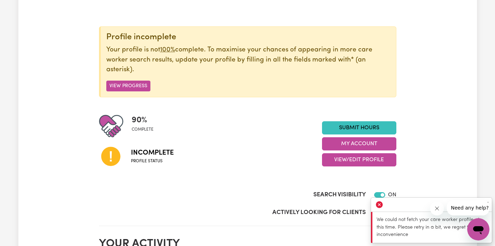
scroll to position [104, 0]
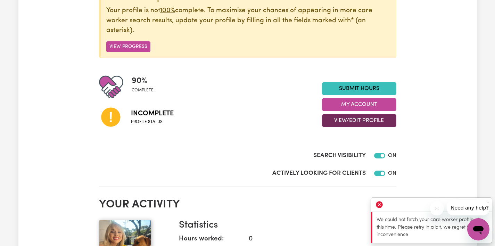
click at [352, 117] on button "View/Edit Profile" at bounding box center [359, 120] width 74 height 13
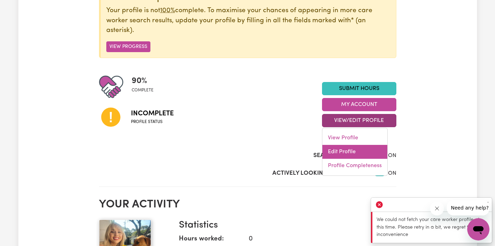
click at [347, 152] on link "Edit Profile" at bounding box center [354, 152] width 65 height 14
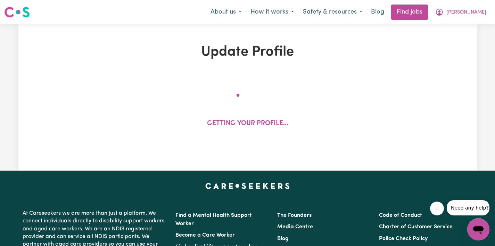
select select "female"
select select "Australian Citizen"
select select "Studying a healthcare related degree or qualification"
select select "65"
select select "100"
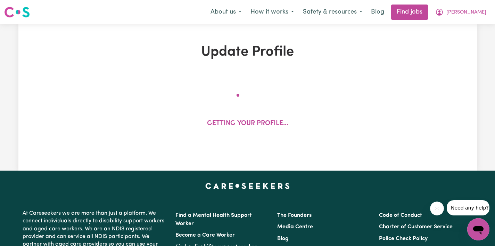
select select "130"
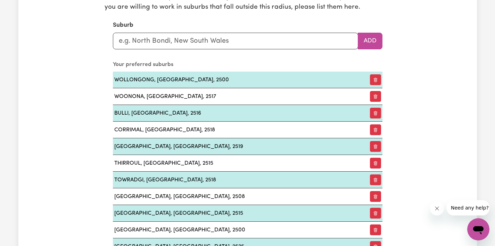
scroll to position [728, 0]
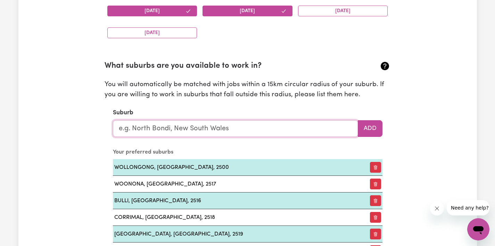
click at [201, 129] on input "text" at bounding box center [235, 128] width 245 height 17
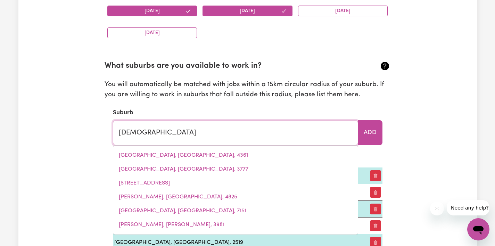
type input "heathco"
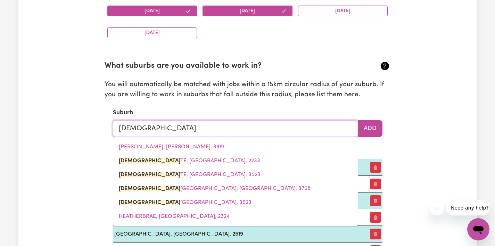
type input "heathcoTE, New South Wales, 2233"
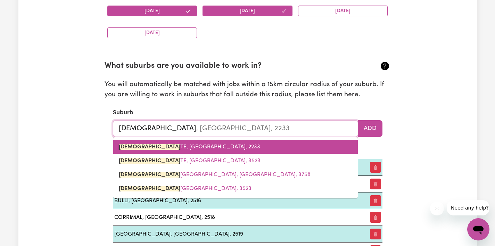
click at [208, 148] on span "HEATHCO TE, New South Wales, 2233" at bounding box center [189, 147] width 141 height 6
type input "HEATHCOTE, [GEOGRAPHIC_DATA], 2233"
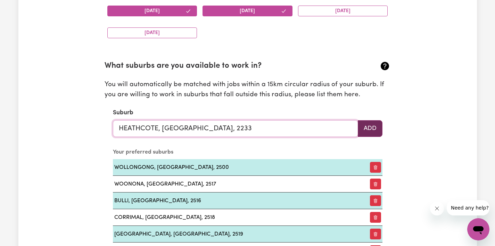
type input "HEATHCOTE, [GEOGRAPHIC_DATA], 2233"
click at [366, 130] on button "Add" at bounding box center [370, 128] width 25 height 17
click at [267, 133] on input "text" at bounding box center [235, 128] width 245 height 17
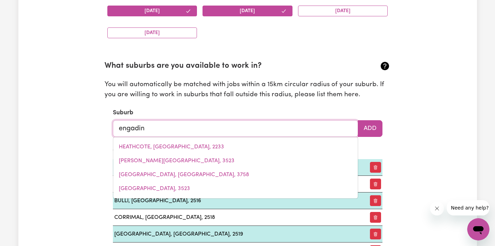
type input "engadine"
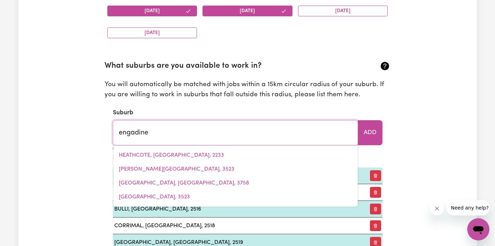
type input "engadine, New South Wales, 2233"
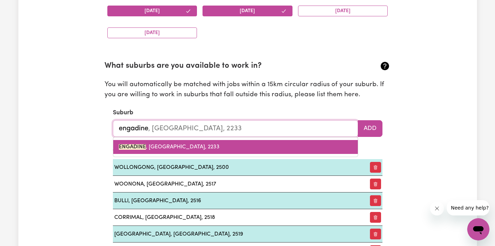
click at [200, 151] on link "ENGADINE , New South Wales, 2233" at bounding box center [235, 147] width 245 height 14
type input "ENGADINE, [GEOGRAPHIC_DATA], 2233"
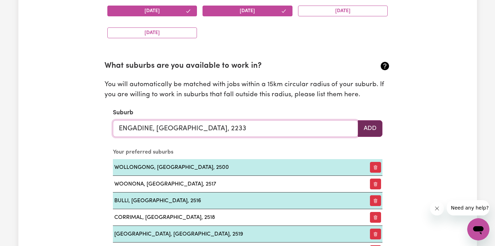
type input "ENGADINE, [GEOGRAPHIC_DATA], 2233"
click at [374, 124] on button "Add" at bounding box center [370, 128] width 25 height 17
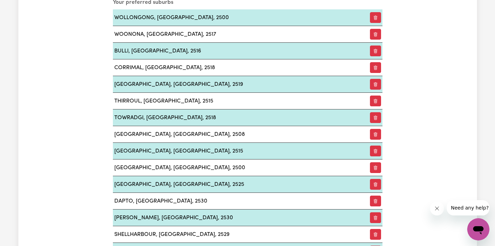
scroll to position [962, 0]
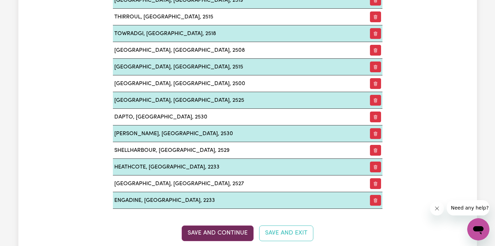
click at [210, 231] on button "Save and Continue" at bounding box center [218, 233] width 72 height 15
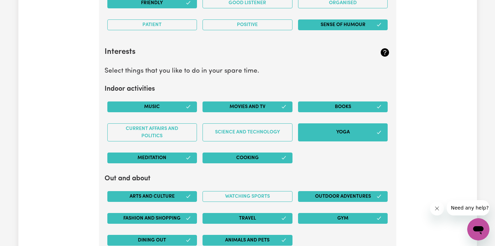
scroll to position [1504, 0]
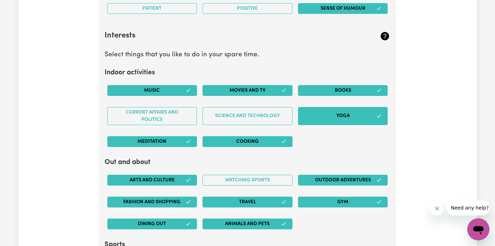
click at [378, 116] on icon "button" at bounding box center [378, 116] width 3 height 3
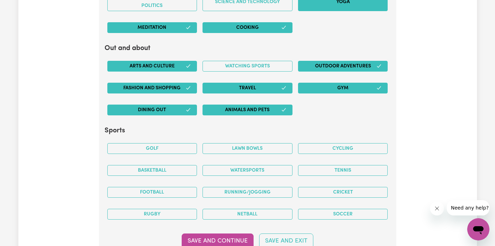
scroll to position [1671, 0]
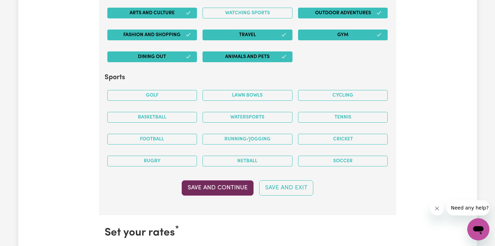
click at [229, 185] on button "Save and Continue" at bounding box center [218, 187] width 72 height 15
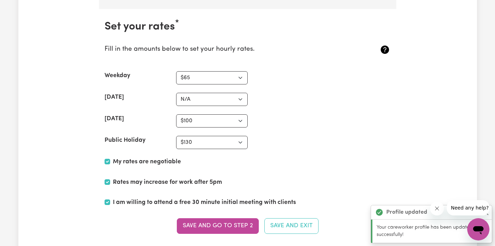
scroll to position [1898, 0]
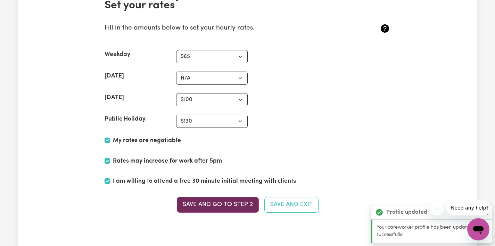
click at [231, 207] on button "Save and go to Step 2" at bounding box center [218, 204] width 82 height 15
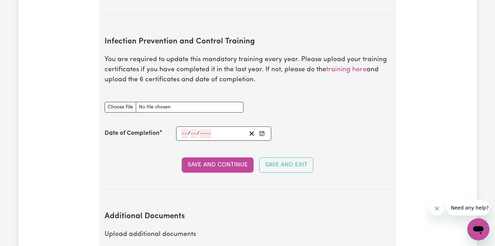
scroll to position [1142, 0]
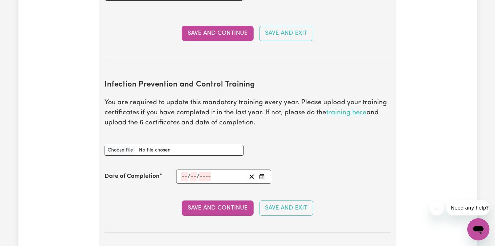
click at [348, 109] on link "training here" at bounding box center [346, 112] width 40 height 7
click at [179, 111] on p "You are required to update this mandatory training every year. Please upload yo…" at bounding box center [248, 113] width 286 height 30
drag, startPoint x: 262, startPoint y: 99, endPoint x: 298, endPoint y: 115, distance: 39.5
click at [298, 115] on p "You are required to update this mandatory training every year. Please upload yo…" at bounding box center [248, 113] width 286 height 30
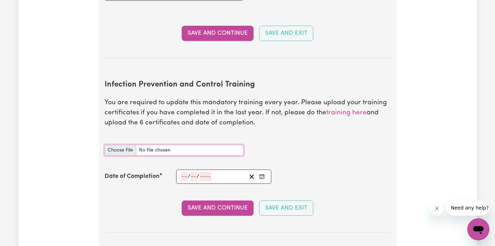
click at [116, 145] on input "Infection Prevention and Control Training document" at bounding box center [174, 150] width 139 height 11
type input "C:\fakepath\Infection Prevention and Control in practice 26:09:2025.pdf"
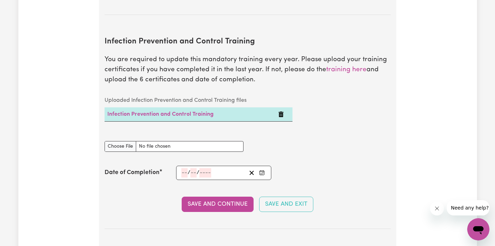
scroll to position [1202, 0]
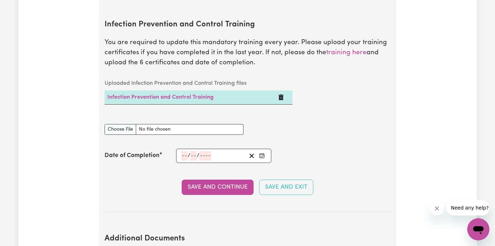
click at [199, 151] on input "number" at bounding box center [205, 155] width 12 height 9
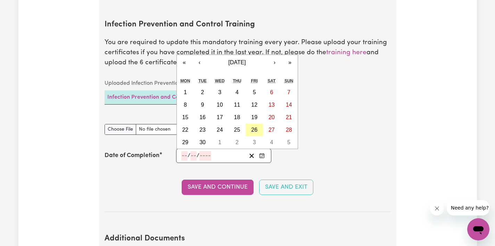
click at [251, 124] on button "26" at bounding box center [254, 130] width 17 height 13
type input "2025-09-26"
type input "26"
type input "9"
type input "2025"
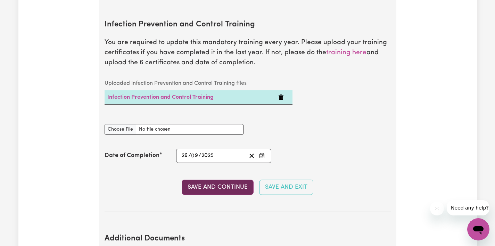
click at [199, 180] on button "Save and Continue" at bounding box center [218, 187] width 72 height 15
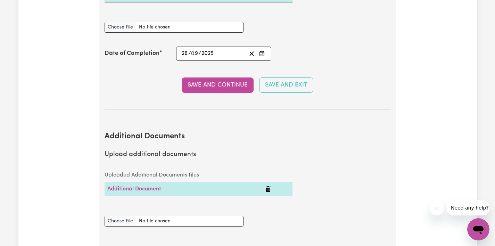
scroll to position [1326, 0]
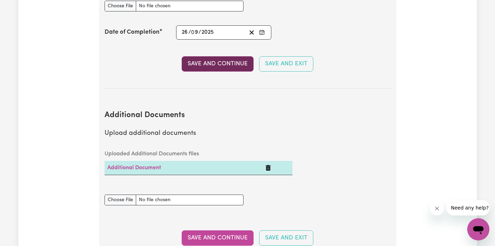
click at [218, 56] on button "Save and Continue" at bounding box center [218, 63] width 72 height 15
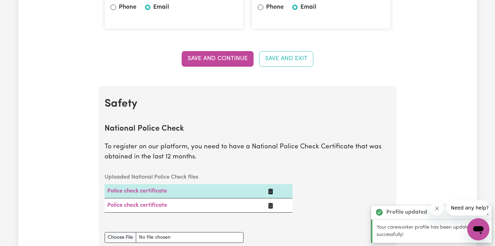
scroll to position [9, 0]
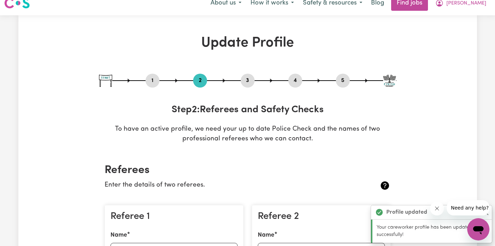
click at [249, 83] on button "3" at bounding box center [248, 80] width 14 height 9
select select "2021"
select select "2024"
select select "2022"
select select "Certificate III (Individual Support)"
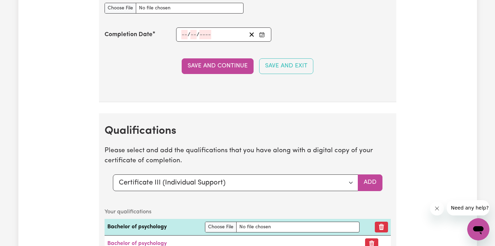
scroll to position [1650, 0]
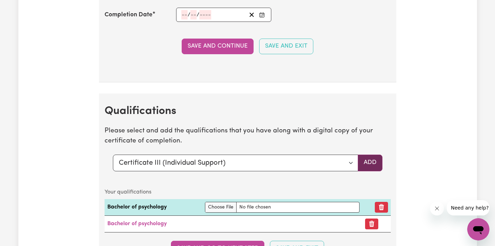
click at [370, 161] on button "Add" at bounding box center [370, 163] width 25 height 17
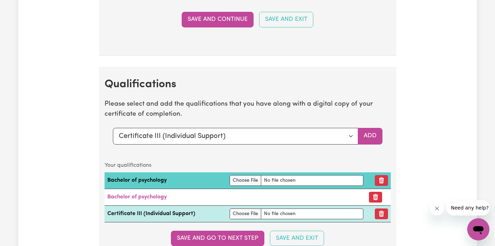
scroll to position [1696, 0]
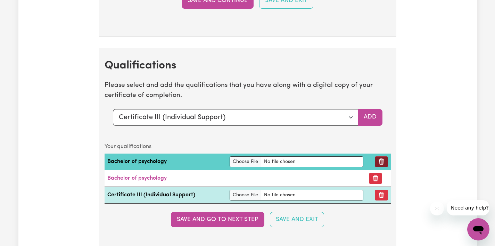
click at [380, 161] on icon "Remove qualification" at bounding box center [381, 162] width 5 height 6
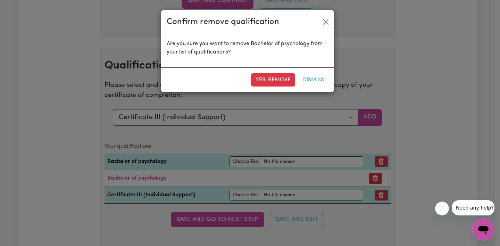
click at [309, 82] on button "Dismiss" at bounding box center [313, 79] width 31 height 13
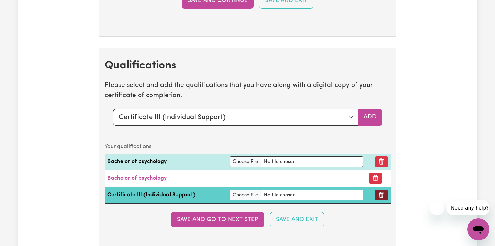
click at [383, 194] on button "Remove qualification" at bounding box center [381, 195] width 13 height 11
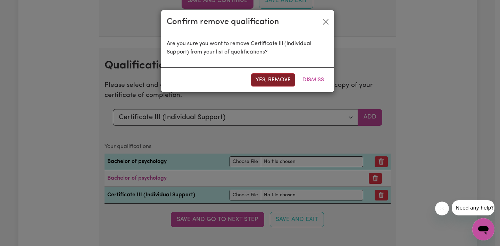
click at [265, 80] on button "Yes, remove" at bounding box center [273, 79] width 44 height 13
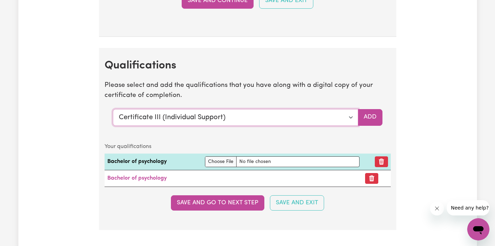
click at [349, 118] on select "Select a qualification to add... Certificate III (Individual Support) Certifica…" at bounding box center [235, 117] width 245 height 17
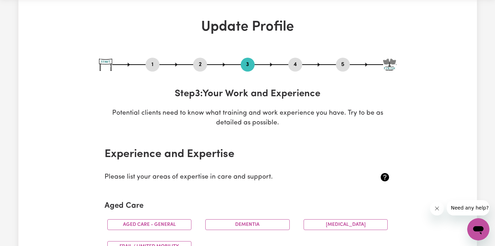
scroll to position [0, 0]
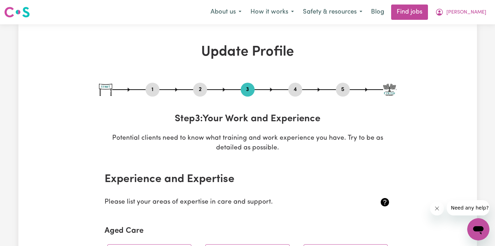
click at [293, 88] on button "4" at bounding box center [295, 89] width 14 height 9
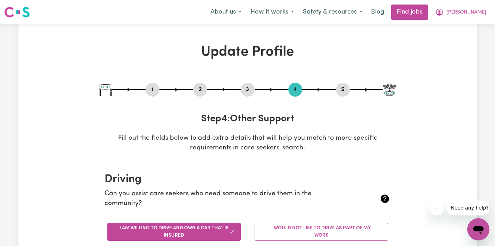
click at [342, 87] on button "5" at bounding box center [343, 89] width 14 height 9
select select "I am providing services privately on my own"
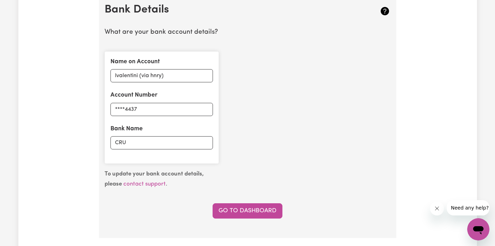
scroll to position [609, 0]
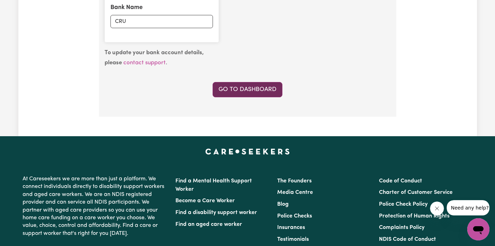
click at [268, 88] on link "Go to Dashboard" at bounding box center [248, 89] width 70 height 15
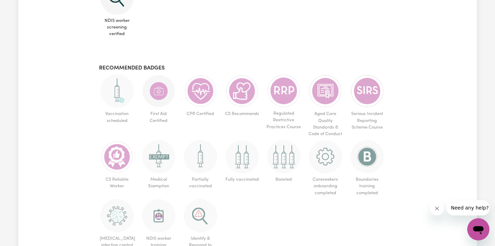
scroll to position [412, 0]
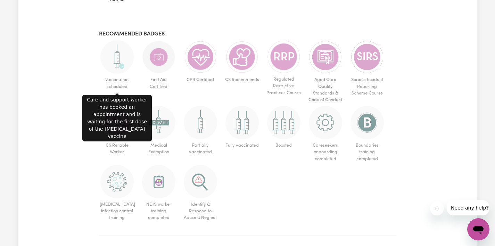
click at [121, 60] on img at bounding box center [116, 56] width 33 height 33
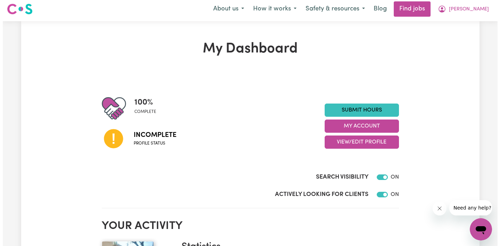
scroll to position [0, 0]
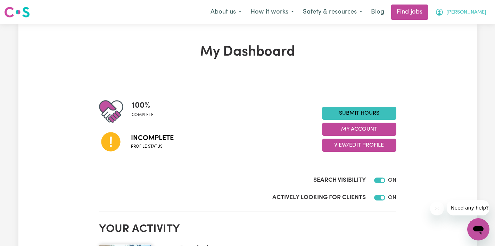
click at [472, 15] on span "[PERSON_NAME]" at bounding box center [467, 13] width 40 height 8
click at [470, 24] on link "My Account" at bounding box center [463, 27] width 55 height 13
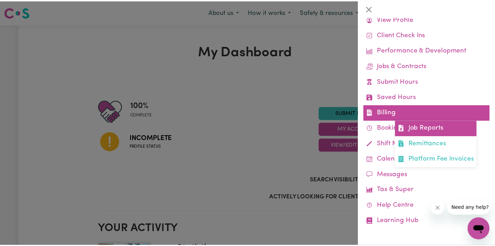
scroll to position [25, 0]
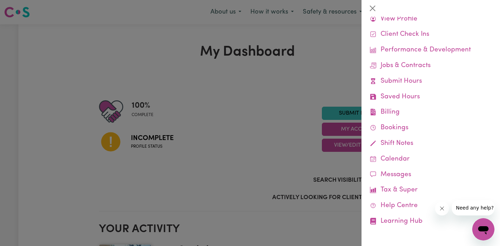
click at [198, 131] on div at bounding box center [250, 123] width 500 height 246
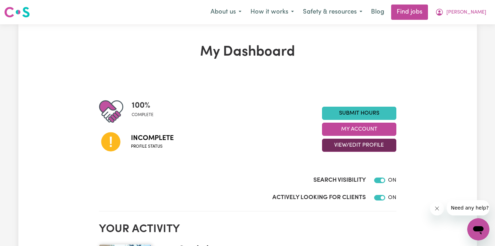
click at [362, 143] on button "View/Edit Profile" at bounding box center [359, 145] width 74 height 13
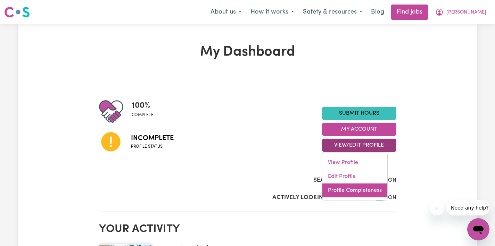
click at [358, 194] on link "Profile Completeness" at bounding box center [354, 190] width 65 height 14
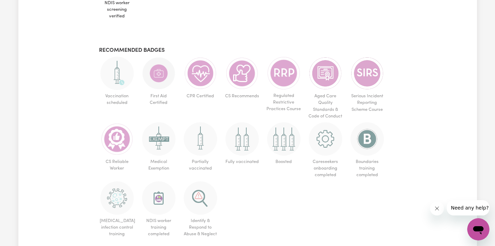
scroll to position [519, 0]
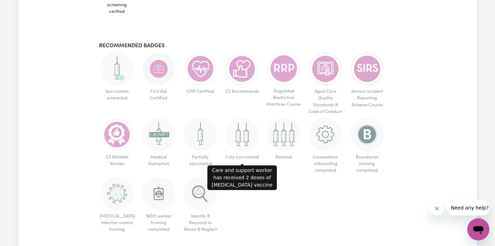
click at [239, 143] on img at bounding box center [242, 134] width 33 height 33
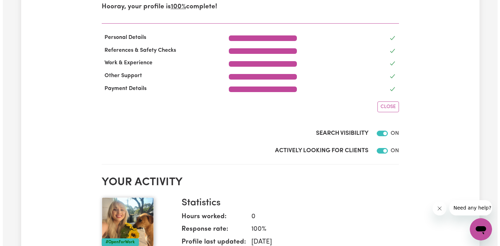
scroll to position [0, 0]
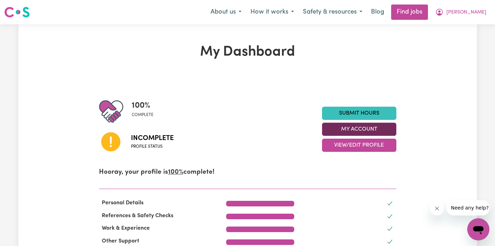
click at [350, 134] on button "My Account" at bounding box center [359, 129] width 74 height 13
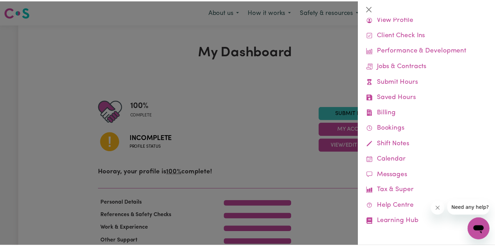
scroll to position [25, 0]
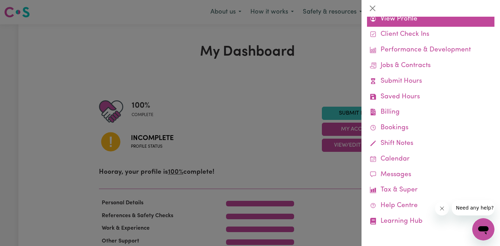
click at [407, 20] on link "View Profile" at bounding box center [431, 19] width 128 height 16
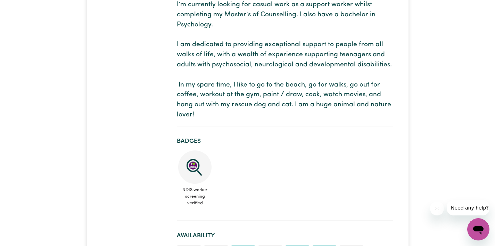
scroll to position [165, 0]
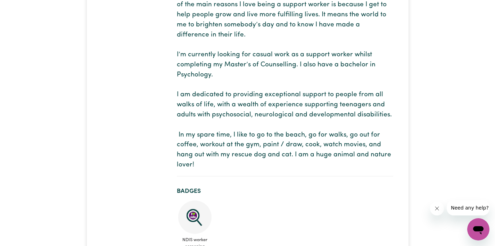
click at [195, 213] on img at bounding box center [194, 217] width 33 height 33
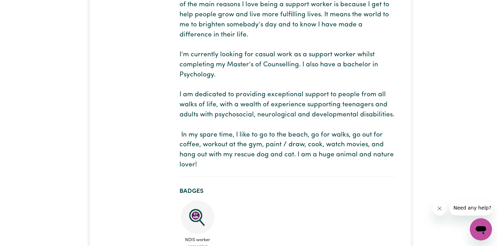
scroll to position [0, 0]
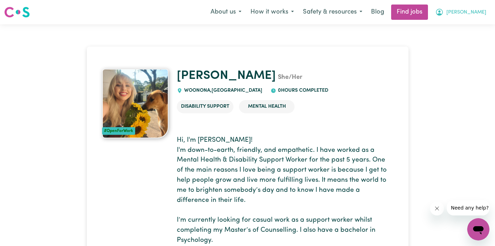
click at [469, 13] on span "[PERSON_NAME]" at bounding box center [467, 13] width 40 height 8
click at [357, 11] on button "Safety & resources" at bounding box center [333, 12] width 68 height 15
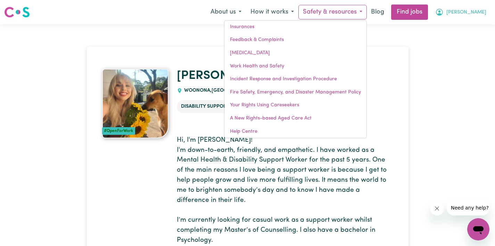
click at [469, 11] on span "[PERSON_NAME]" at bounding box center [467, 13] width 40 height 8
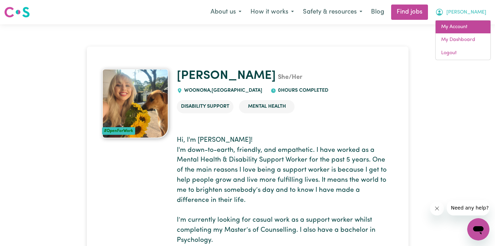
click at [472, 25] on link "My Account" at bounding box center [463, 27] width 55 height 13
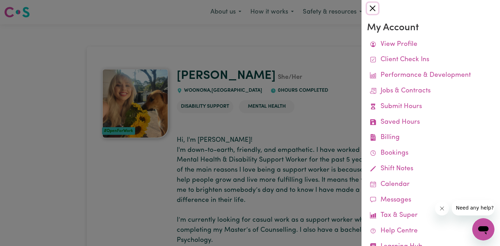
click at [370, 13] on button "Close" at bounding box center [372, 8] width 11 height 11
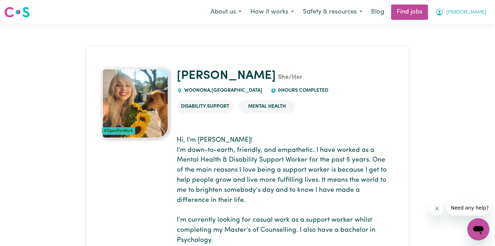
click at [475, 13] on span "[PERSON_NAME]" at bounding box center [467, 13] width 40 height 8
click at [472, 39] on link "My Dashboard" at bounding box center [463, 39] width 55 height 13
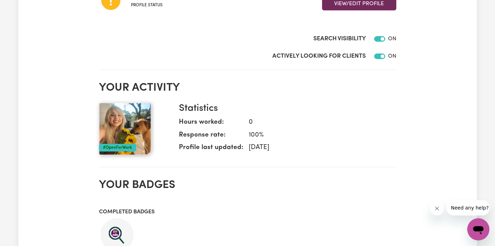
scroll to position [62, 0]
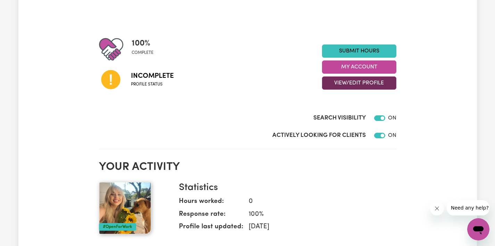
click at [346, 86] on button "View/Edit Profile" at bounding box center [359, 82] width 74 height 13
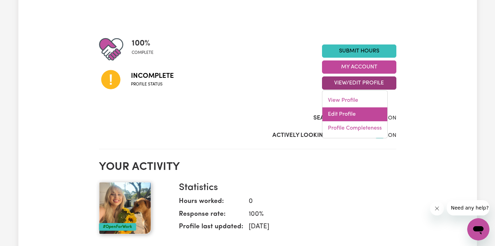
click at [348, 113] on link "Edit Profile" at bounding box center [354, 114] width 65 height 14
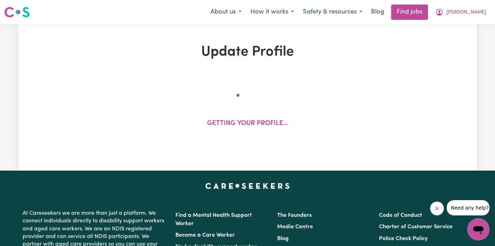
select select "female"
select select "Australian Citizen"
select select "Studying a healthcare related degree or qualification"
select select "65"
select select "100"
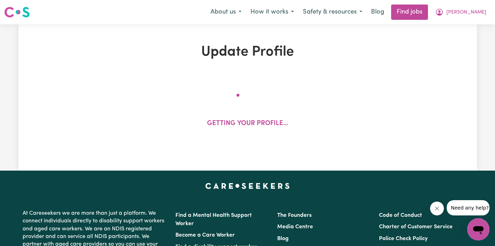
select select "130"
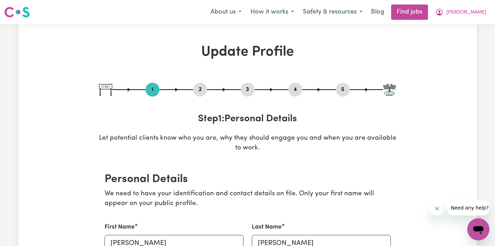
click at [199, 93] on button "2" at bounding box center [200, 89] width 14 height 9
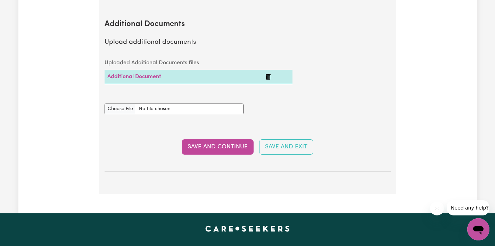
scroll to position [1416, 0]
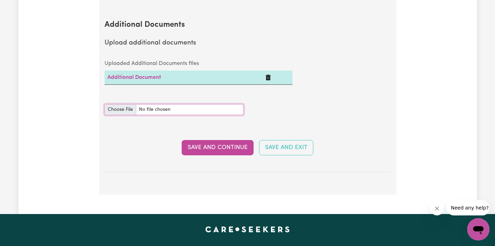
click at [123, 104] on input "Additional Documents document" at bounding box center [174, 109] width 139 height 11
type input "C:\fakepath\ISABELLA R VALENTINI immunisation history statement.pdf"
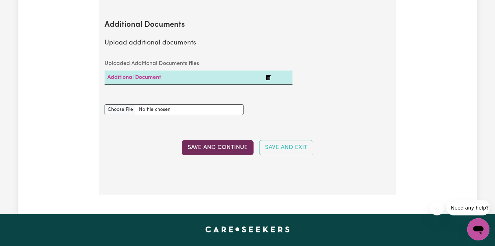
click at [224, 140] on button "Save and Continue" at bounding box center [218, 147] width 72 height 15
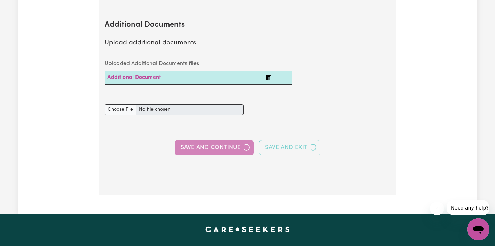
select select "2021"
select select "2024"
select select "2022"
select select "Certificate III (Individual Support)"
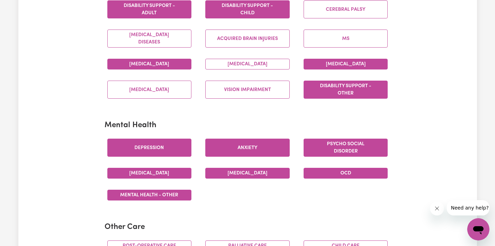
scroll to position [0, 0]
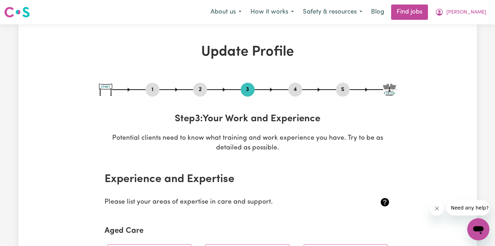
click at [212, 86] on div "1 2 3 4 5" at bounding box center [247, 90] width 297 height 14
click at [208, 90] on div "1 2 3 4 5" at bounding box center [247, 90] width 297 height 14
click at [198, 91] on button "2" at bounding box center [200, 89] width 14 height 9
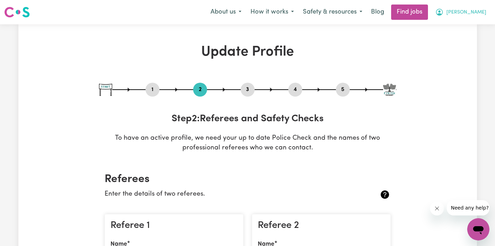
click at [477, 10] on span "[PERSON_NAME]" at bounding box center [467, 13] width 40 height 8
click at [463, 27] on link "My Account" at bounding box center [463, 27] width 55 height 13
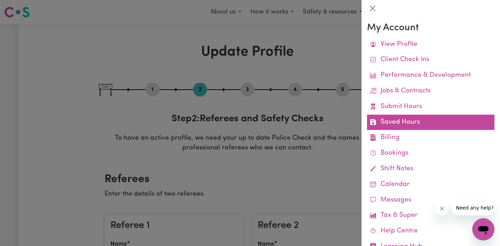
scroll to position [25, 0]
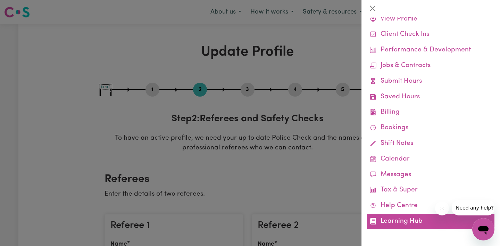
click at [397, 222] on link "Learning Hub" at bounding box center [431, 222] width 128 height 16
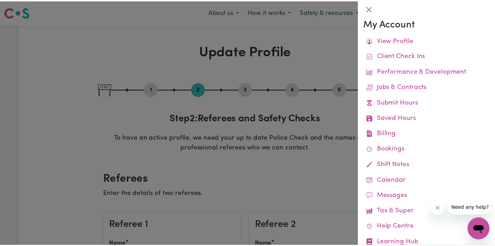
scroll to position [0, 0]
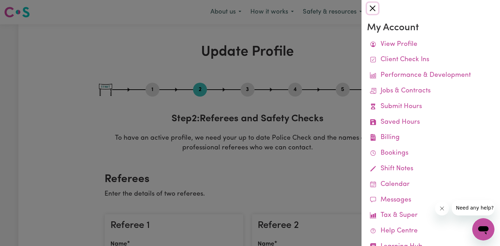
click at [370, 7] on button "Close" at bounding box center [372, 8] width 11 height 11
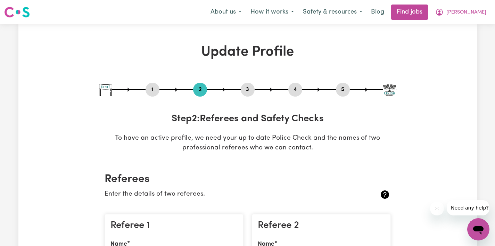
click at [150, 89] on button "1" at bounding box center [153, 89] width 14 height 9
select select "female"
select select "Australian Citizen"
select select "Studying a healthcare related degree or qualification"
select select "65"
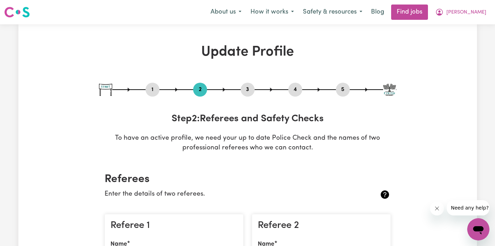
select select "100"
select select "130"
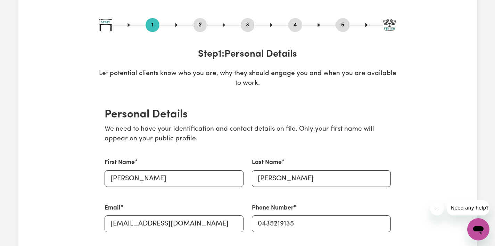
scroll to position [36, 0]
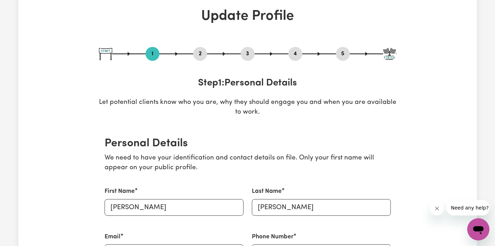
click at [201, 55] on button "2" at bounding box center [200, 53] width 14 height 9
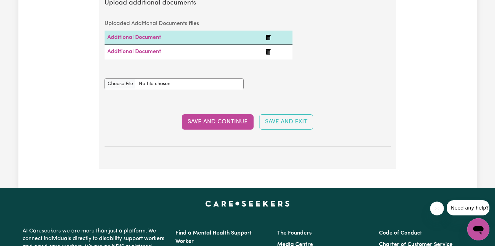
scroll to position [1389, 0]
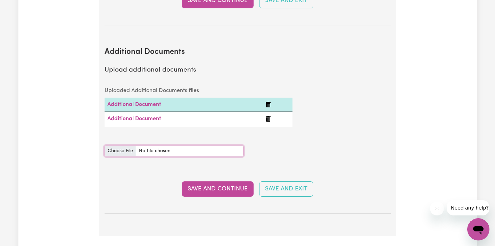
click at [120, 146] on input "Additional Documents document" at bounding box center [174, 151] width 139 height 11
click at [129, 146] on input "Additional Documents document" at bounding box center [174, 151] width 139 height 11
type input "C:\fakepath\NDIS Worker Orientation Completion Certificate.pdf"
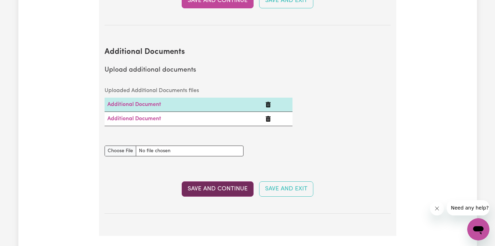
click at [221, 181] on button "Save and Continue" at bounding box center [218, 188] width 72 height 15
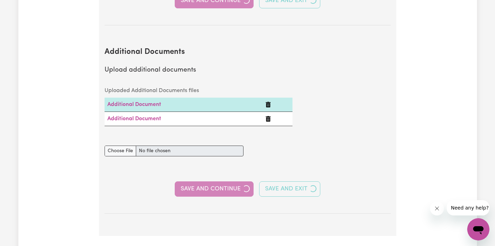
select select "2021"
select select "2024"
select select "2022"
select select "Certificate III (Individual Support)"
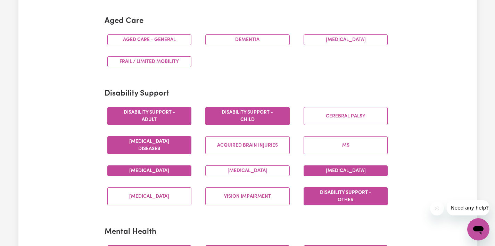
scroll to position [213, 0]
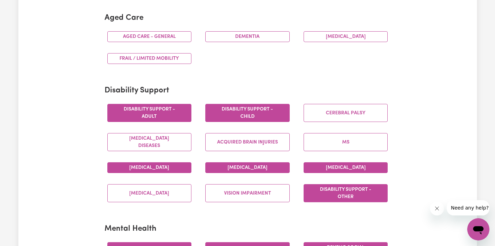
click at [232, 171] on button "Down syndrome" at bounding box center [247, 167] width 84 height 11
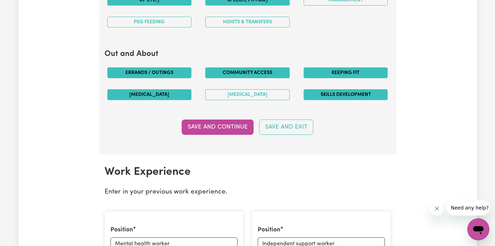
scroll to position [828, 0]
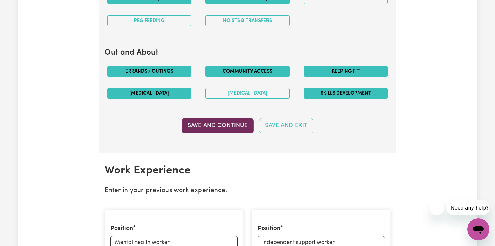
click at [218, 125] on button "Save and Continue" at bounding box center [218, 125] width 72 height 15
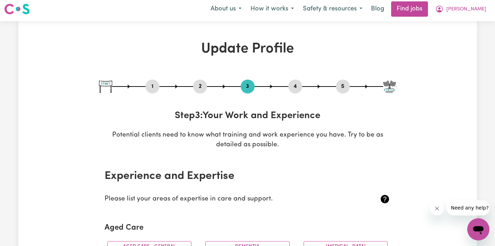
scroll to position [0, 0]
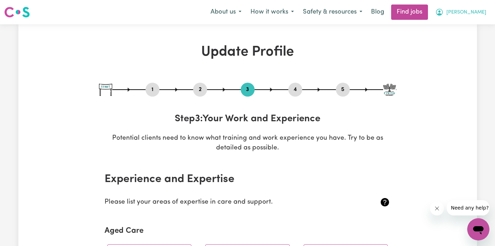
click at [480, 12] on span "[PERSON_NAME]" at bounding box center [467, 13] width 40 height 8
click at [452, 25] on link "My Account" at bounding box center [463, 27] width 55 height 13
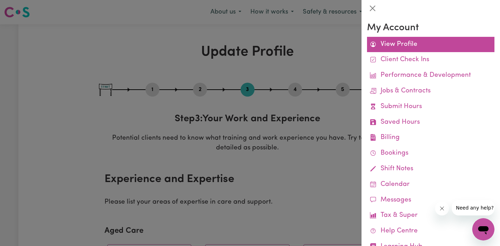
click at [415, 44] on link "View Profile" at bounding box center [431, 45] width 128 height 16
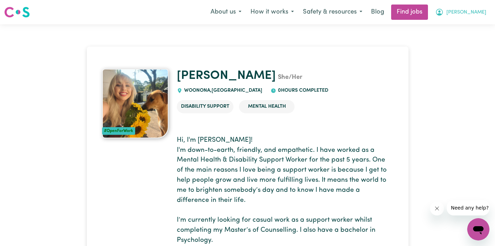
click at [470, 11] on span "[PERSON_NAME]" at bounding box center [467, 13] width 40 height 8
click at [470, 38] on link "My Dashboard" at bounding box center [463, 39] width 55 height 13
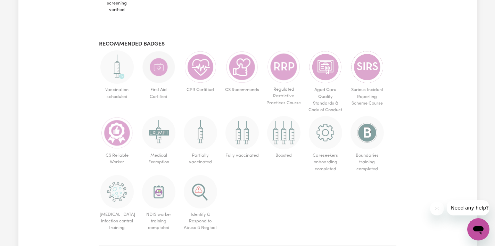
scroll to position [405, 0]
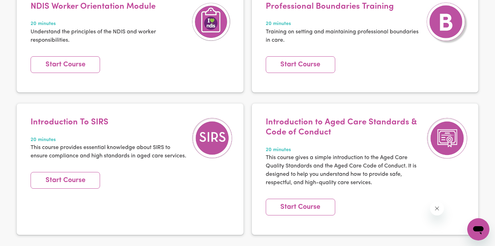
scroll to position [340, 0]
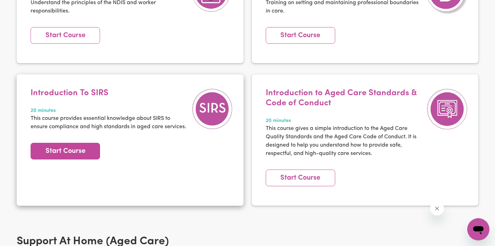
click at [68, 143] on link "Start Course" at bounding box center [66, 151] width 70 height 17
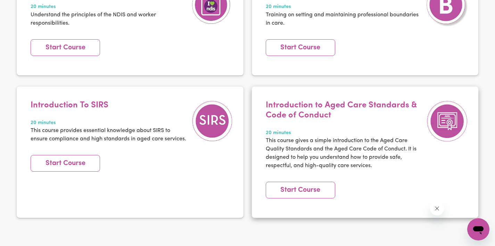
scroll to position [328, 0]
click at [313, 181] on link "Start Course" at bounding box center [301, 189] width 70 height 17
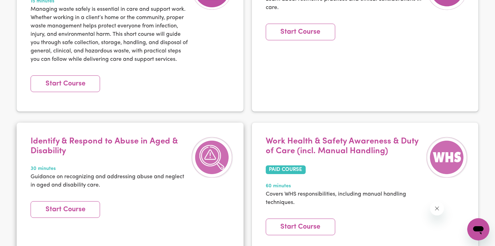
scroll to position [1245, 0]
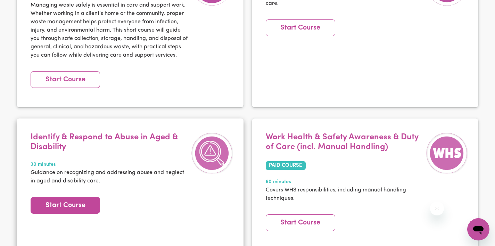
click at [71, 197] on link "Start Course" at bounding box center [66, 205] width 70 height 17
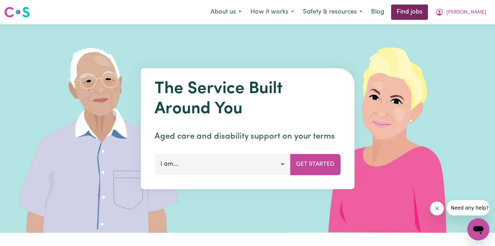
click at [428, 10] on link "Find jobs" at bounding box center [409, 12] width 37 height 15
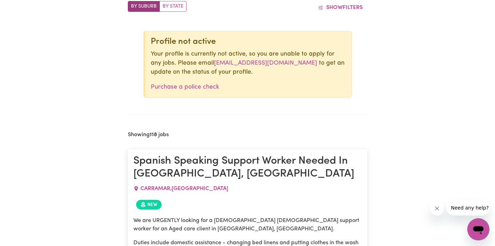
scroll to position [128, 0]
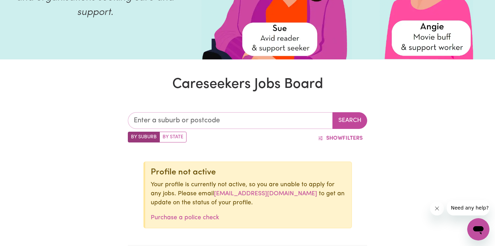
click at [172, 121] on input "text" at bounding box center [230, 120] width 205 height 17
type input "woonona"
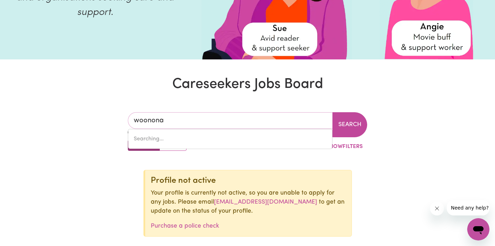
type input "woonona, New South Wales, 2517"
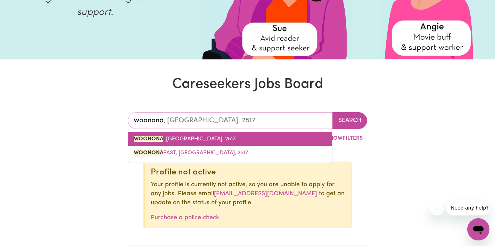
click at [227, 139] on link "WOONONA , New South Wales, 2517" at bounding box center [230, 139] width 204 height 14
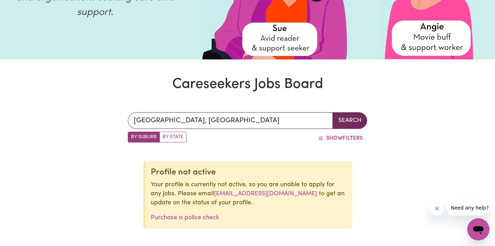
click at [357, 119] on button "Search" at bounding box center [350, 120] width 35 height 17
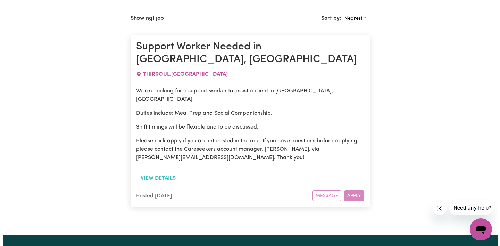
scroll to position [378, 0]
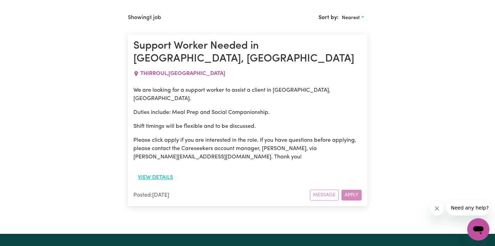
click at [161, 171] on button "View details" at bounding box center [155, 177] width 44 height 13
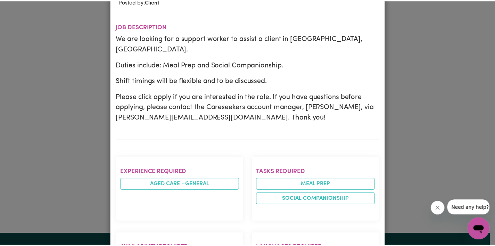
scroll to position [0, 0]
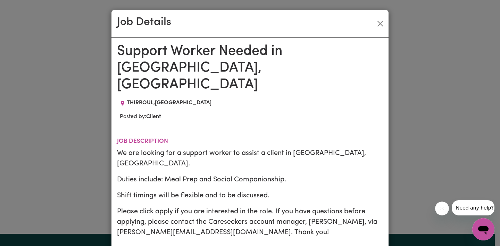
click at [403, 84] on div "Job Details Support Worker Needed in Thirroul, NSW THIRROUL , New South Wales P…" at bounding box center [250, 123] width 500 height 246
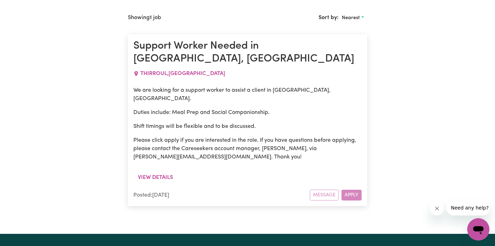
click at [348, 190] on div "Message Apply" at bounding box center [336, 195] width 52 height 11
click at [356, 190] on div "Message Apply" at bounding box center [336, 195] width 52 height 11
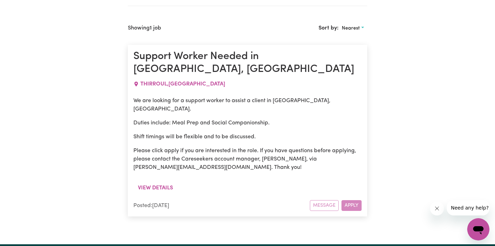
scroll to position [367, 0]
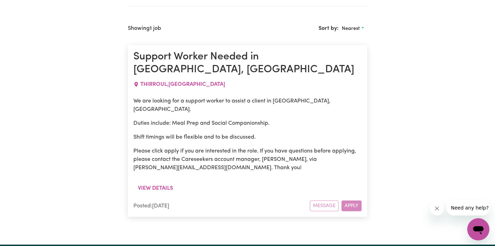
click at [400, 148] on div "WOONONA, New South Wales Search By Suburb By State Show Filters Profile not act…" at bounding box center [247, 41] width 495 height 371
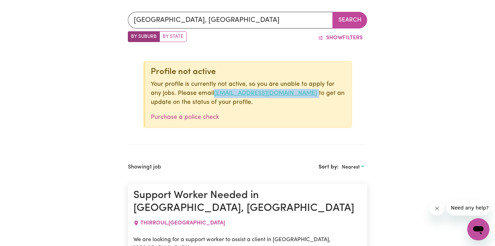
drag, startPoint x: 299, startPoint y: 93, endPoint x: 203, endPoint y: 91, distance: 96.3
click at [203, 91] on p "Your profile is currently not active, so you are unable to apply for any jobs. …" at bounding box center [248, 93] width 195 height 27
copy p "[EMAIL_ADDRESS][DOMAIN_NAME]"
click at [298, 111] on div "Profile not active Your profile is currently not active, so you are unable to a…" at bounding box center [248, 94] width 209 height 67
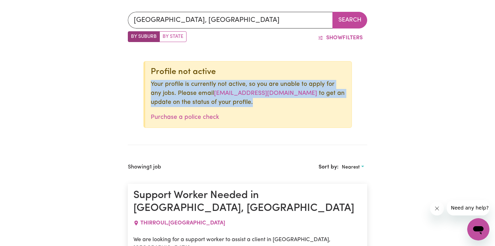
drag, startPoint x: 216, startPoint y: 97, endPoint x: 152, endPoint y: 78, distance: 67.7
click at [152, 78] on div "Profile not active Your profile is currently not active, so you are unable to a…" at bounding box center [248, 94] width 209 height 67
copy p "Your profile is currently not active, so you are unable to apply for any jobs. …"
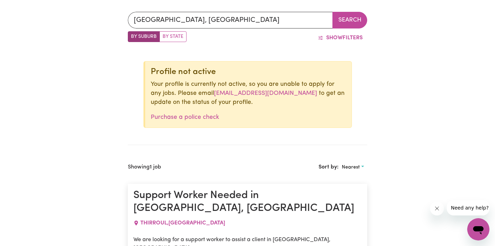
click at [369, 152] on div "WOONONA, New South Wales Search By Suburb By State Show Filters Profile not act…" at bounding box center [248, 180] width 248 height 371
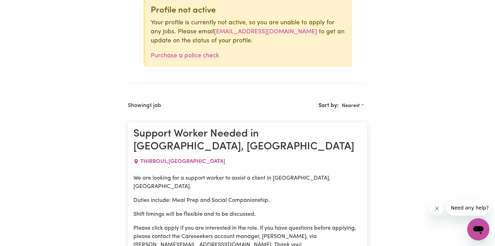
scroll to position [292, 0]
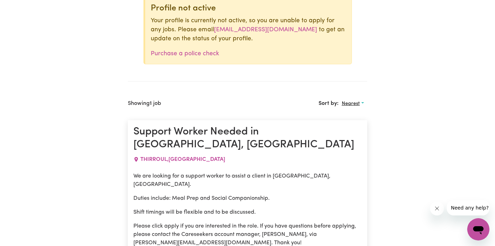
click at [362, 105] on button "Nearest" at bounding box center [353, 103] width 28 height 11
click at [368, 131] on link "Most recent" at bounding box center [366, 134] width 55 height 14
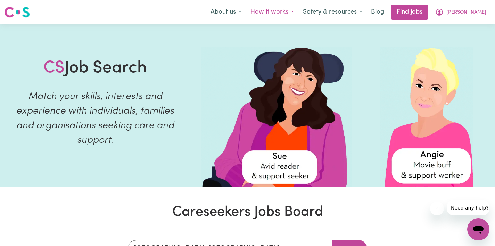
click at [285, 13] on button "How it works" at bounding box center [272, 12] width 52 height 15
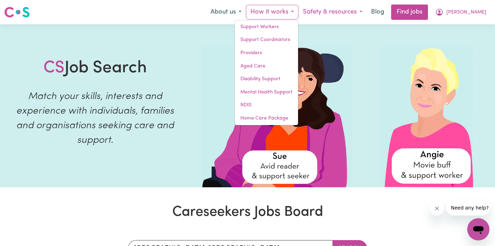
click at [363, 9] on button "Safety & resources" at bounding box center [333, 12] width 68 height 15
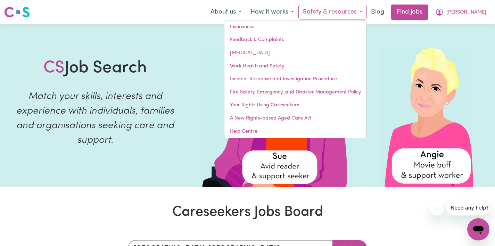
click at [457, 28] on div at bounding box center [342, 105] width 305 height 163
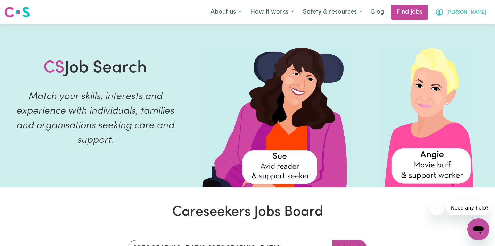
click at [444, 11] on icon "My Account" at bounding box center [439, 12] width 8 height 8
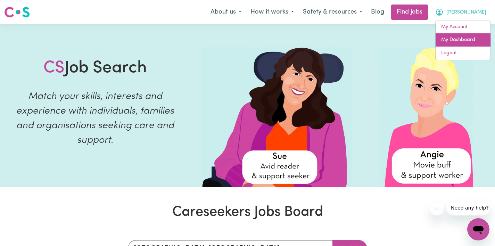
click at [463, 39] on link "My Dashboard" at bounding box center [463, 39] width 55 height 13
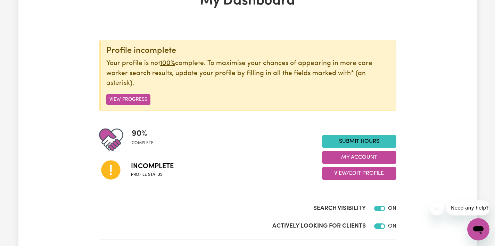
scroll to position [52, 0]
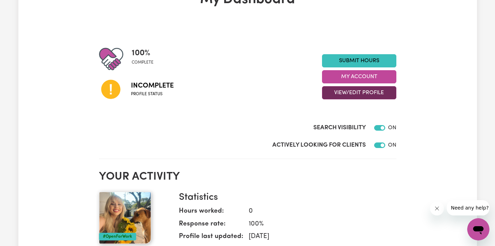
click at [349, 96] on button "View/Edit Profile" at bounding box center [359, 92] width 74 height 13
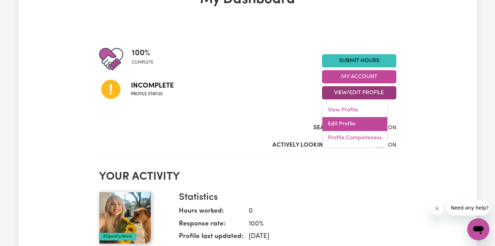
click at [348, 123] on link "Edit Profile" at bounding box center [354, 124] width 65 height 14
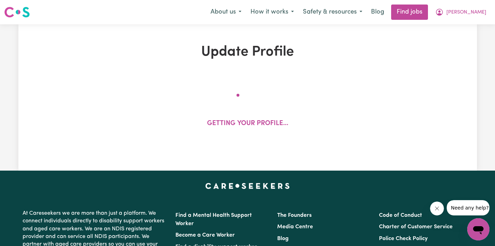
select select "female"
select select "Australian Citizen"
select select "Studying a healthcare related degree or qualification"
select select "65"
select select "100"
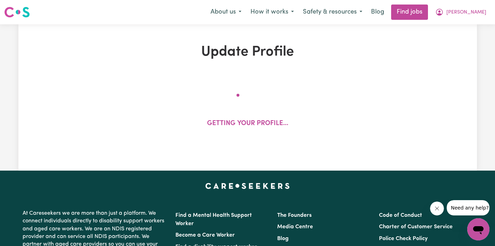
select select "130"
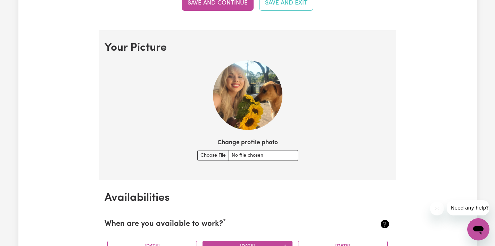
scroll to position [535, 0]
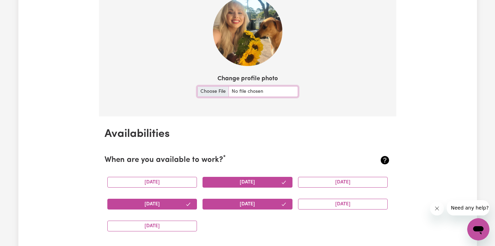
click at [215, 90] on input "Change profile photo" at bounding box center [247, 91] width 101 height 11
type input "C:\fakepath\IMG_0548.JPG"
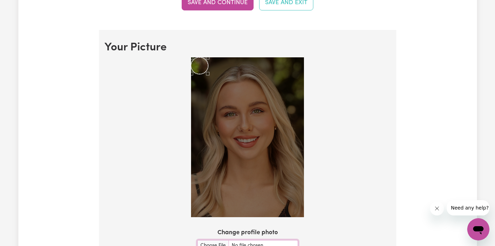
scroll to position [472, 0]
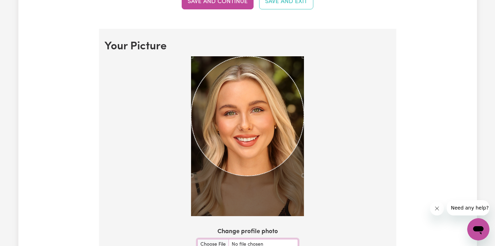
click at [310, 126] on div at bounding box center [248, 137] width 286 height 163
click at [265, 116] on div "Use the arrow keys to move the crop selection area" at bounding box center [247, 119] width 113 height 120
click at [309, 229] on section "Your Picture Change profile photo Upload" at bounding box center [247, 158] width 297 height 259
click at [246, 126] on div "Use the arrow keys to move the crop selection area" at bounding box center [247, 116] width 113 height 119
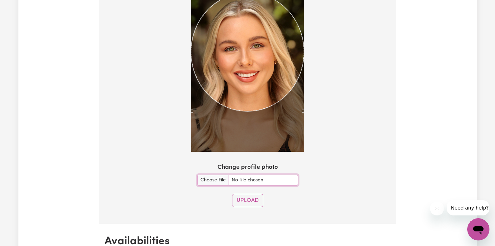
scroll to position [538, 0]
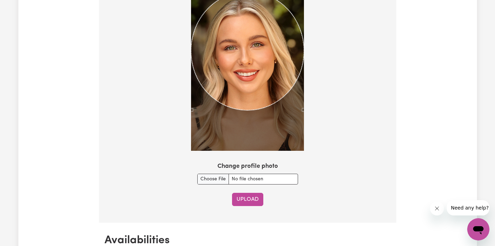
click at [244, 199] on button "Upload" at bounding box center [247, 199] width 31 height 13
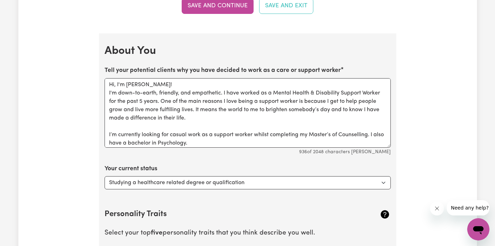
scroll to position [1190, 0]
click at [197, 7] on button "Save and Continue" at bounding box center [218, 5] width 72 height 15
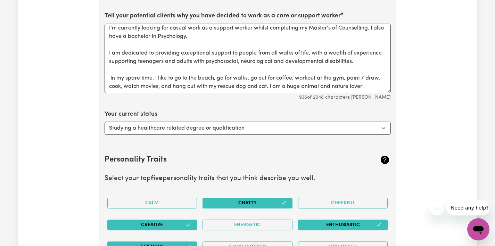
scroll to position [59, 0]
click at [297, 59] on textarea "Hi, I'm Bella! I'm down-to-earth, friendly, and empathetic. I have worked as a …" at bounding box center [248, 59] width 286 height 70
click at [167, 52] on textarea "Hi, I'm Bella! I'm down-to-earth, friendly, and empathetic. I have worked as a …" at bounding box center [248, 59] width 286 height 70
click at [230, 59] on textarea "Hi, I'm Bella! I'm down-to-earth, friendly, and empathetic. I have worked as a …" at bounding box center [248, 59] width 286 height 70
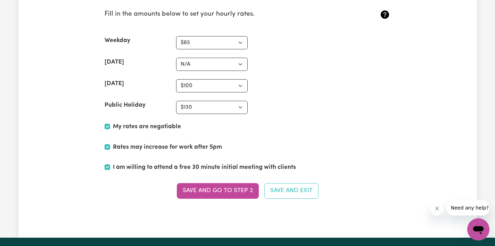
scroll to position [1913, 0]
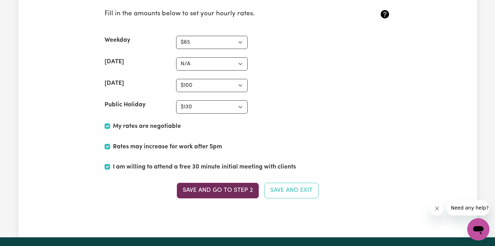
click at [239, 193] on button "Save and go to Step 2" at bounding box center [218, 190] width 82 height 15
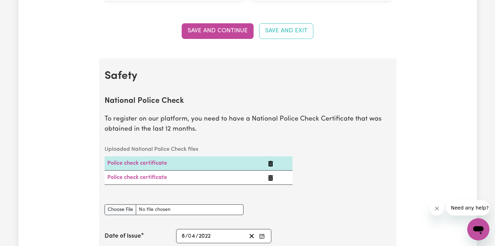
scroll to position [440, 0]
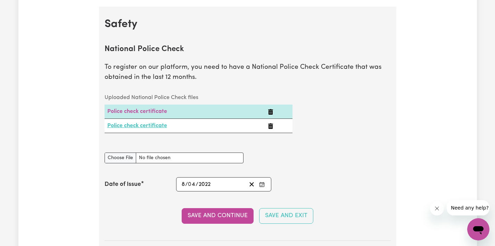
click at [140, 125] on link "Police check certificate" at bounding box center [137, 126] width 60 height 6
click at [270, 113] on icon "Delete Police check certificate" at bounding box center [270, 112] width 5 height 6
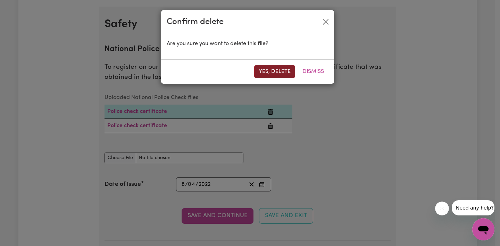
click at [269, 70] on button "Yes, delete" at bounding box center [274, 71] width 41 height 13
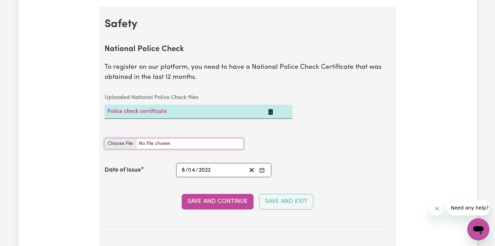
click at [125, 140] on input "National Police Check document" at bounding box center [174, 143] width 139 height 11
click at [270, 113] on icon "Delete Police check certificate" at bounding box center [270, 112] width 5 height 6
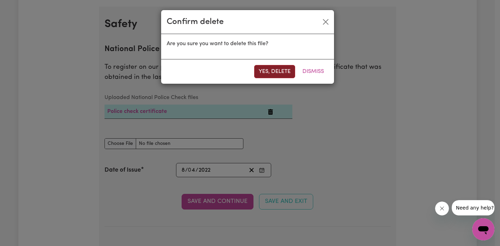
click at [269, 72] on button "Yes, delete" at bounding box center [274, 71] width 41 height 13
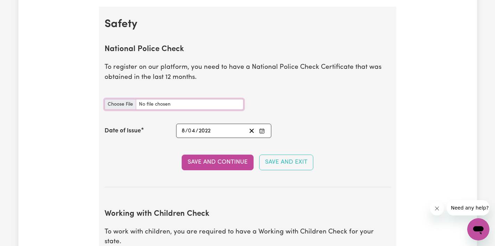
click at [122, 101] on input "National Police Check document" at bounding box center [174, 104] width 139 height 11
type input "C:\fakepath\National_Police_Check-10231626-1743986986-2025.pdf"
click at [185, 131] on span "/" at bounding box center [186, 131] width 3 height 6
click at [190, 129] on input "4" at bounding box center [191, 130] width 7 height 9
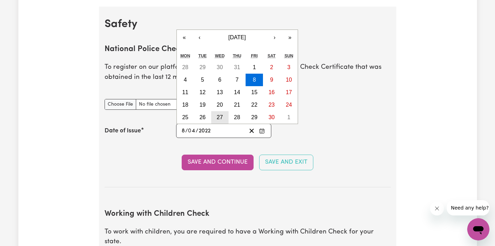
click at [215, 123] on button "27" at bounding box center [219, 117] width 17 height 13
type input "2022-04-27"
type input "27"
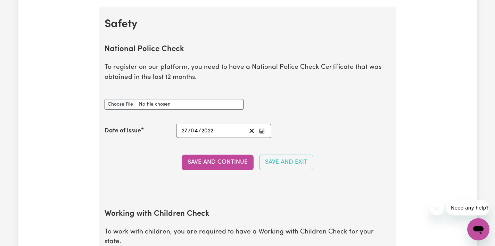
click at [196, 129] on input "4" at bounding box center [194, 130] width 7 height 9
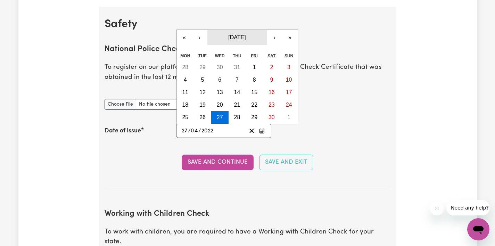
click at [252, 40] on button "April 2022" at bounding box center [237, 37] width 60 height 15
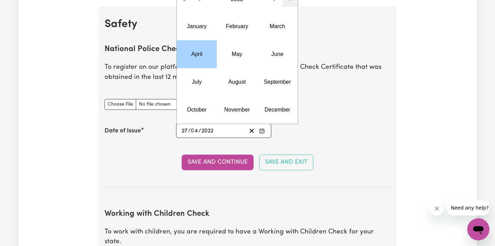
click at [198, 53] on abbr "April" at bounding box center [196, 54] width 11 height 6
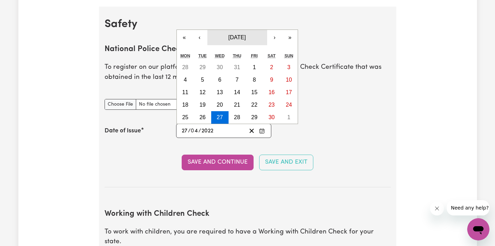
click at [237, 36] on span "April 2022" at bounding box center [236, 37] width 17 height 6
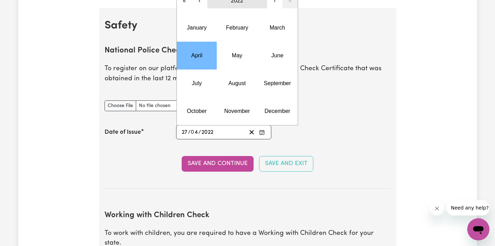
scroll to position [415, 0]
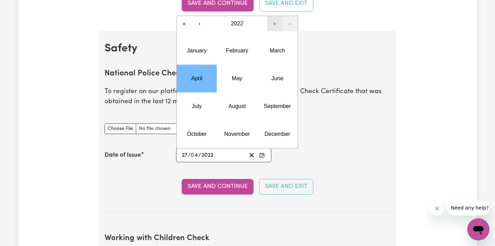
click at [271, 23] on button "›" at bounding box center [274, 23] width 15 height 15
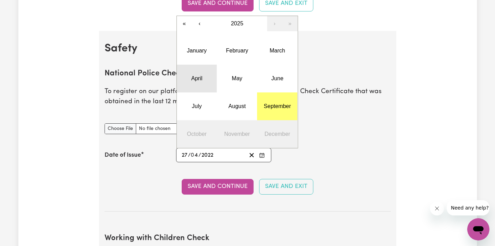
click at [201, 78] on abbr "April" at bounding box center [196, 78] width 11 height 6
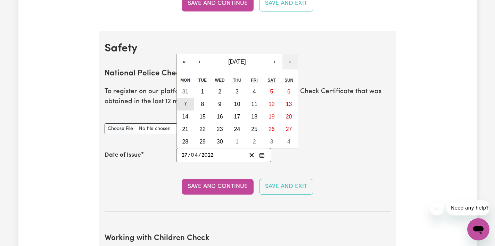
click at [187, 103] on abbr "7" at bounding box center [185, 104] width 3 height 6
type input "2025-04-07"
type input "7"
type input "2025"
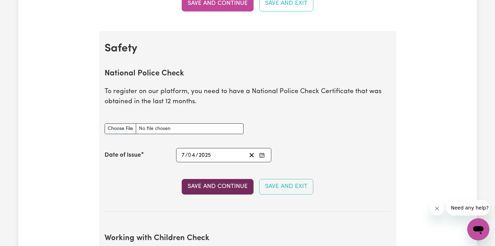
click at [210, 186] on button "Save and Continue" at bounding box center [218, 186] width 72 height 15
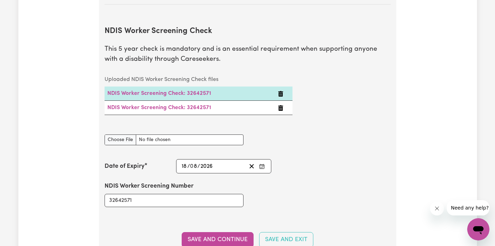
scroll to position [927, 0]
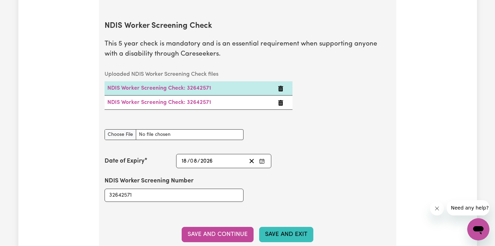
click at [283, 227] on button "Save and Exit" at bounding box center [286, 234] width 54 height 15
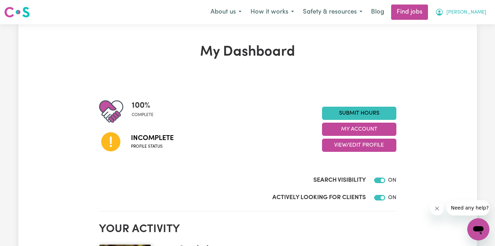
click at [475, 12] on span "[PERSON_NAME]" at bounding box center [467, 13] width 40 height 8
click at [367, 11] on button "Safety & resources" at bounding box center [333, 12] width 68 height 15
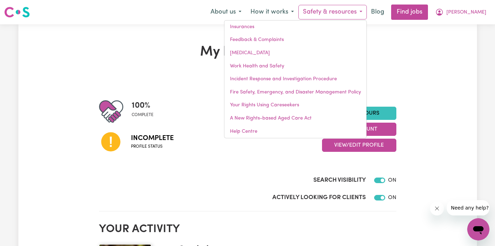
click at [367, 11] on button "Safety & resources" at bounding box center [333, 12] width 68 height 15
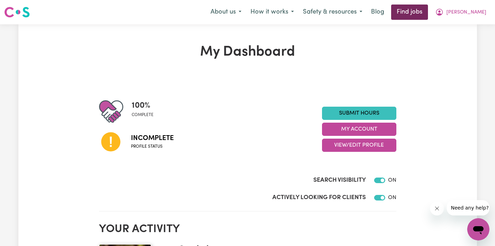
click at [419, 12] on link "Find jobs" at bounding box center [409, 12] width 37 height 15
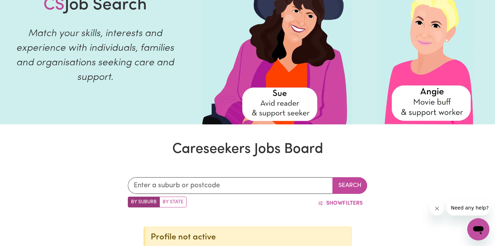
scroll to position [136, 0]
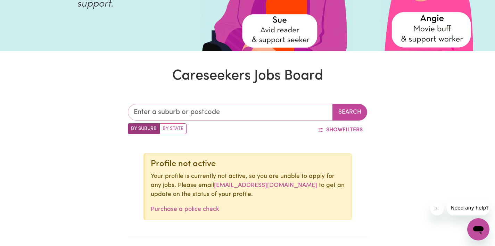
click at [202, 106] on input "text" at bounding box center [230, 112] width 205 height 17
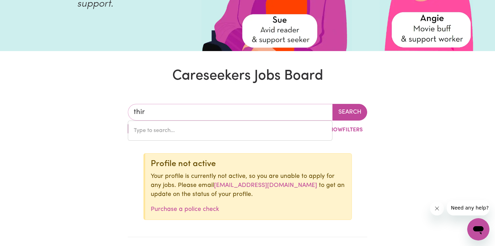
type input "thirr"
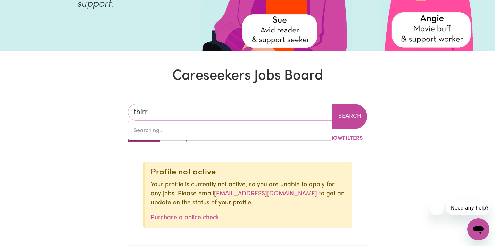
type input "thirrOUL, New South Wales, 2515"
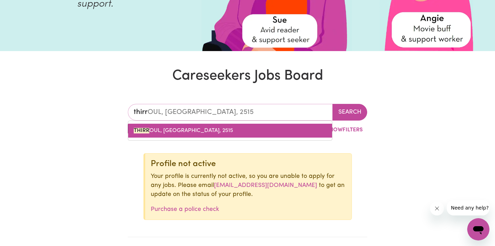
click at [200, 130] on span "THIRR OUL, New South Wales, 2515" at bounding box center [183, 131] width 99 height 6
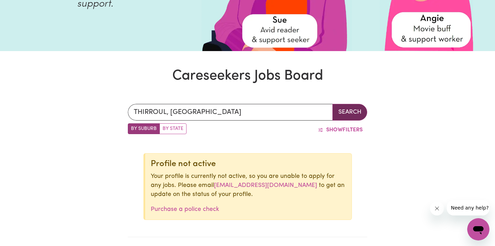
click at [357, 111] on button "Search" at bounding box center [350, 112] width 35 height 17
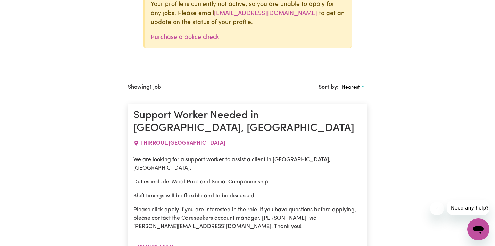
scroll to position [363, 0]
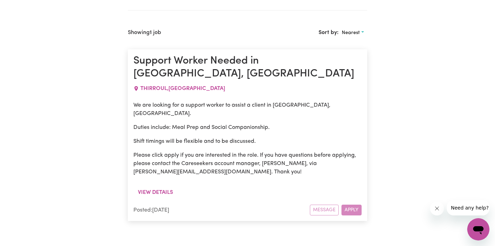
click at [349, 205] on div "Message Apply" at bounding box center [336, 210] width 52 height 11
click at [337, 137] on p "Shift timings will be flexible and to be discussed." at bounding box center [247, 141] width 228 height 8
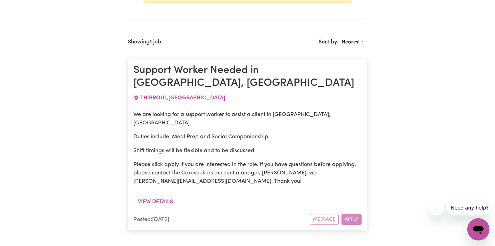
scroll to position [125, 0]
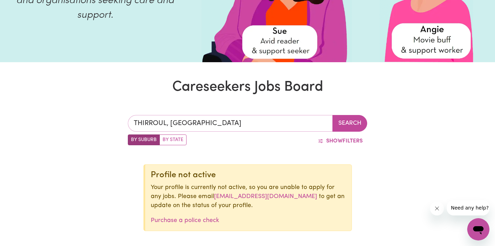
type input "THIRROUL, [GEOGRAPHIC_DATA], 2515"
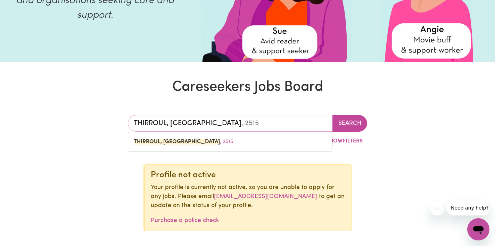
drag, startPoint x: 255, startPoint y: 123, endPoint x: 72, endPoint y: 104, distance: 184.4
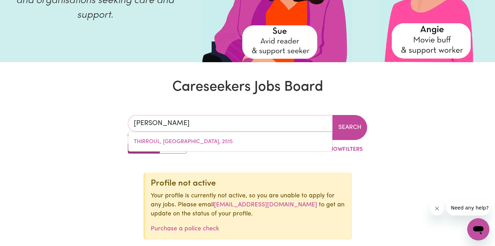
type input "helens"
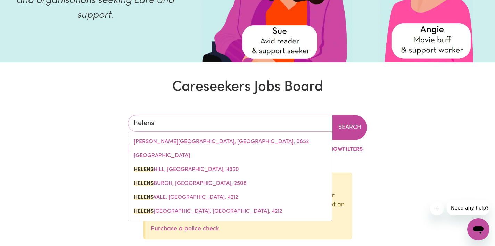
type input "helens HILL, Queensland, 4850"
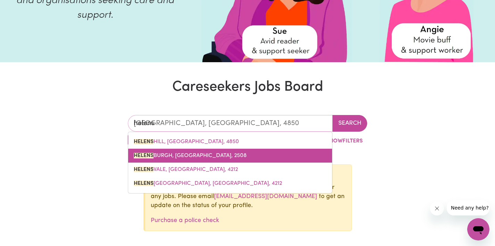
click at [161, 152] on link "HELENS BURGH, New South Wales, 2508" at bounding box center [230, 156] width 204 height 14
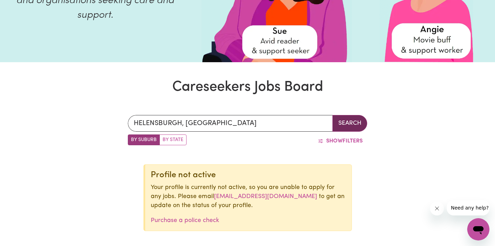
click at [359, 124] on button "Search" at bounding box center [350, 123] width 35 height 17
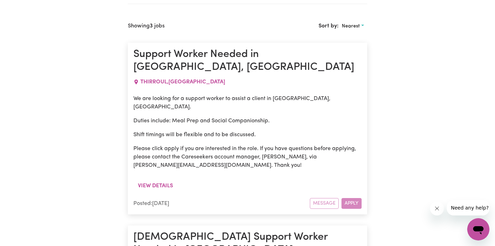
scroll to position [218, 0]
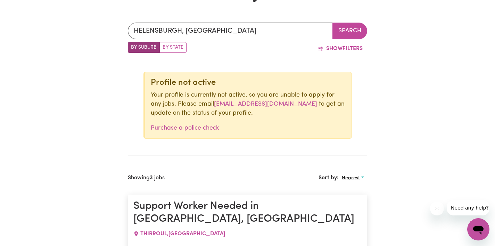
click at [342, 178] on span "Nearest" at bounding box center [351, 177] width 18 height 5
click at [364, 207] on link "Most recent" at bounding box center [366, 208] width 55 height 14
click at [332, 48] on span "Show" at bounding box center [334, 49] width 16 height 6
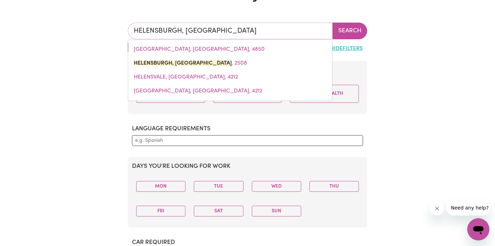
drag, startPoint x: 254, startPoint y: 32, endPoint x: 134, endPoint y: 13, distance: 120.7
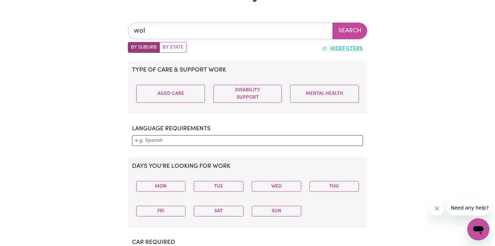
type input "woll"
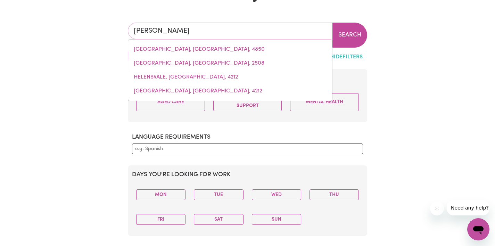
type input "wollANGAMBE, New South Wales, 2790"
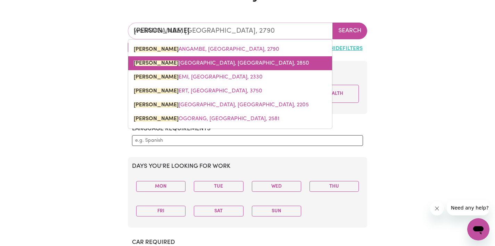
type input "wollo"
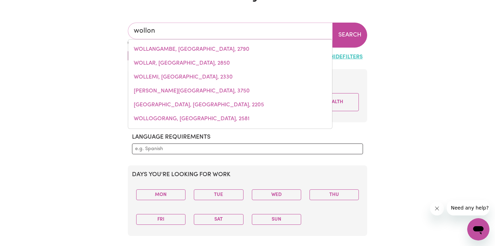
type input "wollong"
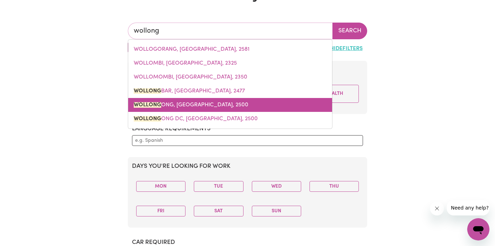
click at [187, 104] on span "WOLLONG ONG, New South Wales, 2500" at bounding box center [191, 105] width 115 height 6
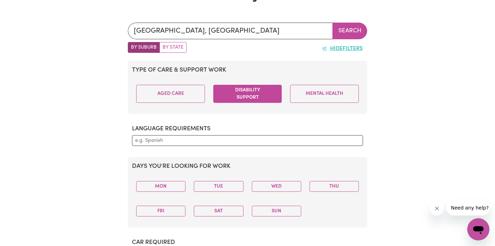
click at [266, 92] on button "Disability Support" at bounding box center [247, 94] width 69 height 18
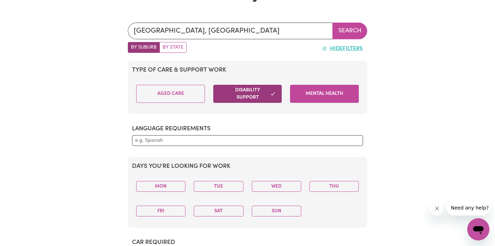
click at [327, 95] on button "Mental Health" at bounding box center [324, 94] width 69 height 18
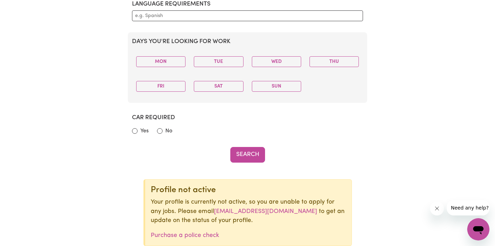
scroll to position [373, 0]
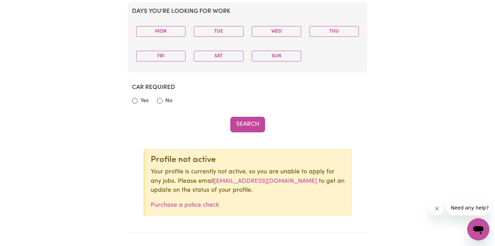
click at [142, 97] on label "Yes" at bounding box center [144, 101] width 8 height 8
click at [138, 98] on input "Yes" at bounding box center [135, 101] width 6 height 6
radio input "true"
click at [149, 99] on div "Yes" at bounding box center [144, 101] width 25 height 9
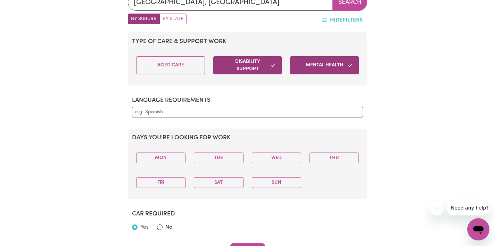
scroll to position [236, 0]
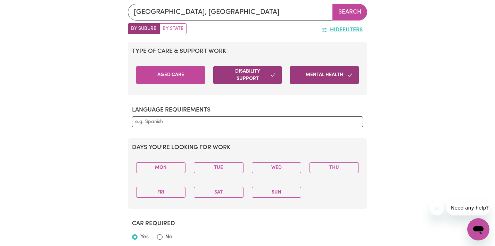
click at [177, 75] on button "Aged Care" at bounding box center [170, 75] width 69 height 18
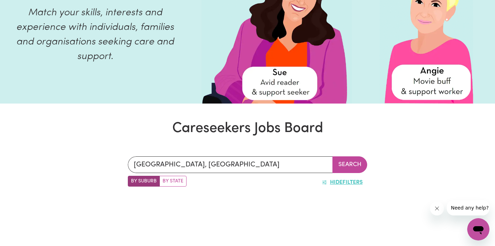
scroll to position [154, 0]
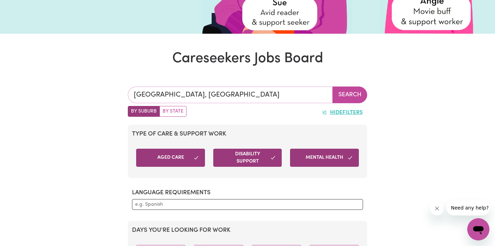
click at [255, 97] on input "WOLLONGONG, New South Wales" at bounding box center [230, 95] width 205 height 17
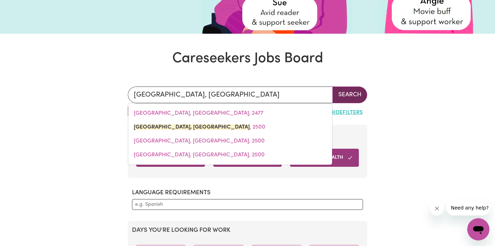
click at [355, 99] on button "Search" at bounding box center [350, 95] width 35 height 17
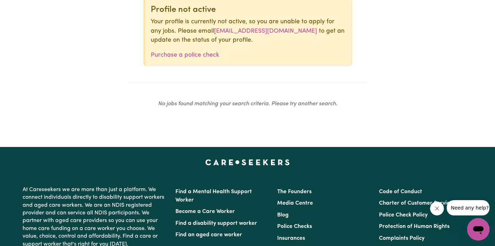
scroll to position [174, 0]
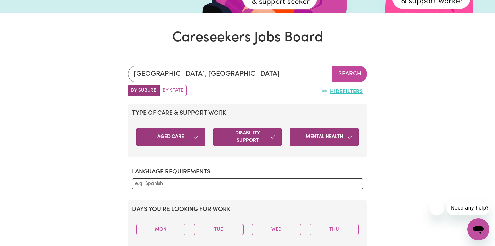
click at [178, 132] on button "Aged Care" at bounding box center [170, 137] width 69 height 18
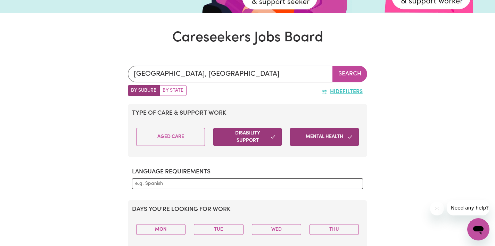
click at [244, 134] on button "Disability Support" at bounding box center [247, 137] width 69 height 18
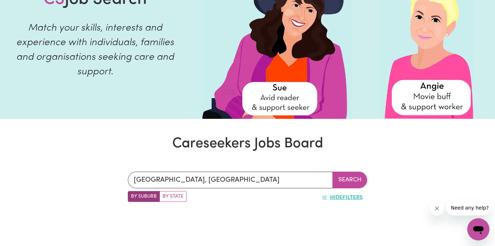
scroll to position [0, 0]
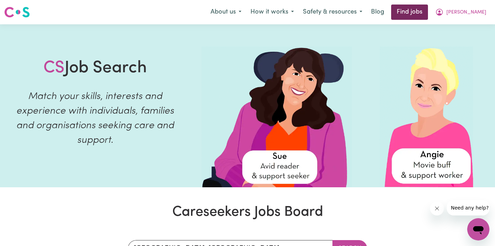
click at [423, 8] on link "Find jobs" at bounding box center [409, 12] width 37 height 15
click at [414, 15] on link "Find jobs" at bounding box center [409, 12] width 37 height 15
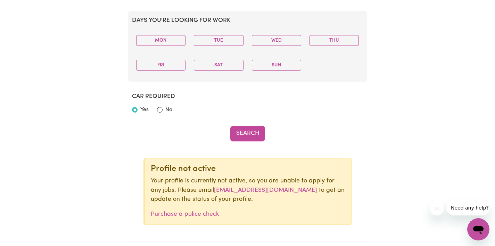
scroll to position [294, 0]
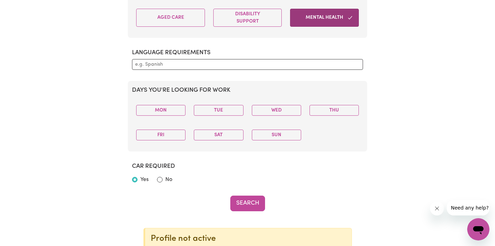
click at [314, 22] on button "Mental Health" at bounding box center [324, 18] width 69 height 18
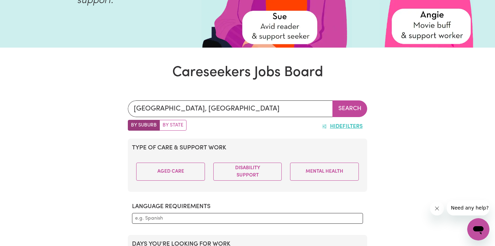
scroll to position [168, 0]
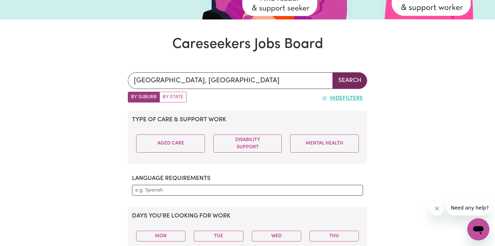
click at [341, 79] on button "Search" at bounding box center [350, 80] width 35 height 17
click at [343, 98] on button "Hide Filters" at bounding box center [342, 98] width 50 height 13
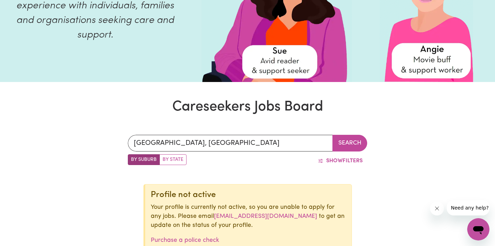
scroll to position [107, 0]
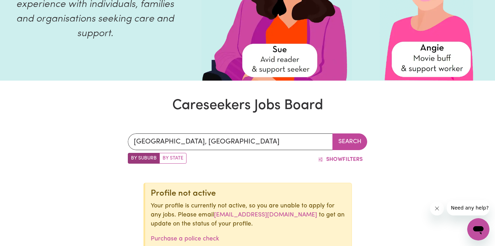
click at [178, 158] on label "By State" at bounding box center [173, 158] width 27 height 11
click at [132, 157] on input "By State" at bounding box center [130, 155] width 5 height 5
radio input "true"
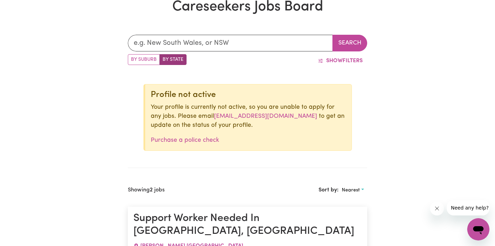
scroll to position [127, 0]
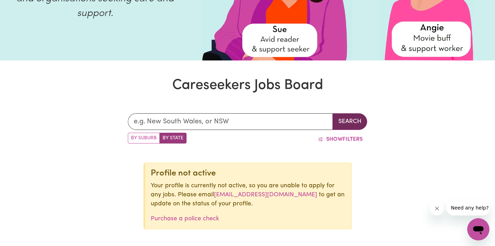
click at [356, 126] on button "Search" at bounding box center [350, 121] width 35 height 17
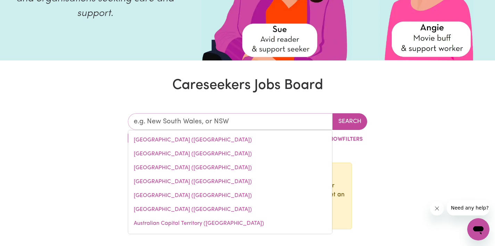
click at [258, 127] on input "text" at bounding box center [230, 121] width 205 height 17
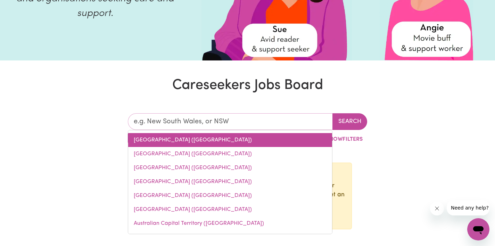
click at [223, 139] on link "New South Wales (NSW)" at bounding box center [230, 140] width 204 height 14
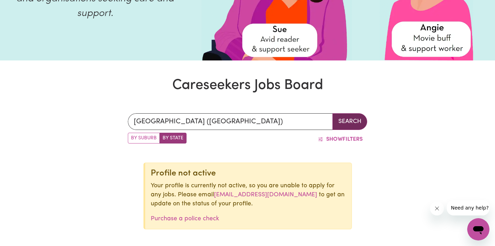
click at [353, 116] on button "Search" at bounding box center [350, 121] width 35 height 17
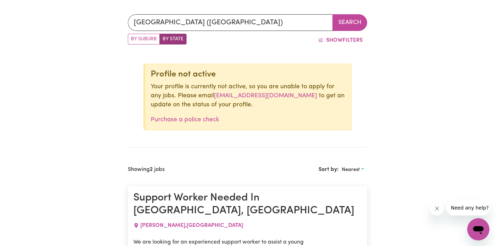
scroll to position [193, 0]
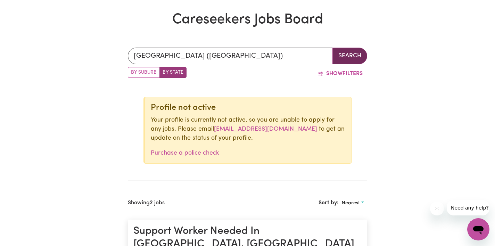
click at [336, 55] on button "Search" at bounding box center [350, 56] width 35 height 17
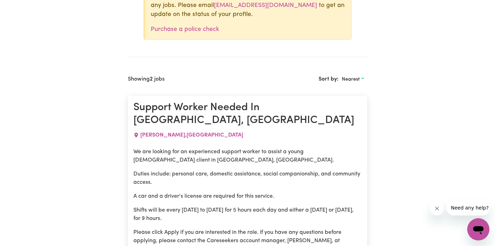
scroll to position [165, 0]
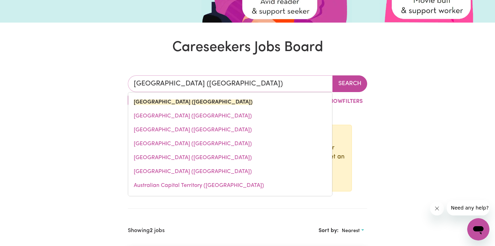
drag, startPoint x: 242, startPoint y: 79, endPoint x: 93, endPoint y: 73, distance: 148.9
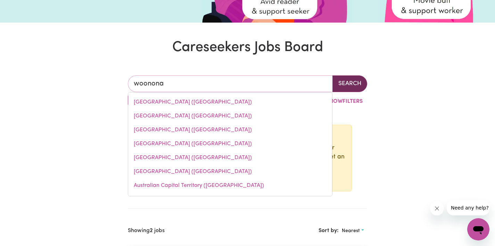
type input "woonona"
click at [357, 82] on button "Search" at bounding box center [350, 83] width 35 height 17
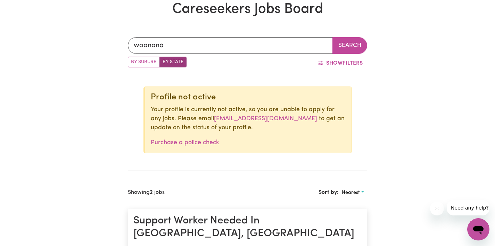
scroll to position [0, 0]
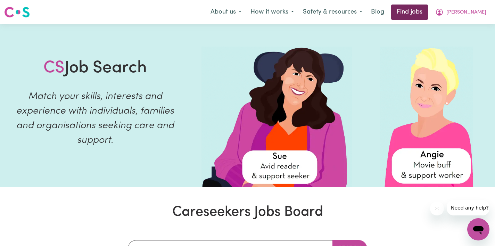
click at [419, 10] on link "Find jobs" at bounding box center [409, 12] width 37 height 15
click at [424, 5] on link "Find jobs" at bounding box center [409, 12] width 37 height 15
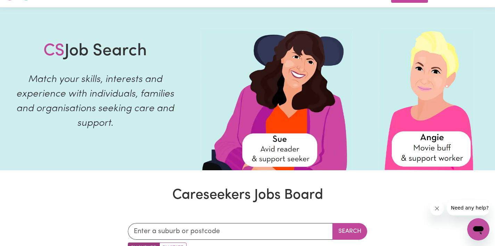
scroll to position [150, 0]
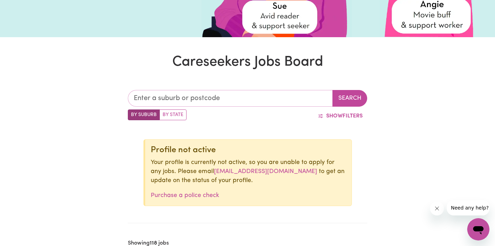
click at [206, 102] on input "text" at bounding box center [230, 98] width 205 height 17
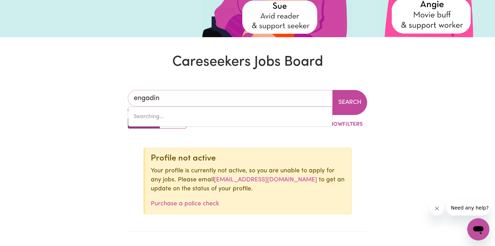
type input "engadine"
type input "engadine, [GEOGRAPHIC_DATA], 2233"
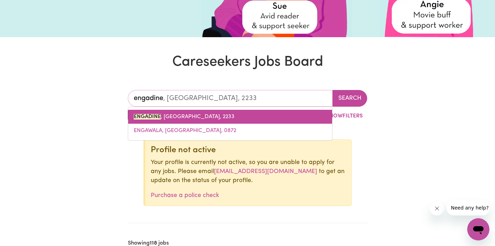
click at [232, 117] on link "ENGADINE , [GEOGRAPHIC_DATA], 2233" at bounding box center [230, 117] width 204 height 14
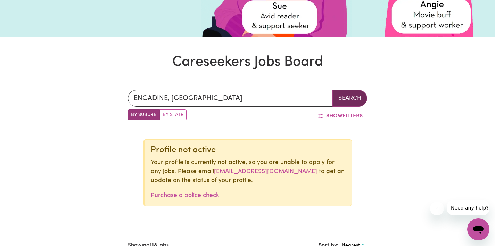
click at [349, 99] on button "Search" at bounding box center [350, 98] width 35 height 17
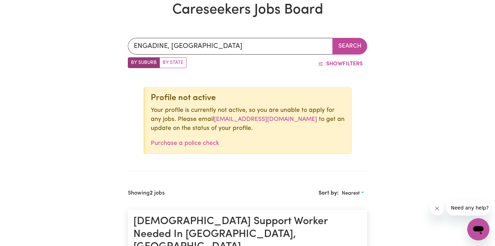
scroll to position [204, 0]
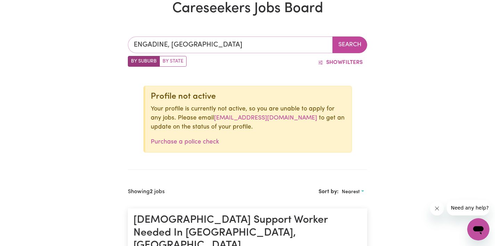
type input "ENGADINE, [GEOGRAPHIC_DATA], 2233"
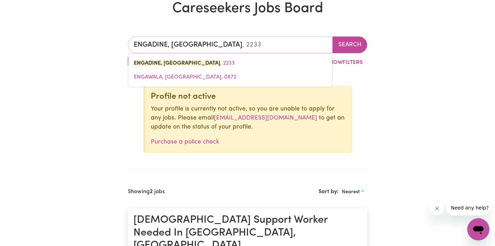
drag, startPoint x: 238, startPoint y: 47, endPoint x: 98, endPoint y: 33, distance: 140.4
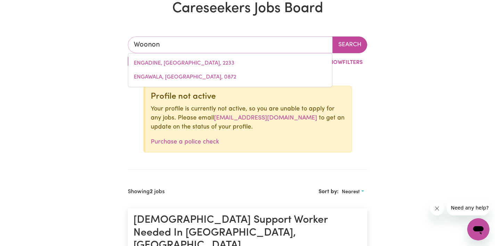
type input "Woonona"
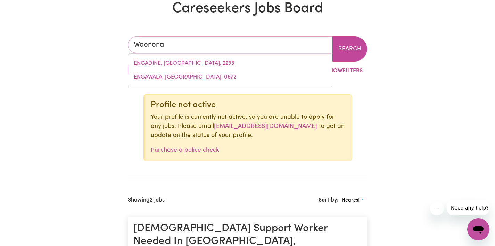
type input "Woonona, [GEOGRAPHIC_DATA], 2517"
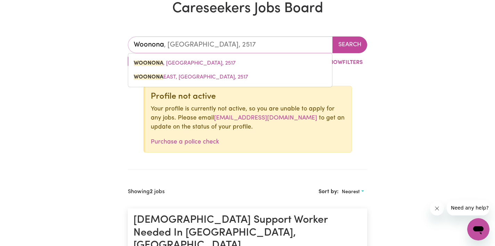
drag, startPoint x: 179, startPoint y: 45, endPoint x: 93, endPoint y: 43, distance: 86.2
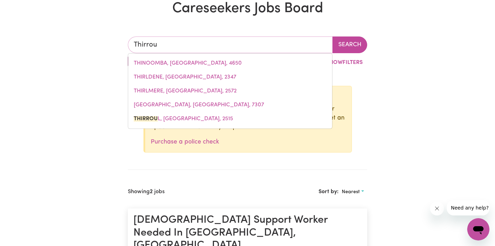
type input "Thirroul"
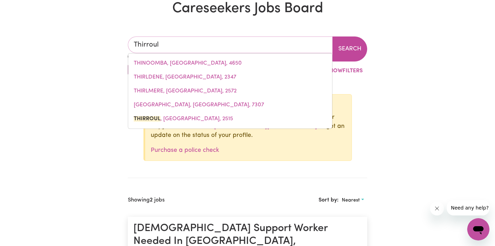
type input "Thirroul, [GEOGRAPHIC_DATA], 2515"
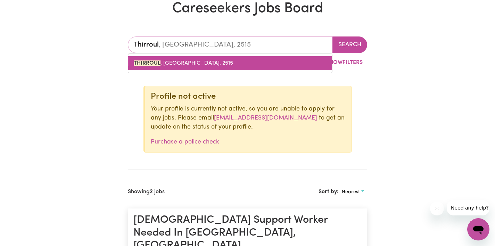
click at [181, 63] on span "THIRROUL , [GEOGRAPHIC_DATA], 2515" at bounding box center [183, 63] width 99 height 6
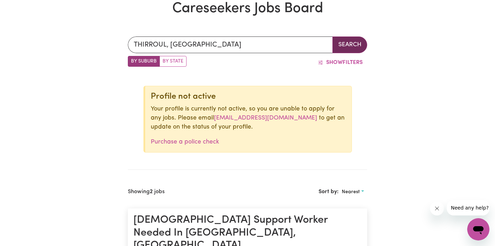
click at [337, 50] on button "Search" at bounding box center [350, 44] width 35 height 17
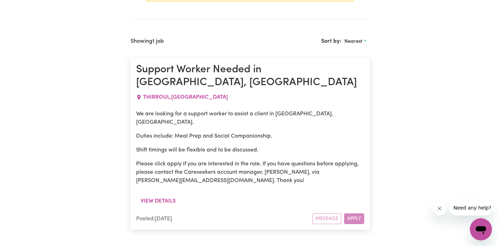
scroll to position [355, 0]
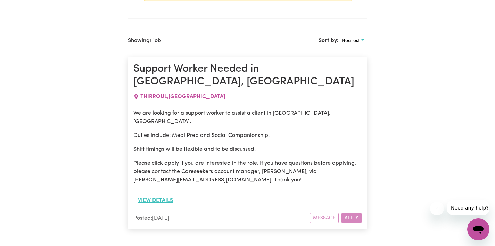
click at [160, 194] on button "View details" at bounding box center [155, 200] width 44 height 13
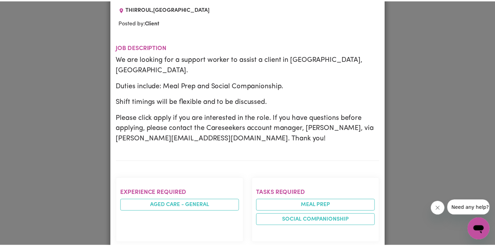
scroll to position [0, 0]
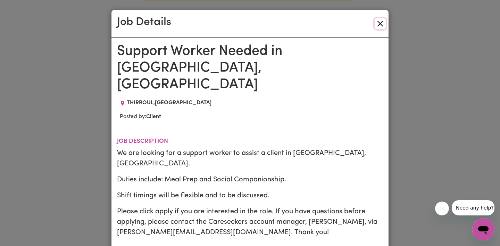
click at [375, 26] on button "Close" at bounding box center [380, 23] width 11 height 11
